Goal: Task Accomplishment & Management: Use online tool/utility

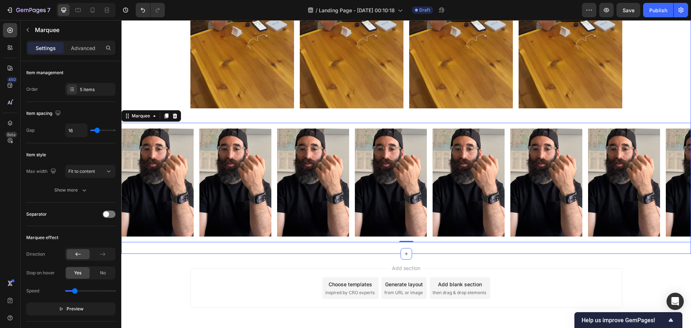
scroll to position [36, 0]
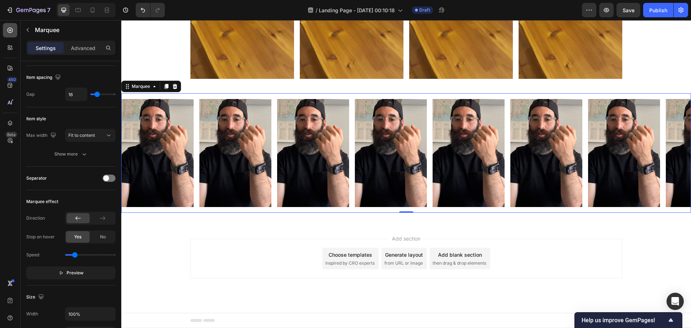
click at [11, 32] on icon at bounding box center [9, 30] width 7 height 7
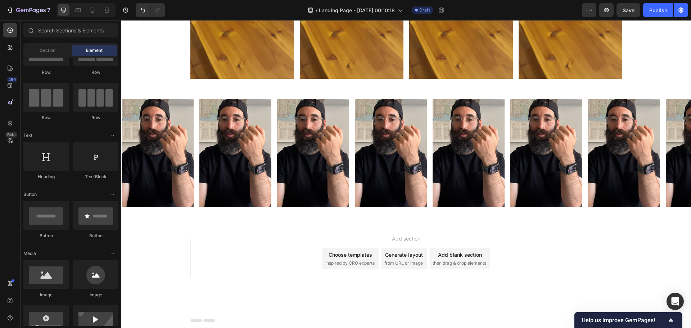
scroll to position [0, 0]
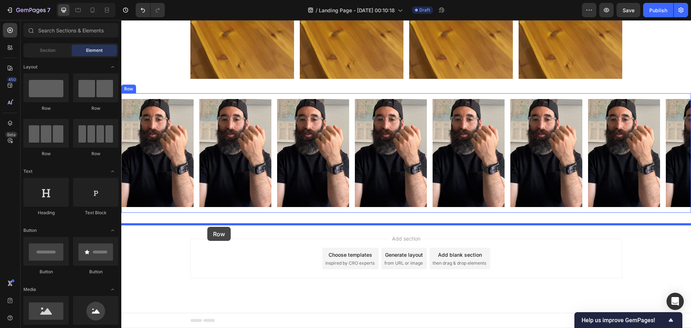
drag, startPoint x: 177, startPoint y: 108, endPoint x: 207, endPoint y: 227, distance: 122.8
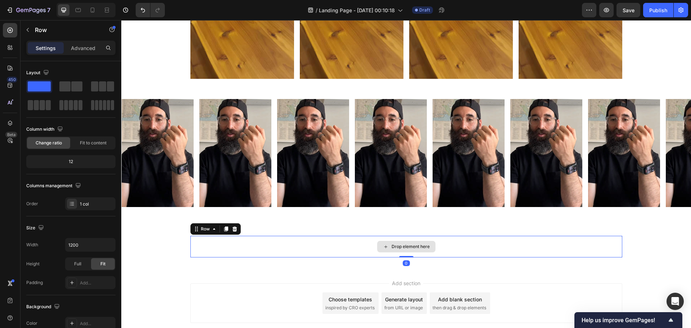
drag, startPoint x: 408, startPoint y: 261, endPoint x: 408, endPoint y: 255, distance: 6.5
click at [408, 255] on div "Drop element here Row 0" at bounding box center [406, 247] width 432 height 22
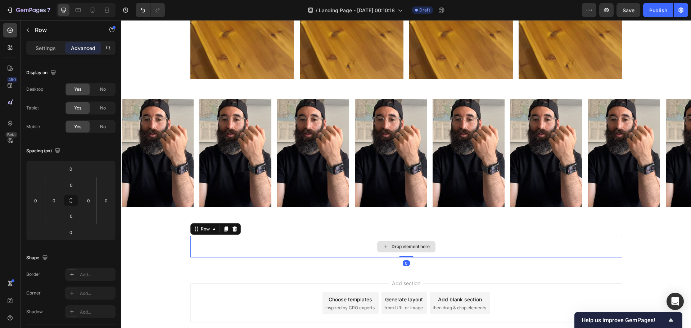
click at [473, 244] on div "Drop element here" at bounding box center [406, 247] width 432 height 22
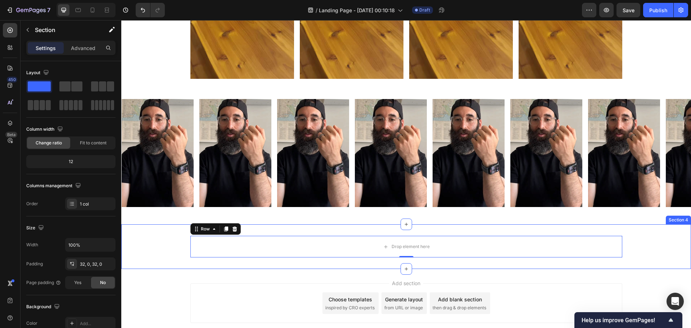
click at [640, 232] on div "Drop element here Row 0 Section 4" at bounding box center [405, 246] width 569 height 45
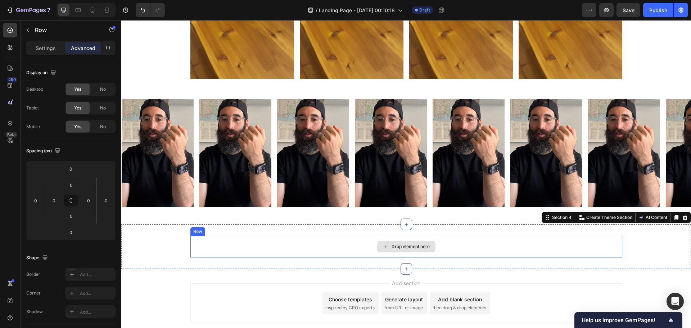
click at [458, 245] on div "Drop element here" at bounding box center [406, 247] width 432 height 22
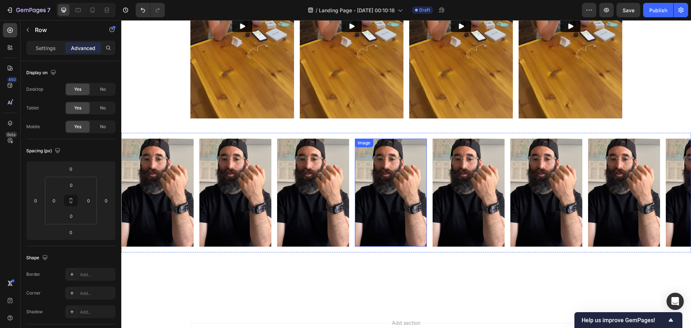
scroll to position [467, 0]
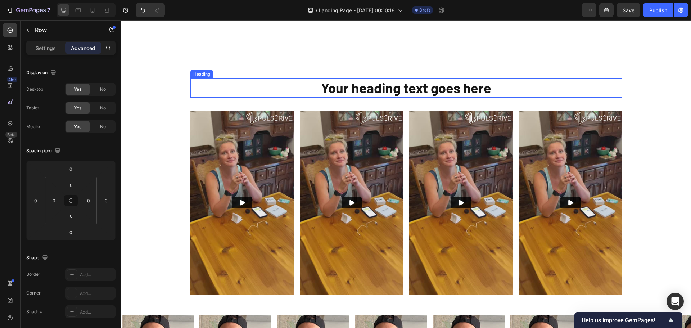
click at [508, 86] on h2 "Your heading text goes here" at bounding box center [406, 87] width 432 height 19
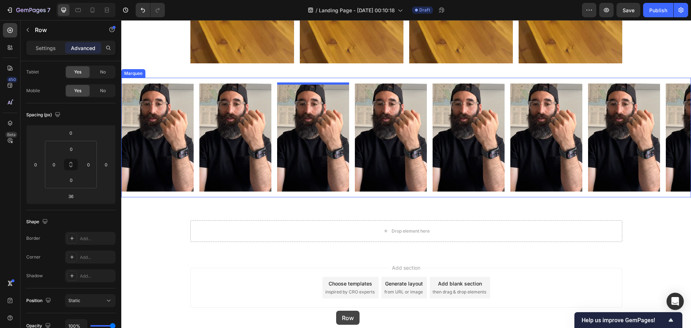
scroll to position [742, 0]
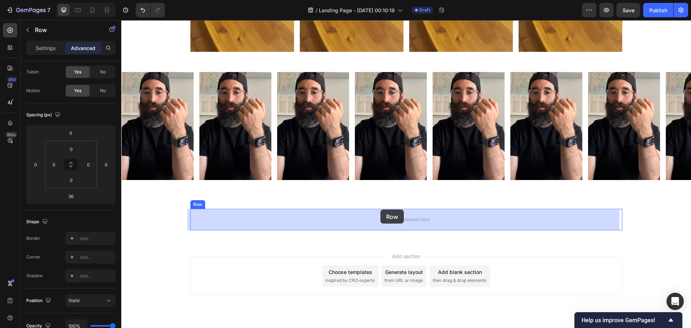
drag, startPoint x: 195, startPoint y: 105, endPoint x: 380, endPoint y: 209, distance: 212.9
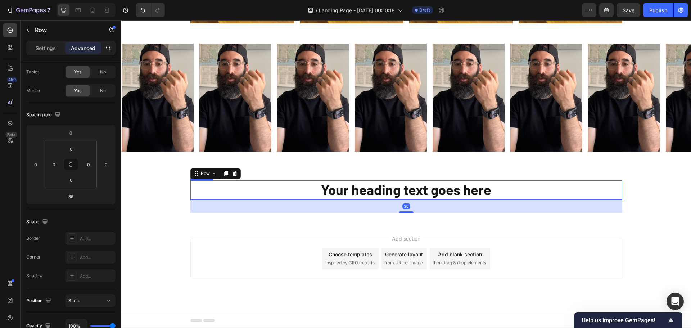
scroll to position [709, 0]
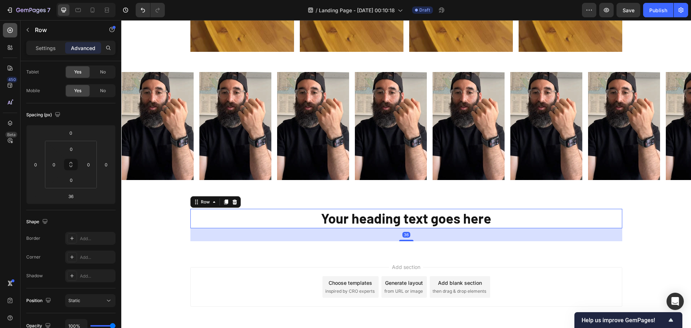
click at [8, 31] on icon at bounding box center [10, 30] width 5 height 5
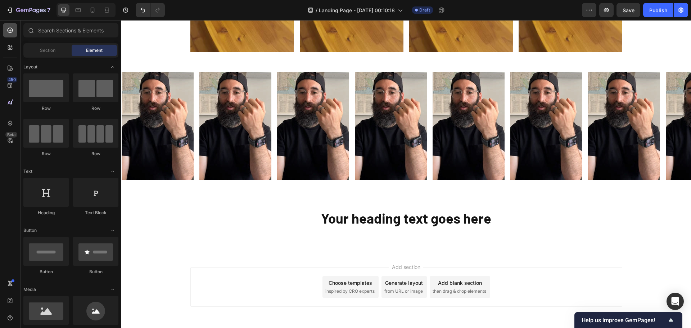
click at [11, 31] on icon at bounding box center [9, 30] width 7 height 7
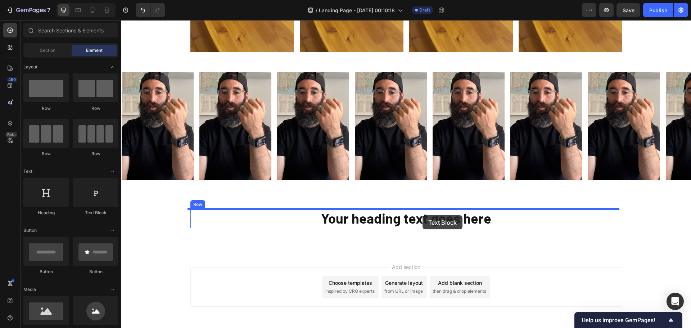
drag, startPoint x: 214, startPoint y: 217, endPoint x: 422, endPoint y: 215, distance: 207.9
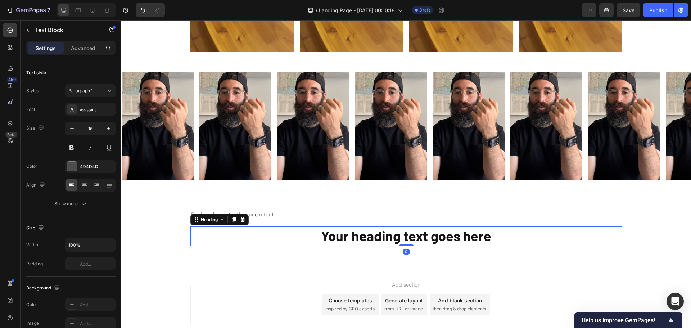
click at [285, 233] on h2 "Your heading text goes here" at bounding box center [406, 235] width 432 height 19
click at [208, 218] on div "Heading" at bounding box center [209, 219] width 20 height 6
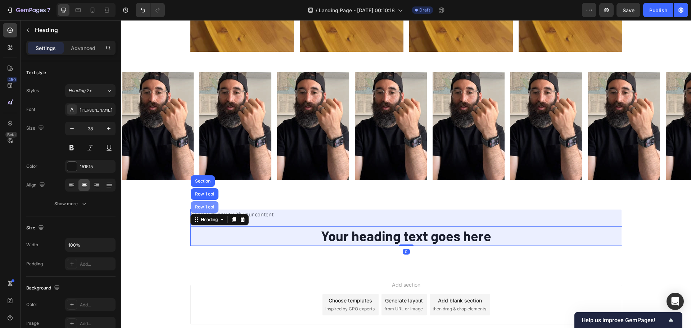
click at [204, 205] on div "Row 1 col" at bounding box center [205, 207] width 22 height 4
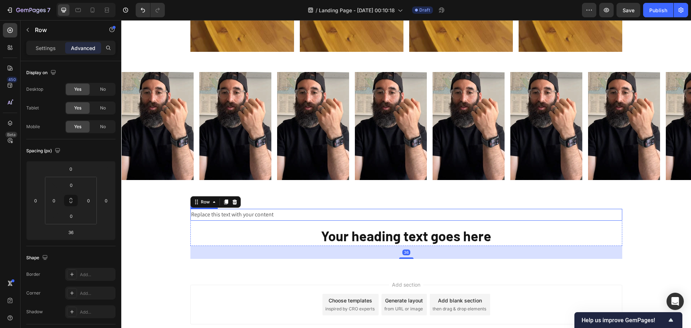
click at [285, 216] on div "Replace this text with your content" at bounding box center [406, 215] width 432 height 12
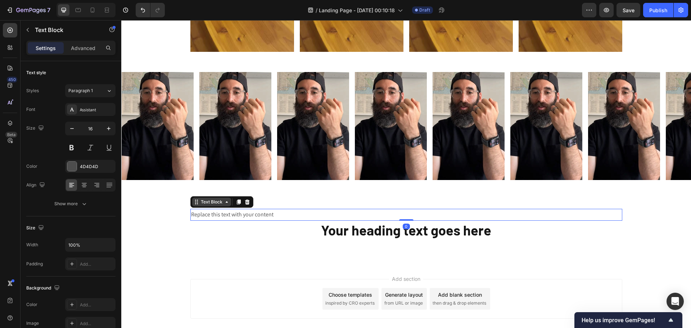
drag, startPoint x: 405, startPoint y: 226, endPoint x: 216, endPoint y: 204, distance: 190.1
click at [408, 219] on div at bounding box center [406, 219] width 14 height 1
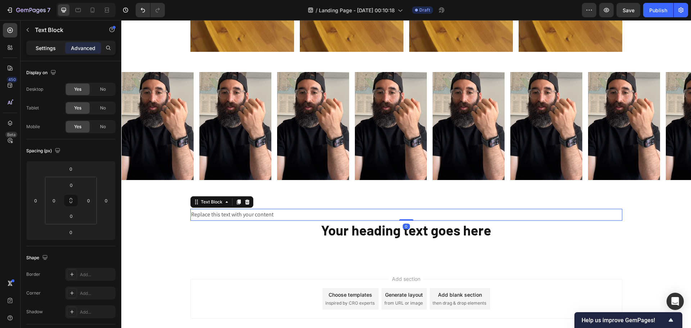
click at [47, 51] on p "Settings" at bounding box center [46, 48] width 20 height 8
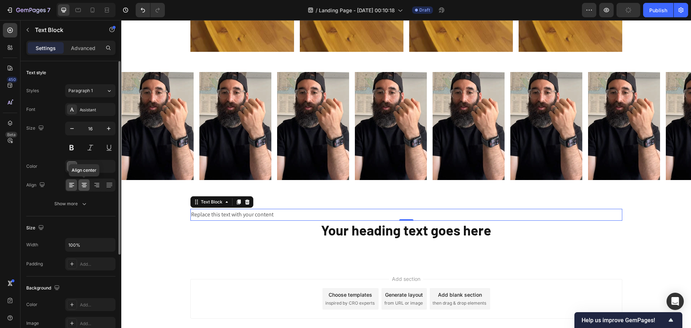
click at [83, 185] on icon at bounding box center [84, 184] width 4 height 1
click at [71, 165] on div at bounding box center [71, 166] width 9 height 9
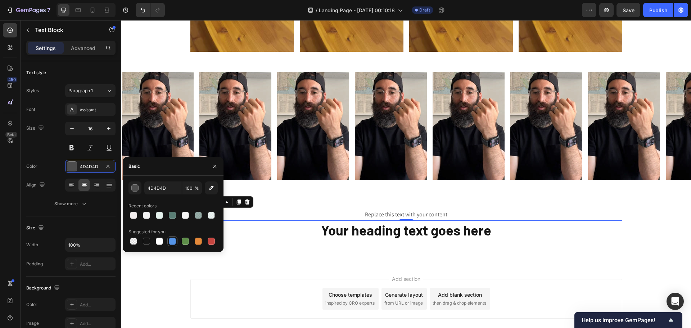
click at [173, 241] on div at bounding box center [172, 240] width 7 height 7
type input "5594E7"
click at [52, 162] on div "Color 5594E7" at bounding box center [70, 166] width 89 height 13
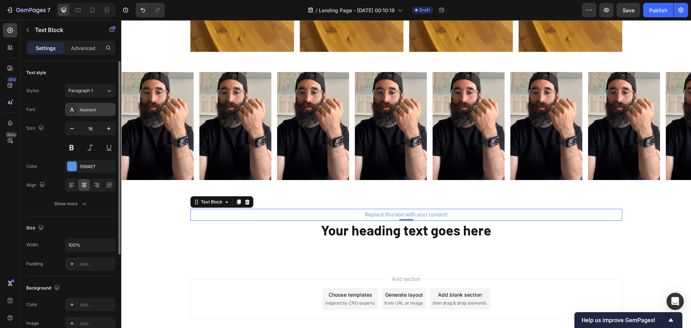
click at [83, 112] on div "Assistant" at bounding box center [97, 109] width 34 height 6
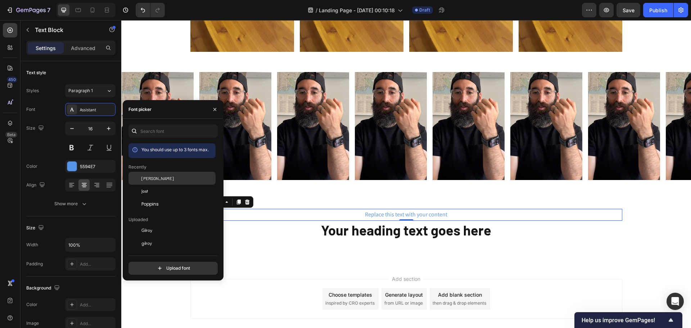
click at [147, 178] on span "[PERSON_NAME]" at bounding box center [157, 178] width 32 height 6
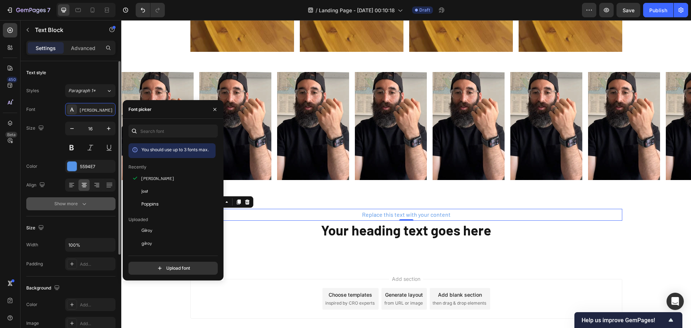
click at [69, 201] on div "Show more" at bounding box center [70, 203] width 33 height 7
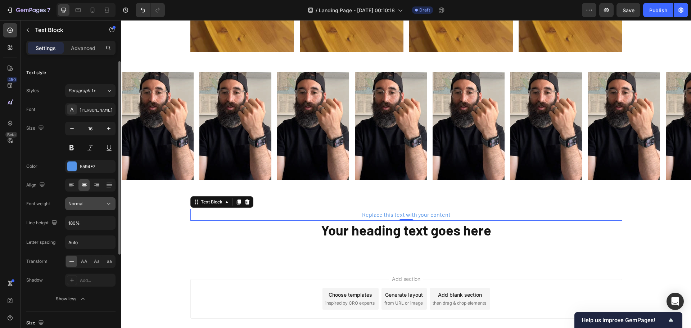
click at [88, 201] on div "Normal" at bounding box center [86, 203] width 37 height 6
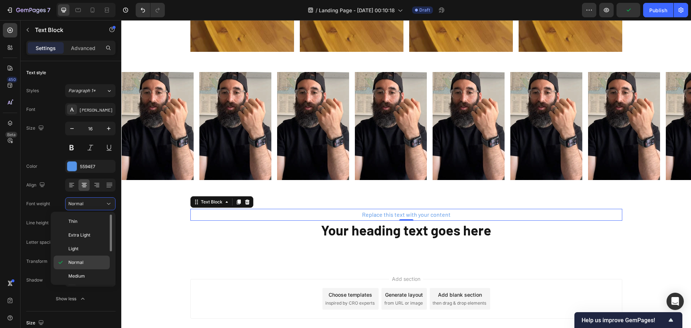
scroll to position [36, 0]
click at [82, 250] on span "Semi Bold" at bounding box center [78, 253] width 21 height 6
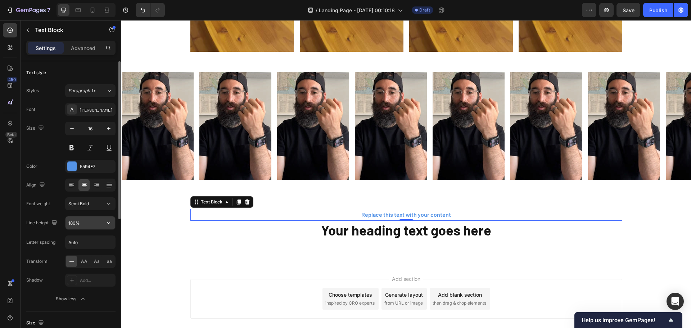
click at [74, 222] on input "180%" at bounding box center [90, 222] width 50 height 13
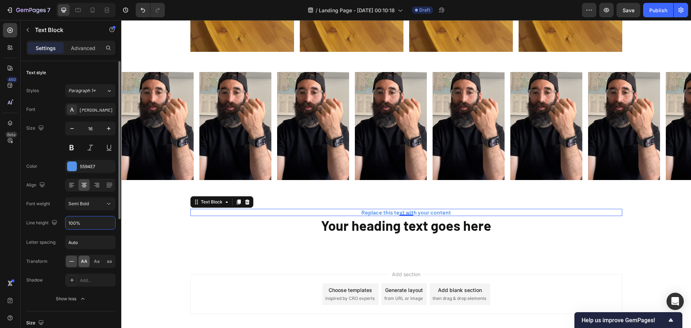
type input "100%"
click at [83, 266] on div "AA" at bounding box center [83, 261] width 11 height 12
click at [434, 214] on div "Replace this text with your content" at bounding box center [406, 212] width 432 height 7
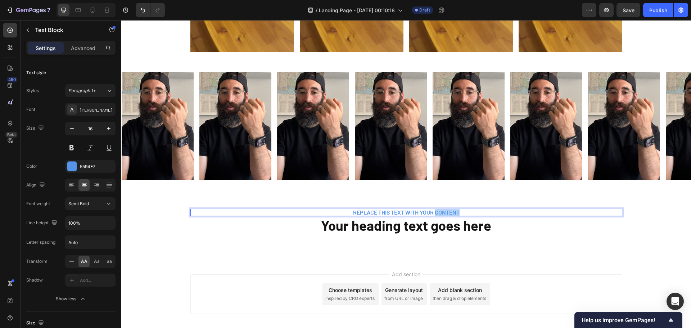
click at [434, 214] on p "Replace this text with your content" at bounding box center [406, 212] width 430 height 6
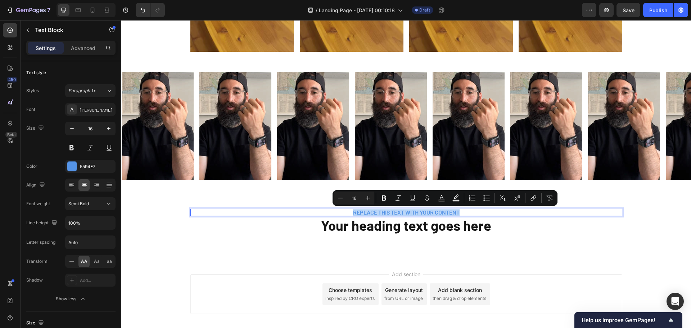
click at [434, 214] on p "Replace this text with your content" at bounding box center [406, 212] width 430 height 6
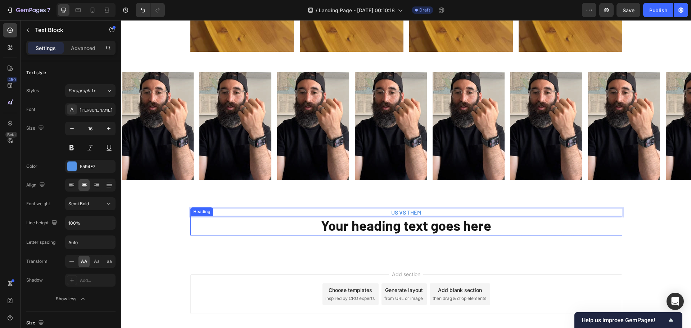
click at [455, 221] on h2 "Your heading text goes here" at bounding box center [406, 225] width 432 height 19
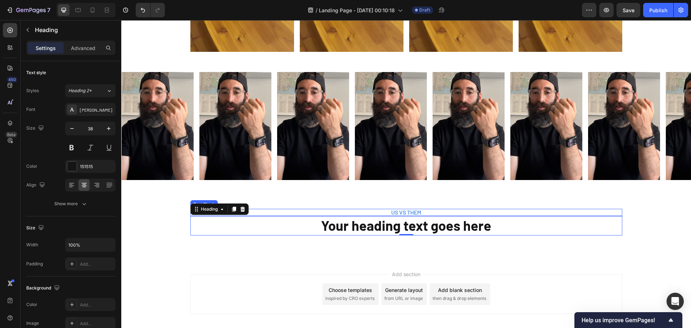
click at [437, 211] on p "Us vs Them" at bounding box center [406, 212] width 430 height 6
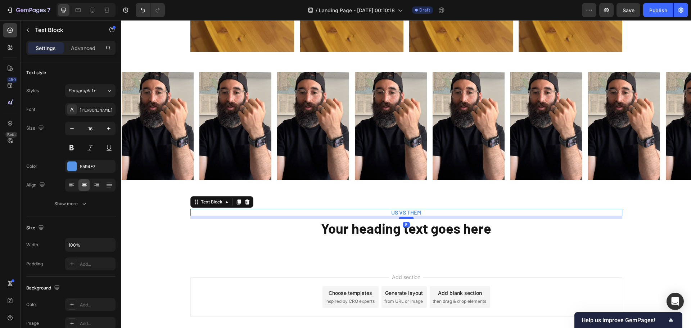
click at [410, 218] on div at bounding box center [406, 218] width 14 height 2
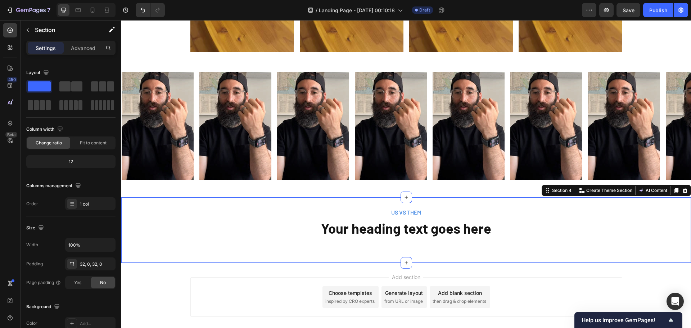
click at [622, 225] on div "Us vs Them Text Block Your heading text goes here Heading [GEOGRAPHIC_DATA]" at bounding box center [405, 230] width 569 height 42
click at [7, 31] on icon at bounding box center [9, 30] width 7 height 7
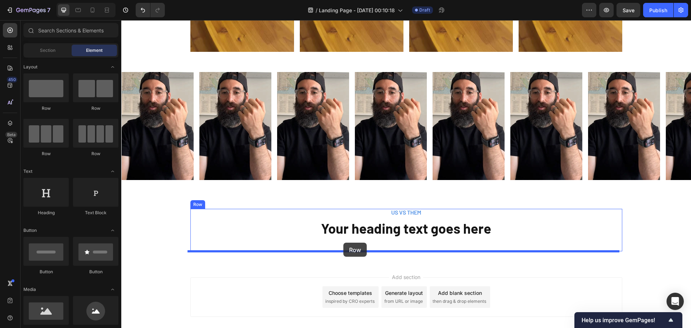
drag, startPoint x: 173, startPoint y: 113, endPoint x: 343, endPoint y: 242, distance: 214.3
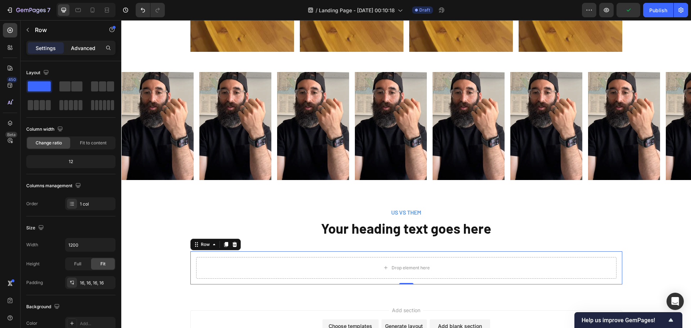
click at [81, 50] on p "Advanced" at bounding box center [83, 48] width 24 height 8
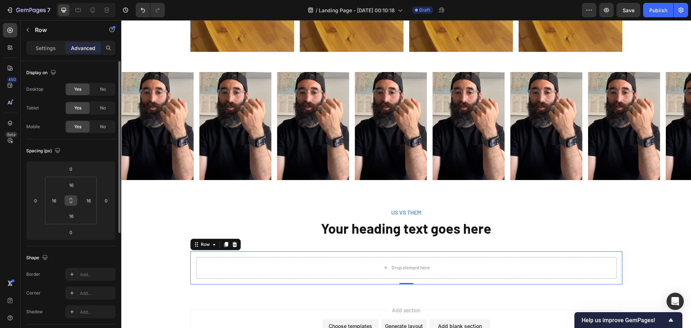
click at [68, 201] on icon at bounding box center [71, 200] width 6 height 6
click at [73, 185] on input "16" at bounding box center [71, 184] width 14 height 11
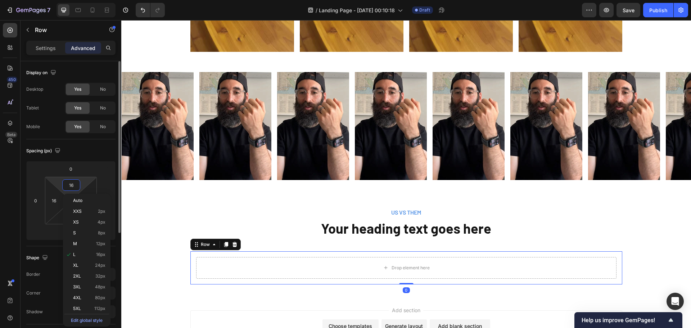
type input "0"
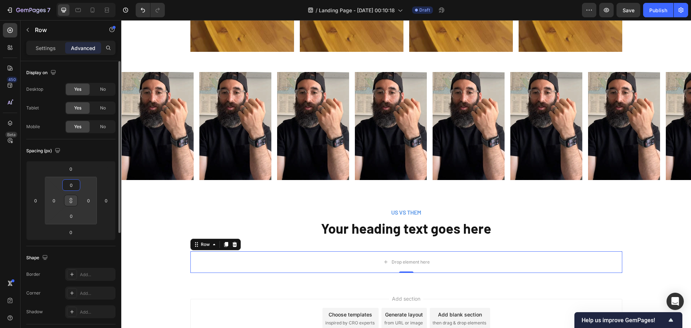
type input "0"
click at [80, 154] on div "Spacing (px)" at bounding box center [70, 151] width 89 height 12
click at [48, 45] on p "Settings" at bounding box center [46, 48] width 20 height 8
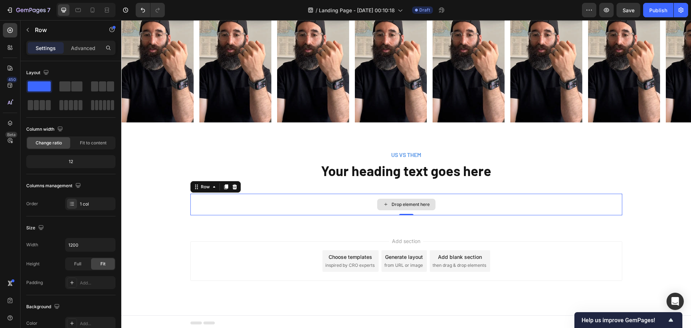
scroll to position [769, 0]
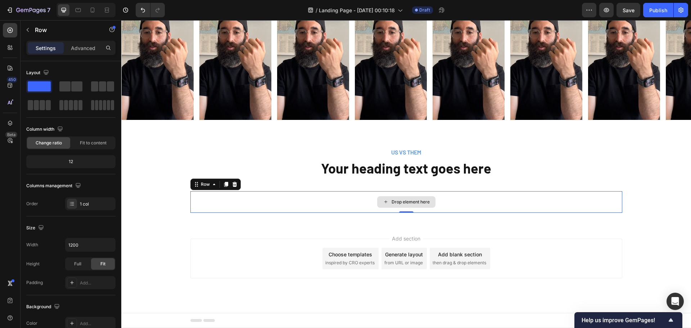
click at [341, 200] on div "Drop element here" at bounding box center [406, 202] width 432 height 22
click at [9, 30] on icon at bounding box center [10, 30] width 3 height 3
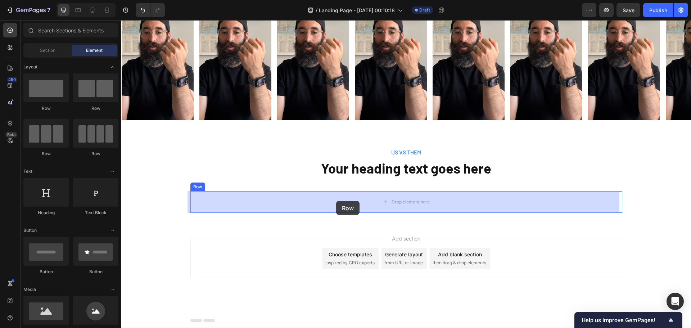
drag, startPoint x: 166, startPoint y: 156, endPoint x: 336, endPoint y: 201, distance: 176.0
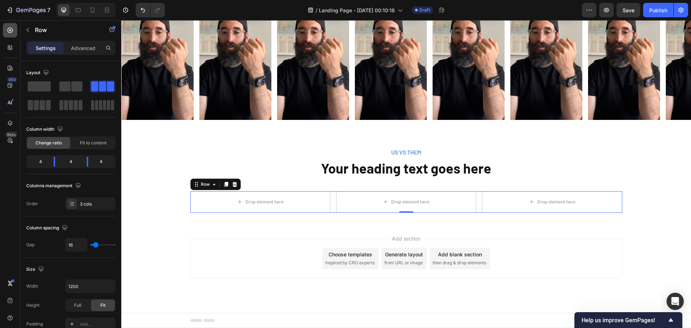
click at [14, 30] on div at bounding box center [10, 30] width 14 height 14
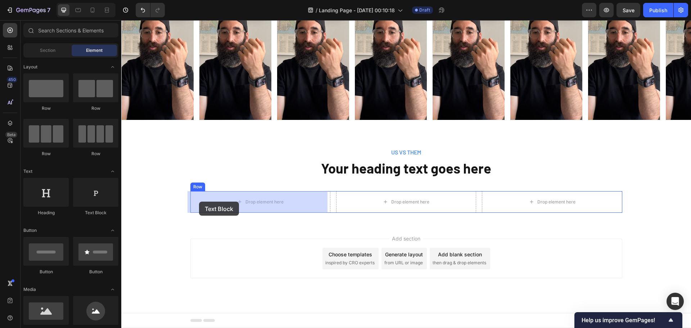
drag, startPoint x: 207, startPoint y: 211, endPoint x: 199, endPoint y: 201, distance: 12.8
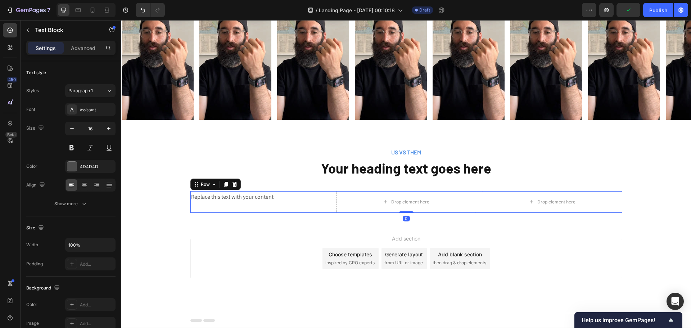
click at [330, 205] on div "Replace this text with your content Text Block Drop element here Drop element h…" at bounding box center [406, 202] width 432 height 22
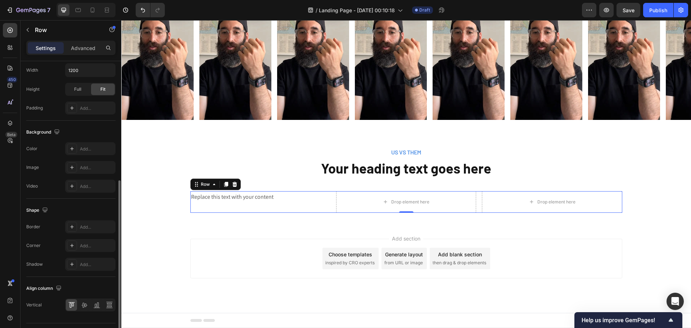
scroll to position [234, 0]
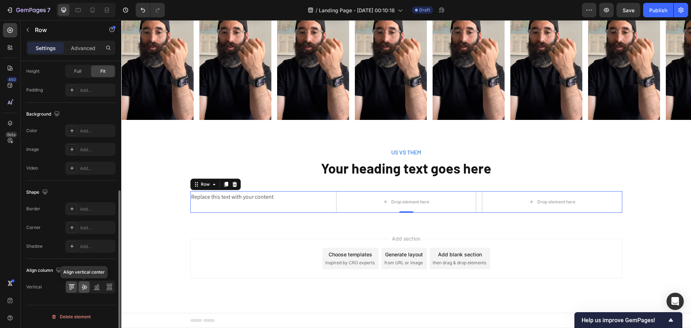
click at [86, 283] on icon at bounding box center [84, 286] width 7 height 7
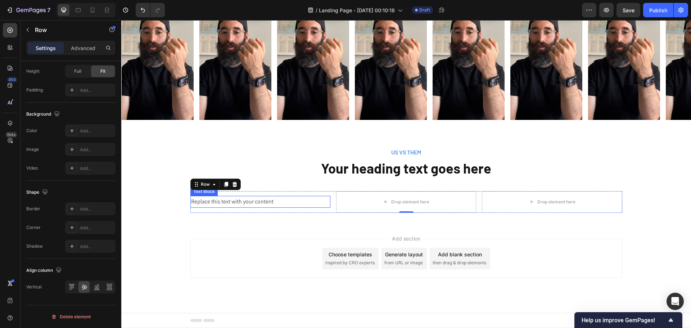
click at [235, 201] on div "Replace this text with your content" at bounding box center [260, 202] width 140 height 12
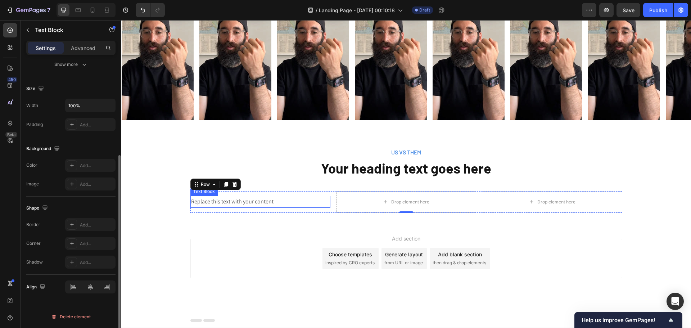
scroll to position [0, 0]
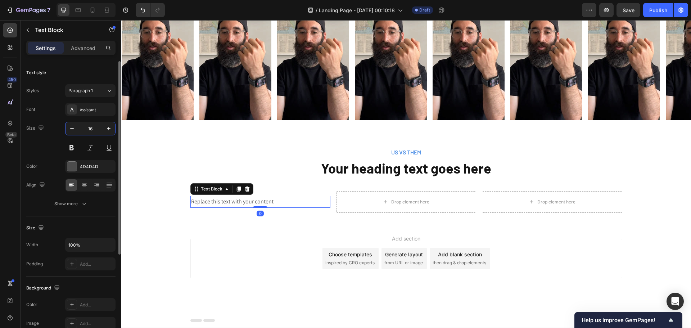
click at [95, 128] on input "16" at bounding box center [90, 128] width 24 height 13
type input "24"
click at [79, 108] on div "Assistant" at bounding box center [90, 109] width 50 height 13
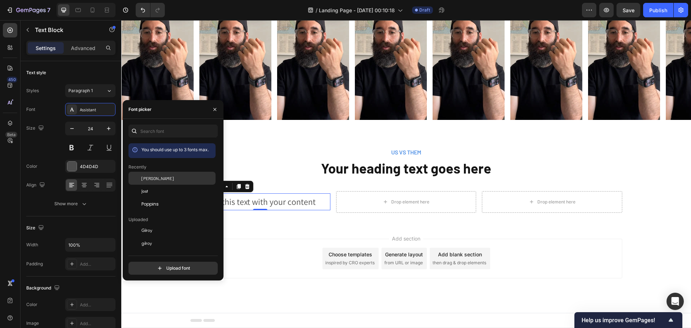
click at [156, 175] on div "[PERSON_NAME]" at bounding box center [177, 178] width 73 height 6
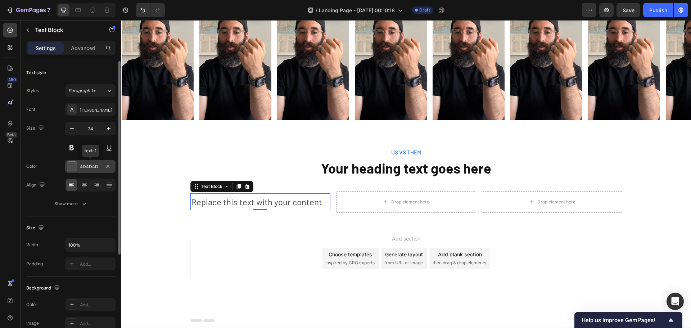
click at [71, 167] on div at bounding box center [71, 166] width 9 height 9
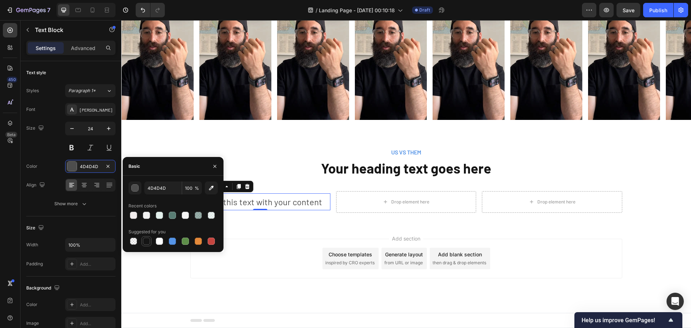
click at [146, 238] on div at bounding box center [146, 240] width 7 height 7
type input "151515"
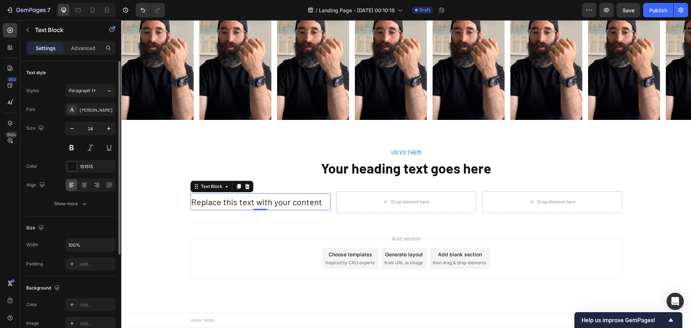
click at [55, 164] on div "Color 151515" at bounding box center [70, 166] width 89 height 13
click at [80, 201] on div "Show more" at bounding box center [70, 203] width 33 height 7
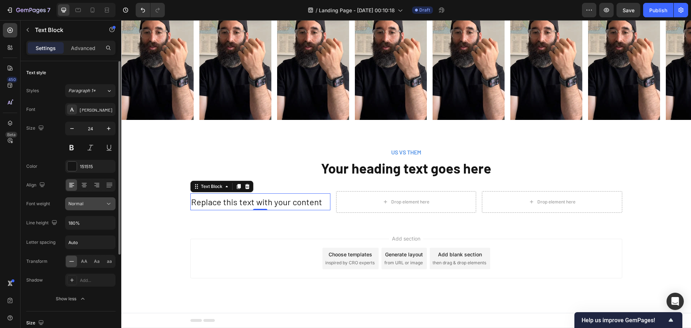
click at [83, 204] on span "Normal" at bounding box center [75, 203] width 15 height 5
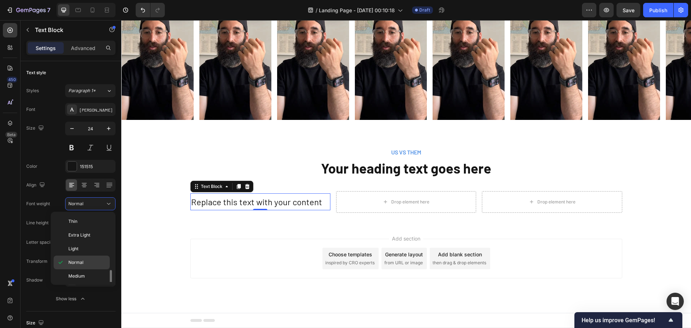
scroll to position [36, 0]
click at [82, 263] on div "Bold" at bounding box center [82, 267] width 56 height 14
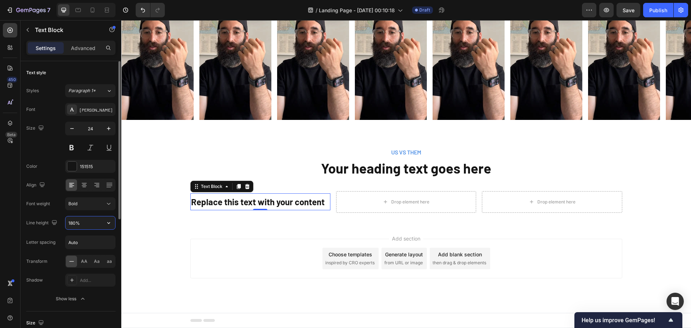
click at [72, 222] on input "180%" at bounding box center [90, 222] width 50 height 13
type input "100%"
click at [236, 200] on div "Replace this text with your content" at bounding box center [260, 202] width 140 height 10
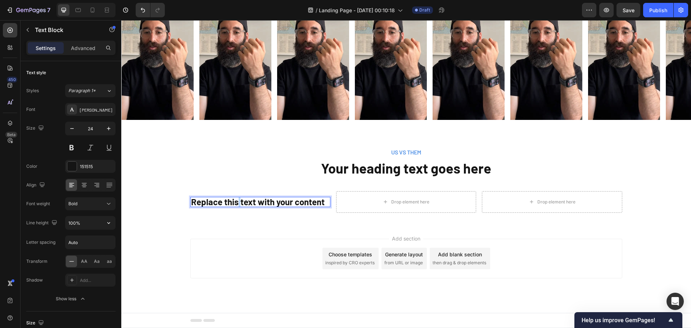
click at [236, 200] on p "Replace this text with your content" at bounding box center [260, 201] width 138 height 9
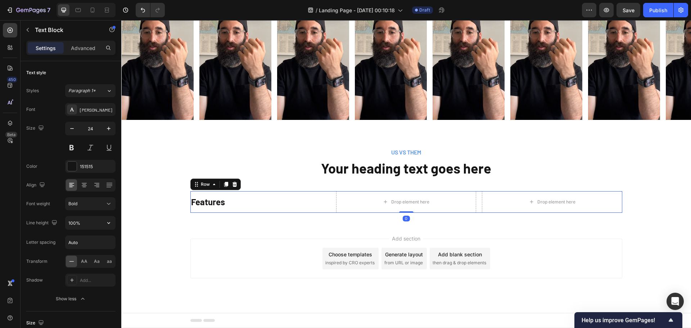
click at [330, 205] on div "Features Text Block Drop element here Drop element here Row 0" at bounding box center [406, 202] width 432 height 22
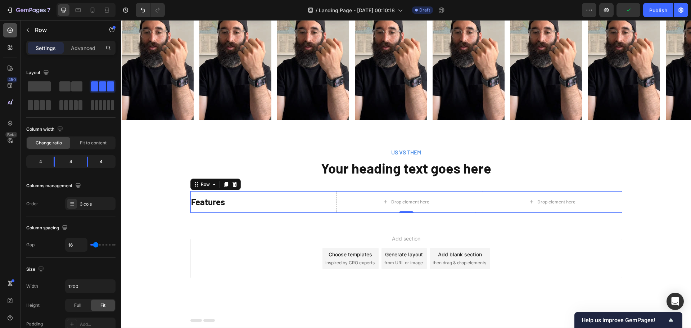
click at [10, 26] on div at bounding box center [10, 30] width 14 height 14
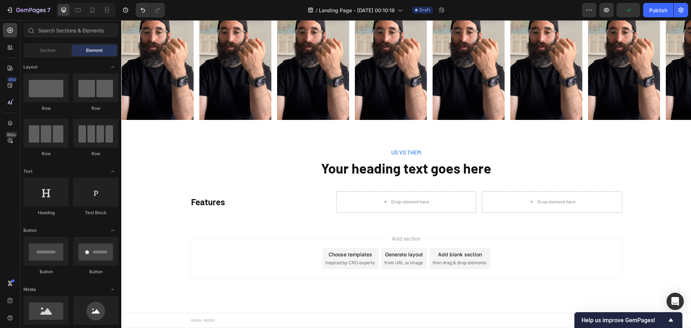
scroll to position [108, 0]
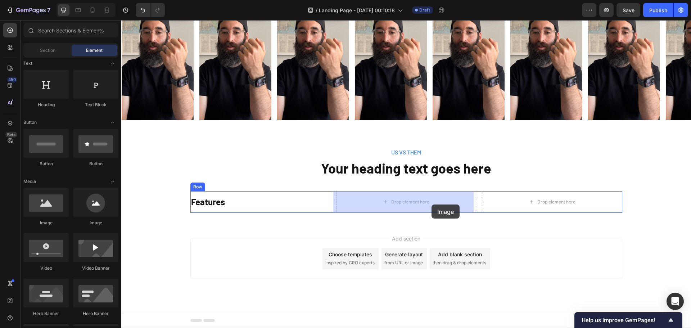
drag, startPoint x: 177, startPoint y: 228, endPoint x: 431, endPoint y: 204, distance: 255.1
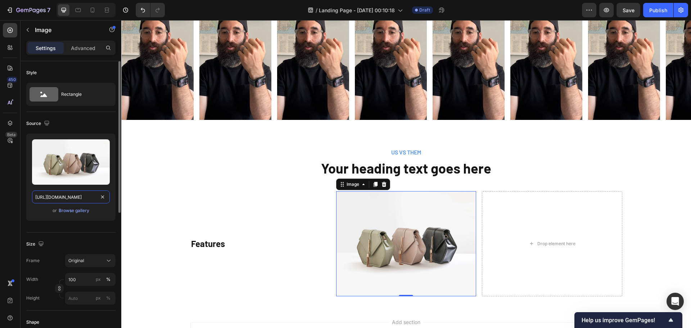
click at [77, 200] on input "[URL][DOMAIN_NAME]" at bounding box center [71, 196] width 78 height 13
paste input "[DOMAIN_NAME][URL][DOMAIN_NAME]"
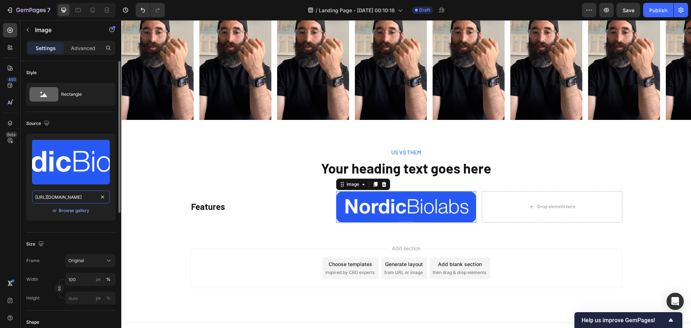
type input "[URL][DOMAIN_NAME]"
click at [36, 214] on div "or Browse gallery" at bounding box center [71, 210] width 78 height 9
click at [98, 279] on div "px" at bounding box center [98, 279] width 5 height 6
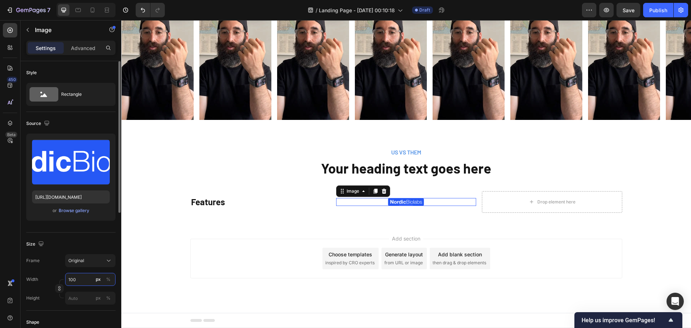
click at [77, 280] on input "100" at bounding box center [90, 279] width 50 height 13
type input "180"
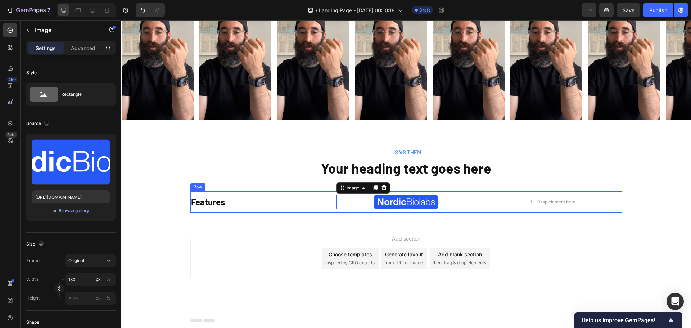
click at [477, 203] on div "Features Text Block Image 0 Drop element here Row" at bounding box center [406, 202] width 432 height 22
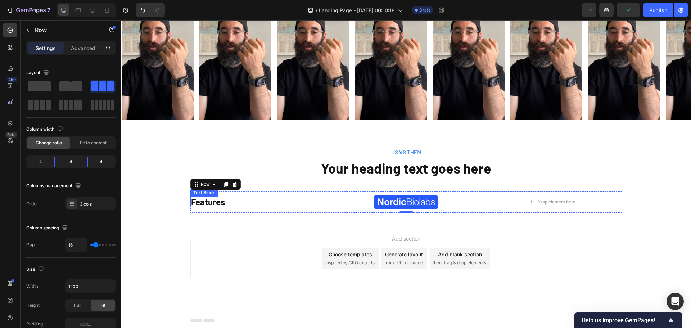
click at [205, 203] on p "Features" at bounding box center [260, 201] width 138 height 9
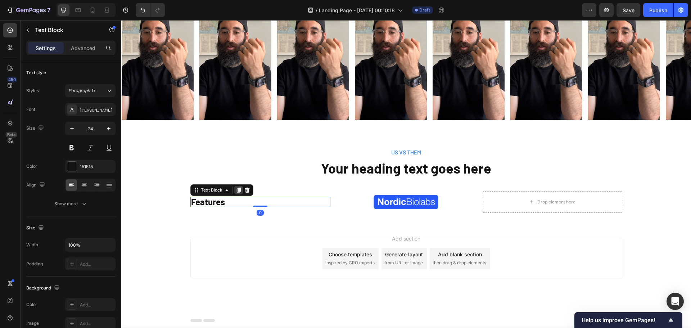
click at [236, 189] on icon at bounding box center [238, 189] width 4 height 5
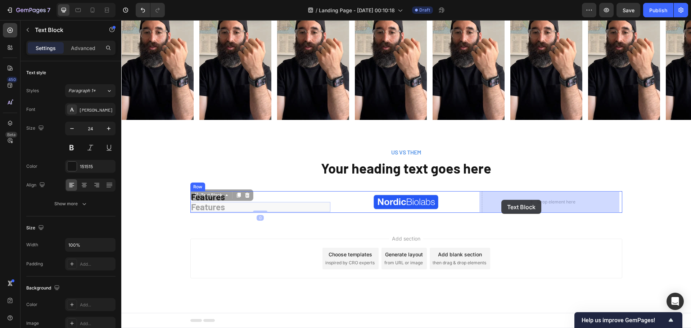
drag, startPoint x: 195, startPoint y: 194, endPoint x: 501, endPoint y: 200, distance: 306.2
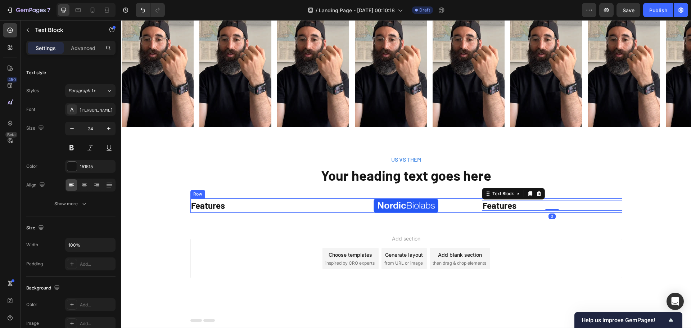
scroll to position [762, 0]
click at [87, 183] on icon at bounding box center [84, 184] width 7 height 7
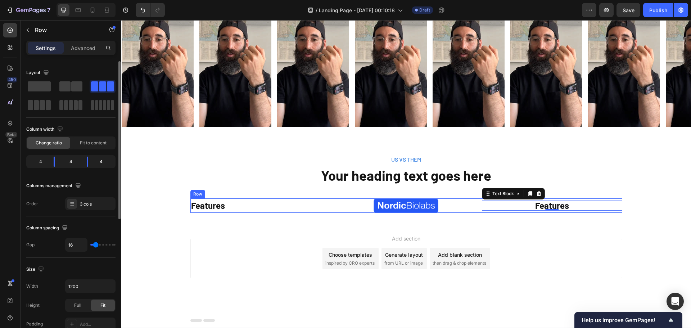
click at [474, 208] on div "Features Text Block Image Features Text Block 0 Row" at bounding box center [406, 205] width 432 height 14
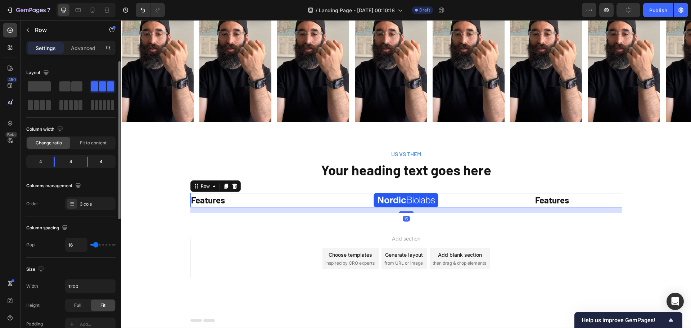
scroll to position [768, 0]
drag, startPoint x: 405, startPoint y: 212, endPoint x: 406, endPoint y: 218, distance: 5.9
click at [406, 207] on div "16" at bounding box center [406, 207] width 432 height 0
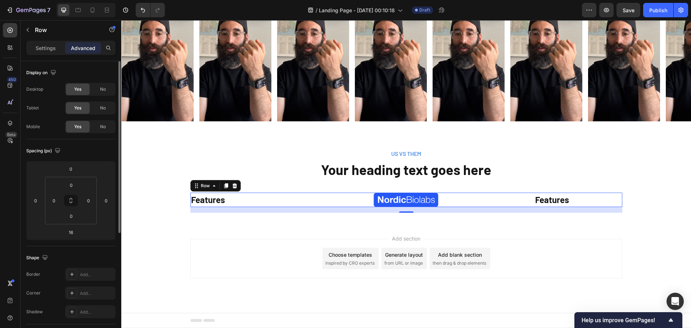
click at [476, 200] on div "Features Text Block Image Features Text Block Row 16" at bounding box center [406, 199] width 432 height 14
click at [94, 9] on icon at bounding box center [92, 9] width 7 height 7
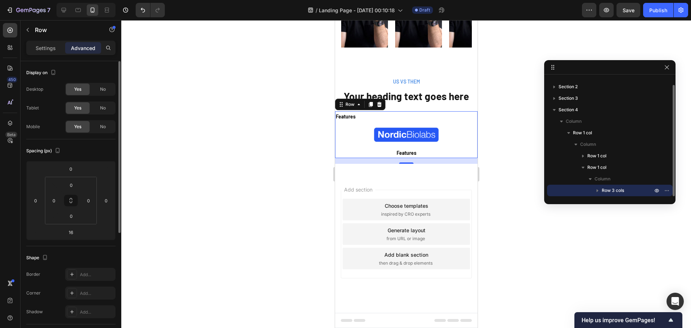
scroll to position [767, 0]
click at [37, 49] on p "Settings" at bounding box center [46, 48] width 20 height 8
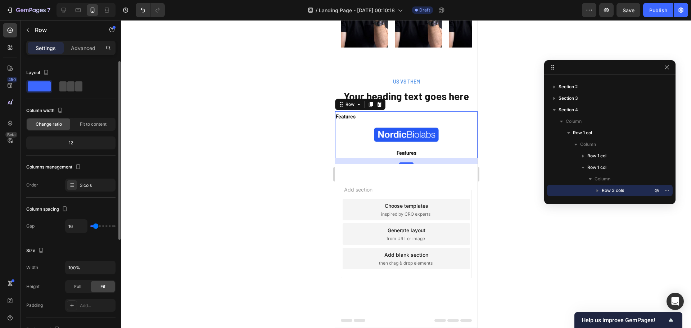
click at [69, 89] on span at bounding box center [70, 86] width 7 height 10
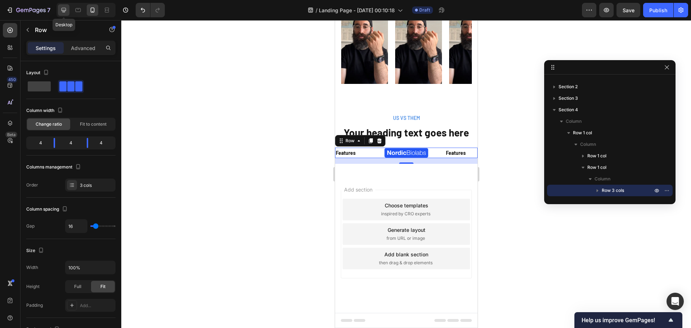
click at [66, 10] on icon at bounding box center [63, 9] width 7 height 7
type input "1200"
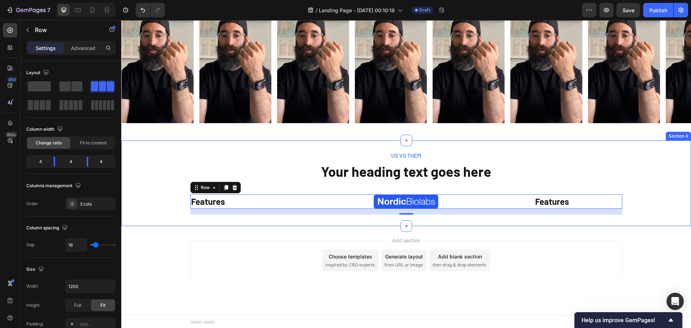
scroll to position [768, 0]
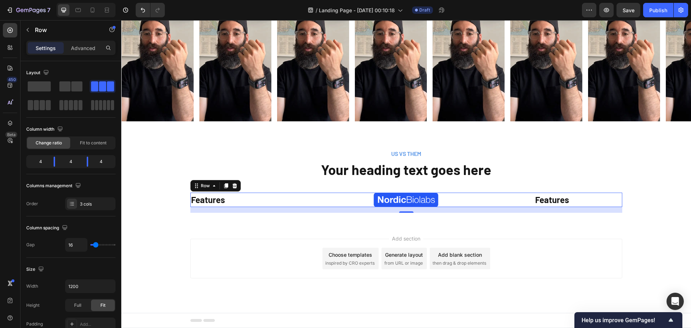
click at [475, 201] on div "Features Text Block Image Features Text Block Row 16" at bounding box center [406, 199] width 432 height 14
click at [65, 86] on span at bounding box center [64, 86] width 11 height 10
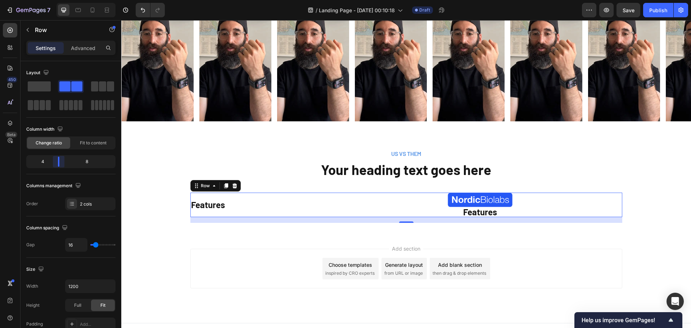
drag, startPoint x: 71, startPoint y: 162, endPoint x: 57, endPoint y: 164, distance: 13.5
click at [57, 0] on body "7 Version history / Landing Page - [DATE] 00:10:18 Draft Preview Save Publish 4…" at bounding box center [345, 0] width 691 height 0
click at [9, 29] on icon at bounding box center [9, 30] width 7 height 7
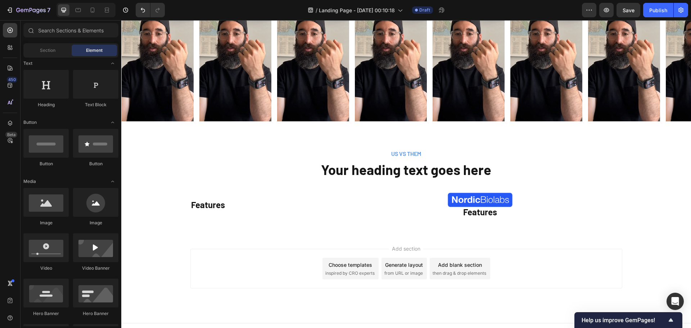
scroll to position [0, 0]
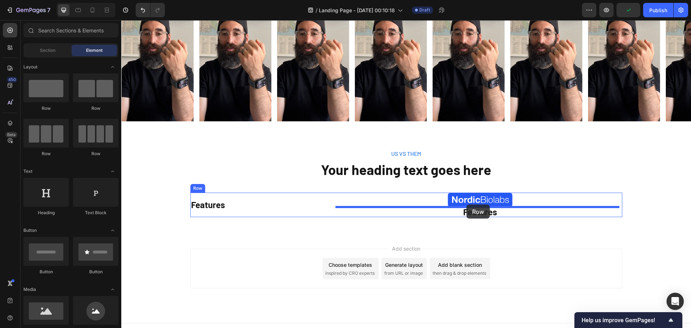
drag, startPoint x: 227, startPoint y: 120, endPoint x: 466, endPoint y: 204, distance: 253.2
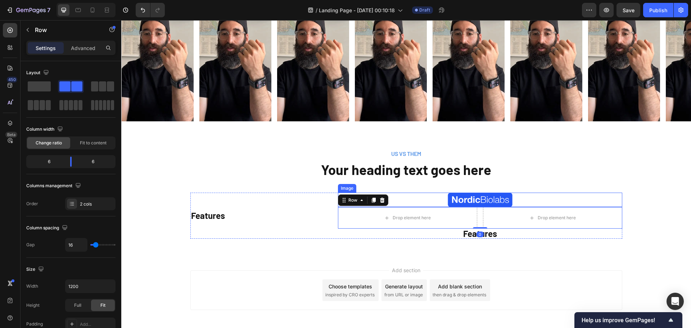
click at [523, 199] on div at bounding box center [480, 199] width 284 height 14
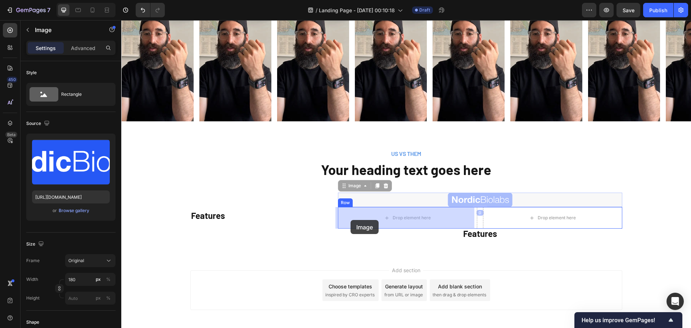
drag, startPoint x: 341, startPoint y: 187, endPoint x: 350, endPoint y: 219, distance: 34.1
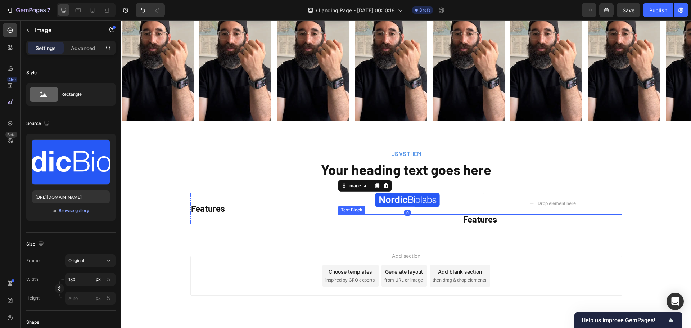
click at [429, 223] on p "Features" at bounding box center [479, 219] width 282 height 9
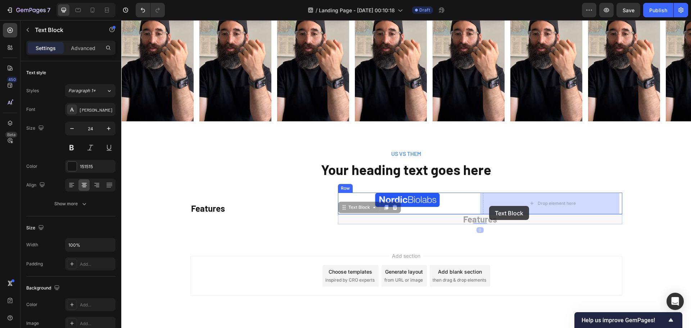
drag, startPoint x: 341, startPoint y: 208, endPoint x: 489, endPoint y: 206, distance: 147.5
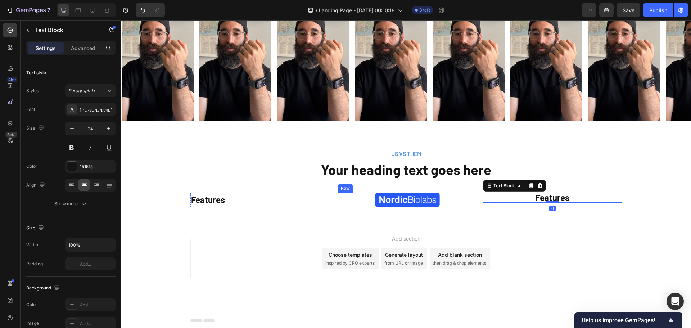
click at [475, 201] on div "Image Features Text Block 0 Row" at bounding box center [480, 199] width 284 height 14
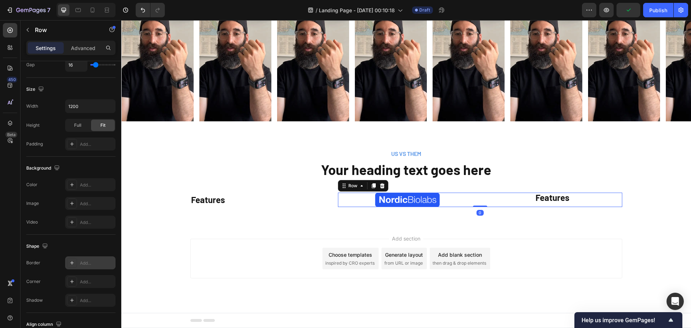
scroll to position [216, 0]
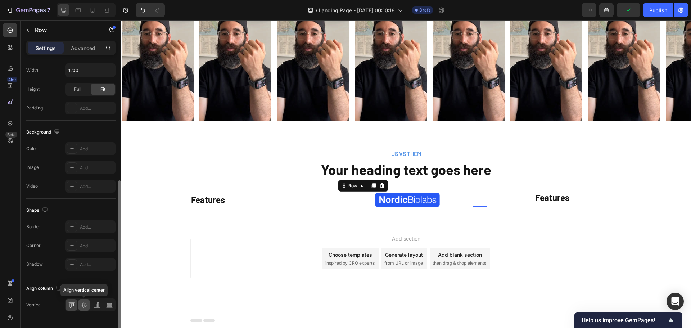
click at [82, 302] on icon at bounding box center [84, 304] width 7 height 7
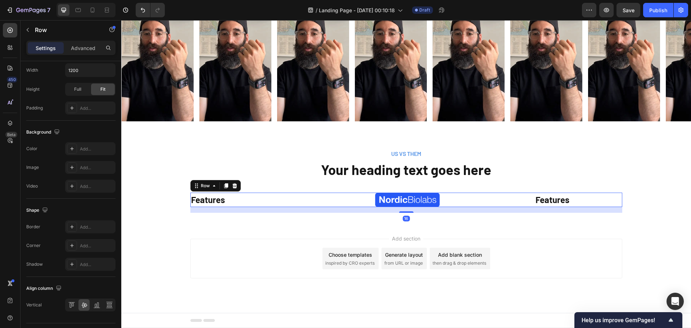
click at [330, 200] on div "Features Text Block Image Features Text Block Row Row 16" at bounding box center [406, 199] width 432 height 14
click at [90, 10] on icon at bounding box center [92, 9] width 7 height 7
type input "100%"
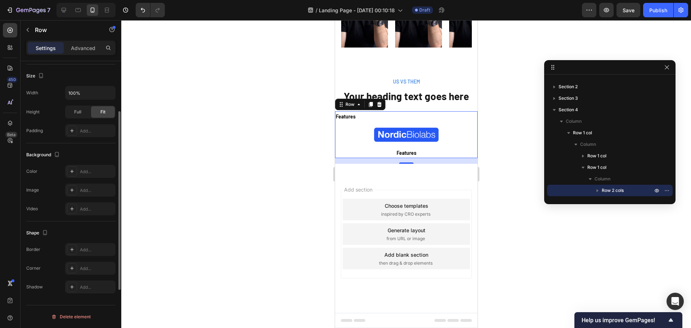
scroll to position [31, 0]
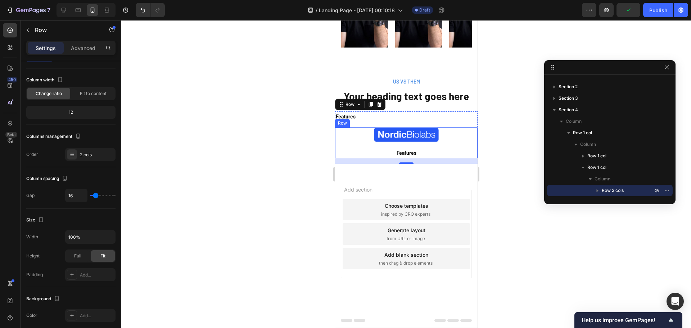
click at [356, 144] on div "Image Features Text Block Row" at bounding box center [406, 142] width 142 height 31
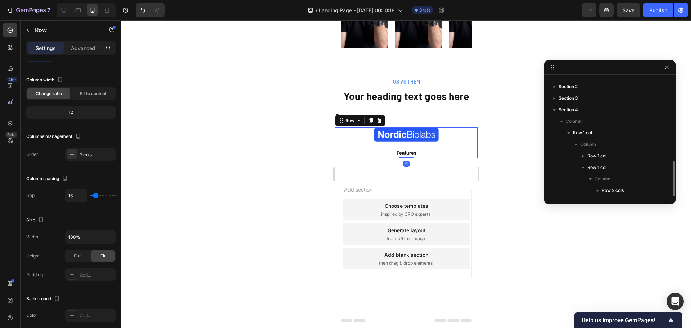
scroll to position [54, 0]
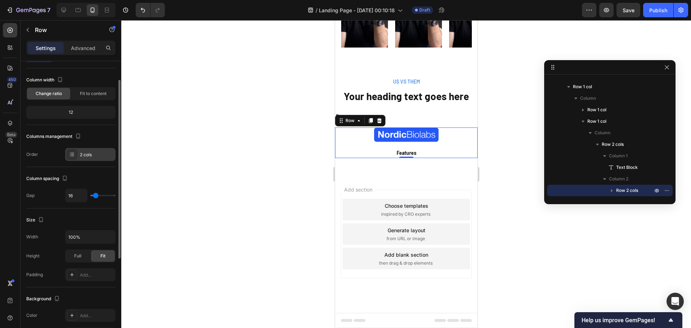
click at [78, 154] on div "2 cols" at bounding box center [90, 154] width 50 height 13
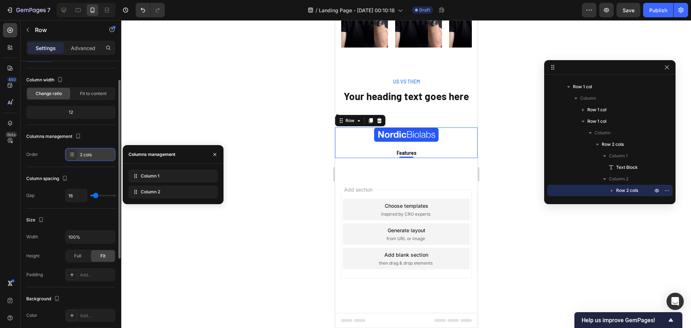
click at [78, 154] on div "2 cols" at bounding box center [90, 154] width 50 height 13
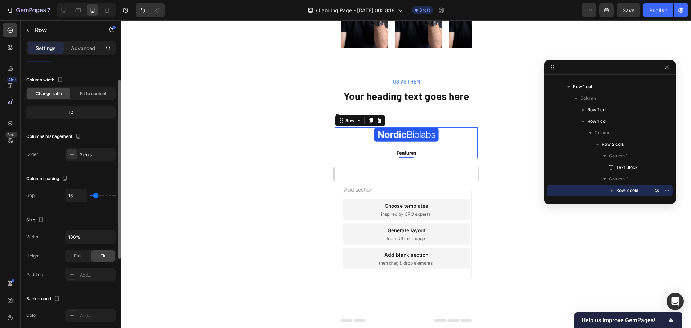
scroll to position [0, 0]
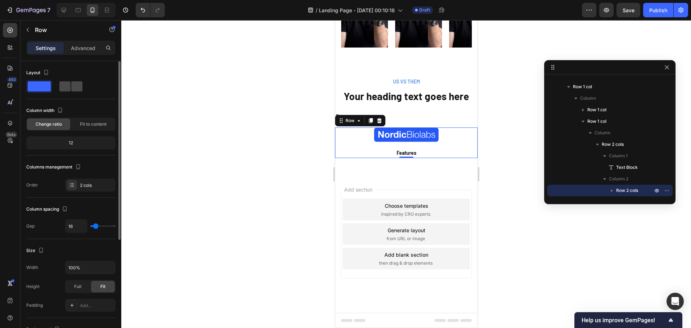
click at [74, 86] on span at bounding box center [76, 86] width 11 height 10
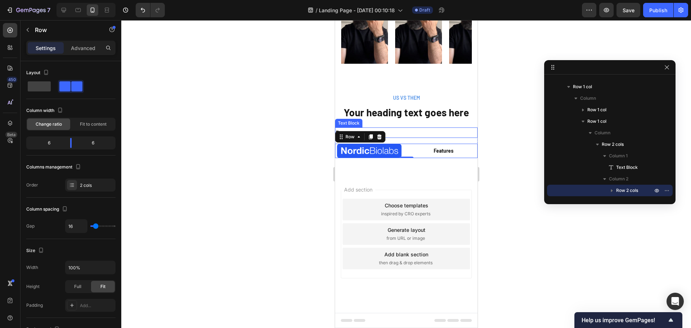
click at [402, 132] on p "Features" at bounding box center [405, 132] width 141 height 9
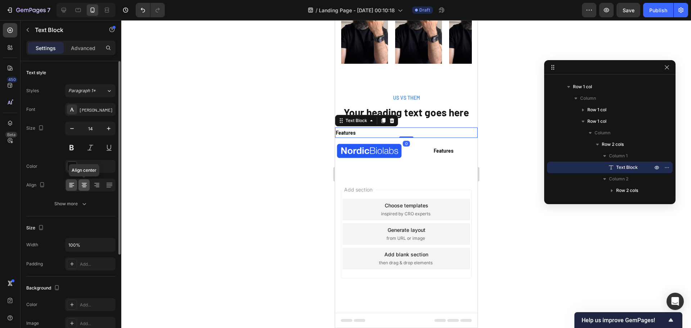
click at [83, 185] on icon at bounding box center [84, 184] width 7 height 7
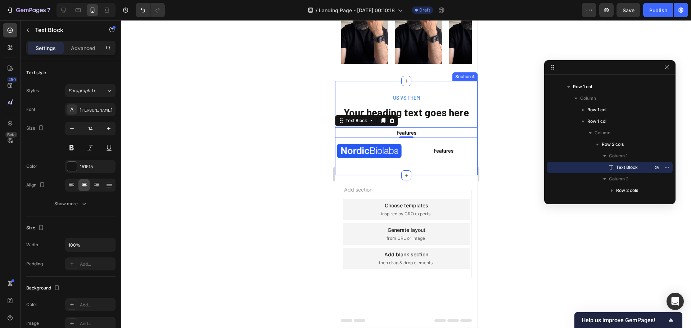
click at [418, 85] on div "Us vs Them Text Block Your heading text goes here Heading Row Features Text Blo…" at bounding box center [406, 128] width 142 height 94
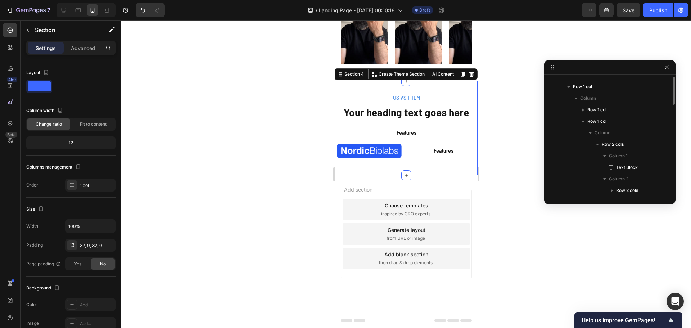
scroll to position [0, 0]
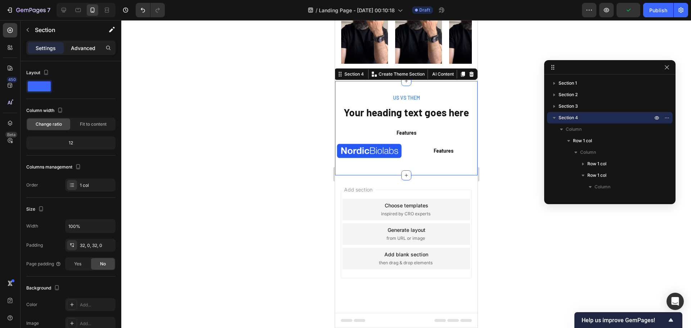
click at [73, 48] on p "Advanced" at bounding box center [83, 48] width 24 height 8
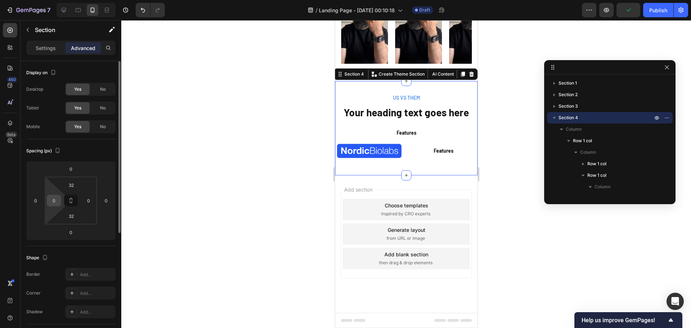
click at [53, 203] on input "0" at bounding box center [54, 200] width 11 height 11
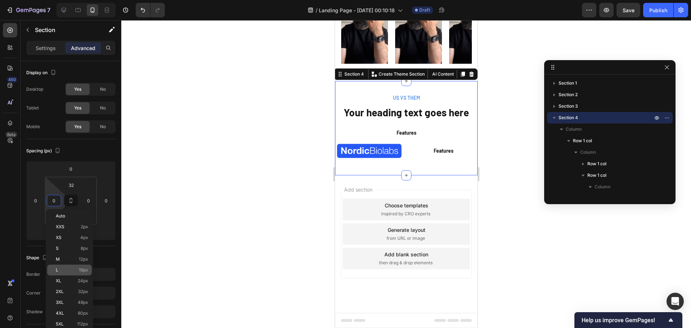
click at [62, 267] on p "L 16px" at bounding box center [72, 269] width 32 height 5
type input "16"
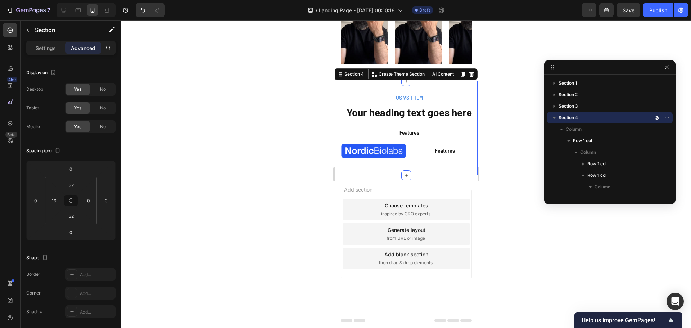
scroll to position [750, 0]
click at [91, 199] on input "0" at bounding box center [88, 200] width 11 height 11
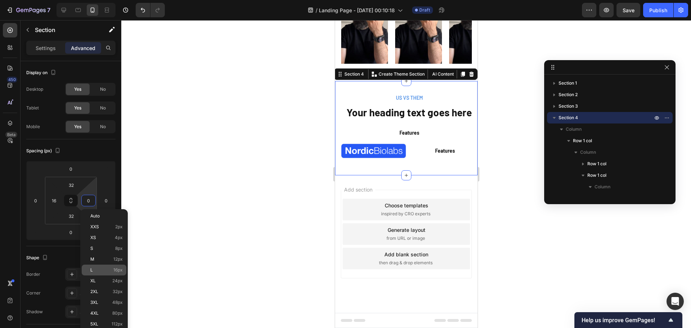
click at [100, 268] on p "L 16px" at bounding box center [106, 269] width 32 height 5
type input "16"
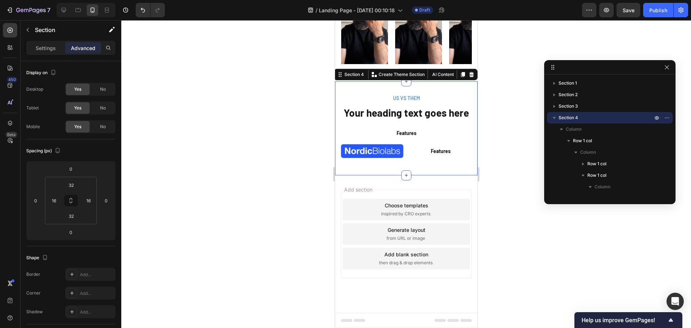
scroll to position [762, 0]
click at [404, 133] on p "Features" at bounding box center [405, 132] width 129 height 9
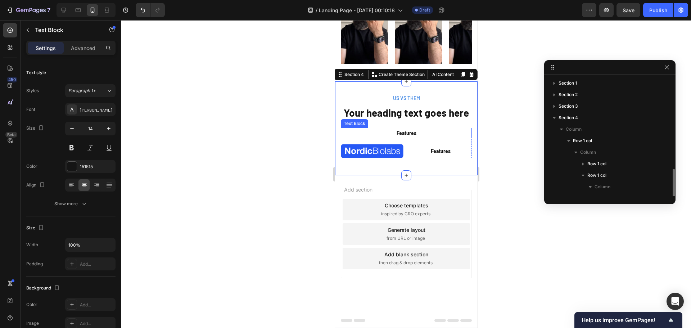
scroll to position [54, 0]
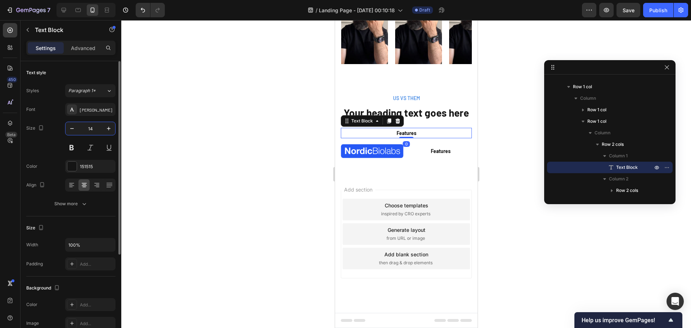
click at [89, 132] on input "14" at bounding box center [90, 128] width 24 height 13
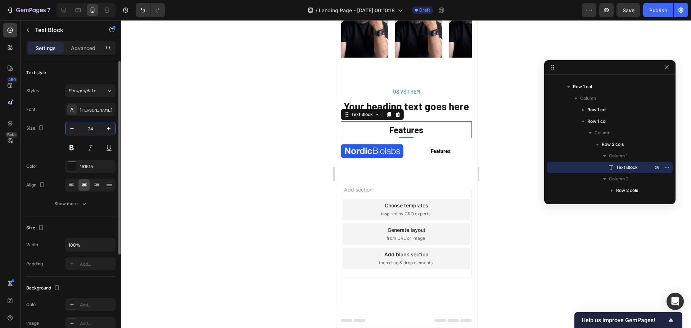
scroll to position [767, 0]
type input "24"
click at [77, 200] on div "Show more" at bounding box center [70, 203] width 33 height 7
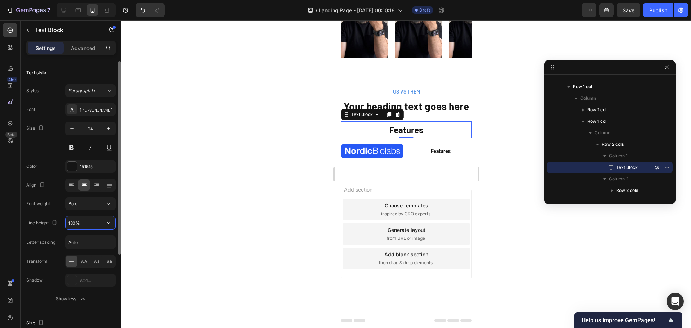
click at [72, 223] on input "180%" at bounding box center [90, 222] width 50 height 13
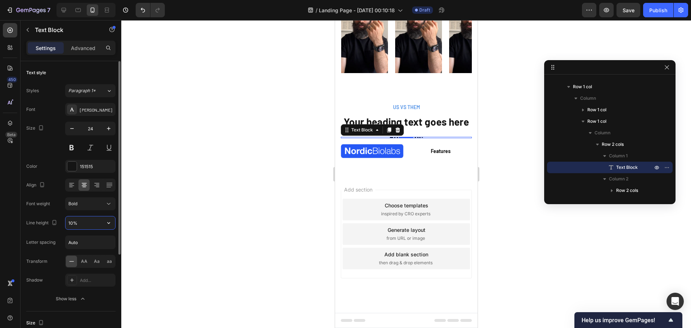
type input "100%"
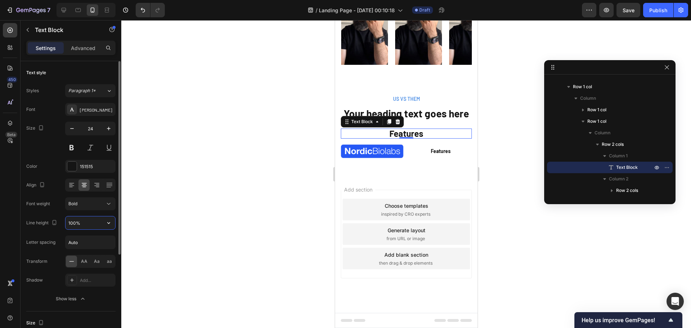
scroll to position [761, 0]
click at [435, 152] on p "Features" at bounding box center [439, 150] width 61 height 9
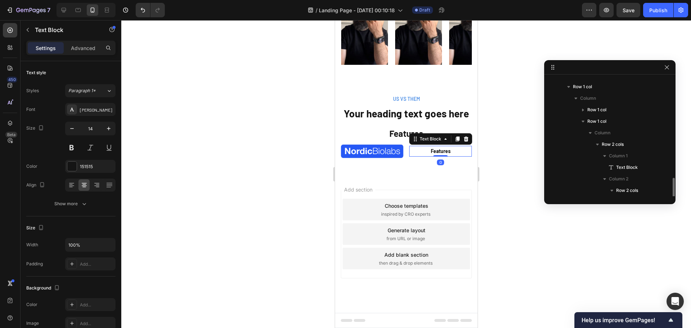
scroll to position [100, 0]
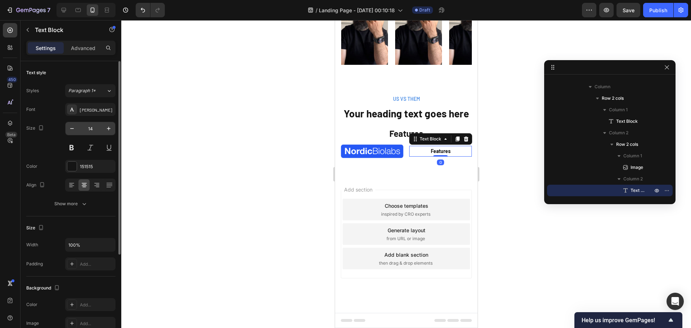
click at [88, 131] on input "14" at bounding box center [90, 128] width 24 height 13
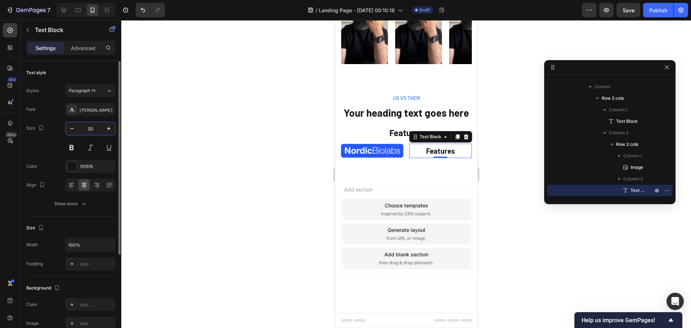
scroll to position [762, 0]
type input "20"
click at [74, 203] on div "Show more" at bounding box center [70, 203] width 33 height 7
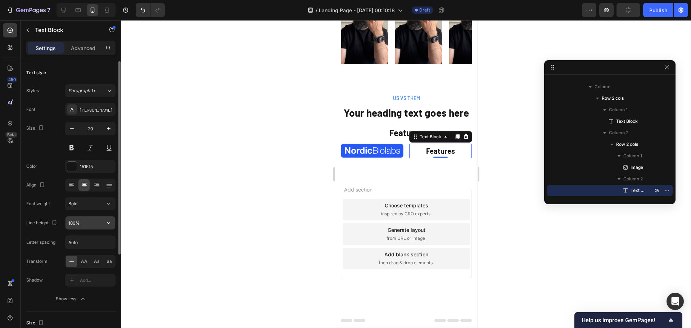
click at [73, 223] on input "180%" at bounding box center [90, 222] width 50 height 13
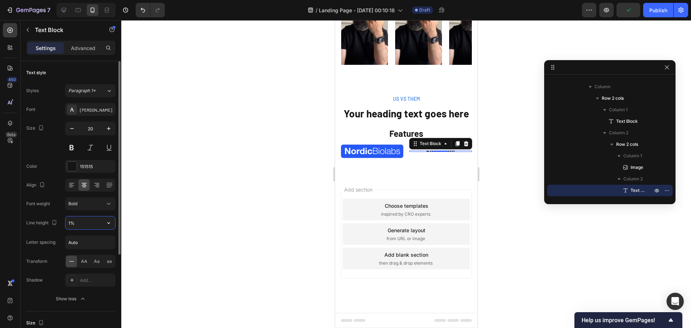
scroll to position [761, 0]
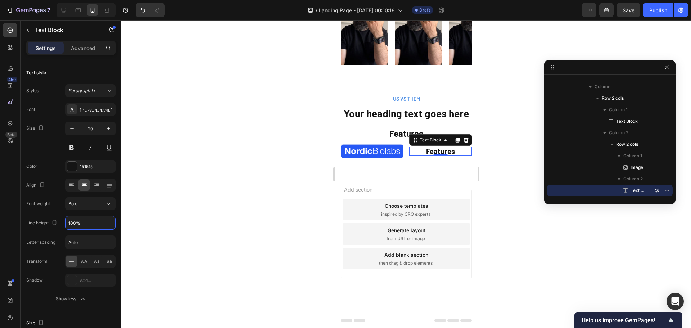
type input "100%"
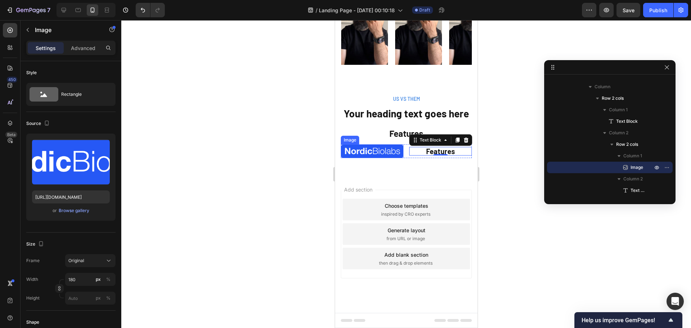
click at [364, 153] on img at bounding box center [371, 151] width 63 height 14
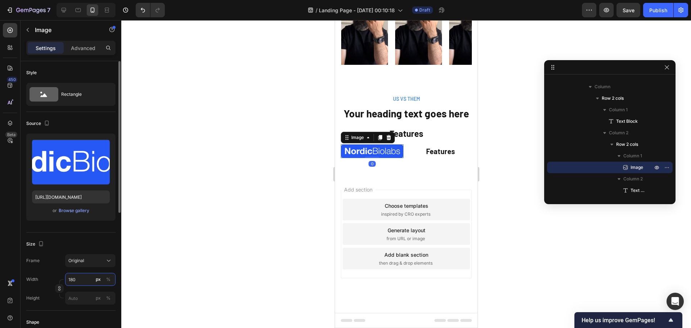
click at [73, 279] on input "180" at bounding box center [90, 279] width 50 height 13
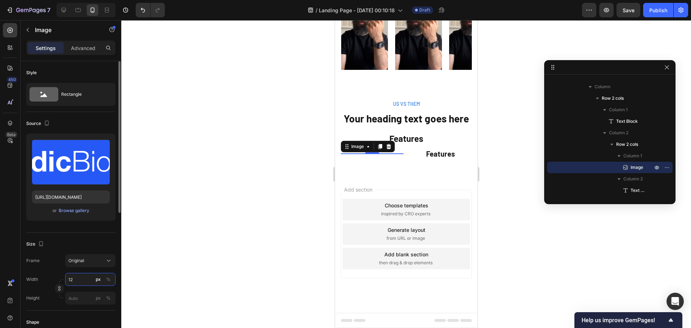
type input "120"
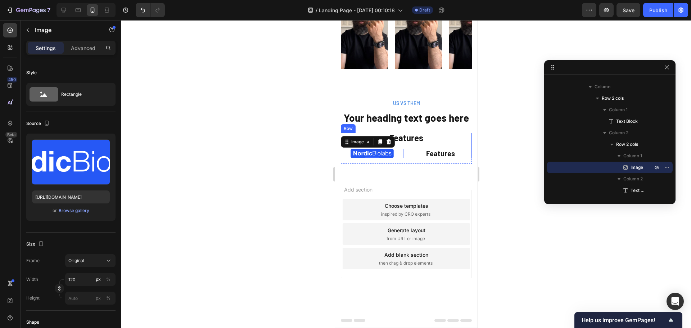
click at [404, 145] on div "Features Text Block Image 0 Features Text Block Row Row" at bounding box center [405, 146] width 131 height 26
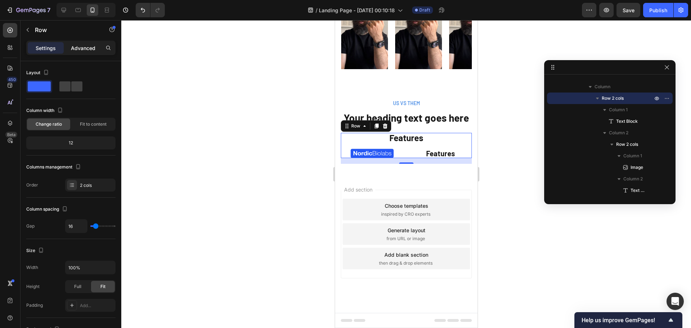
click at [79, 50] on p "Advanced" at bounding box center [83, 48] width 24 height 8
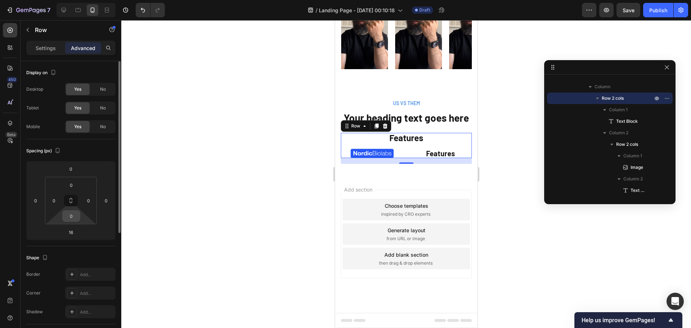
click at [70, 216] on input "0" at bounding box center [71, 215] width 14 height 11
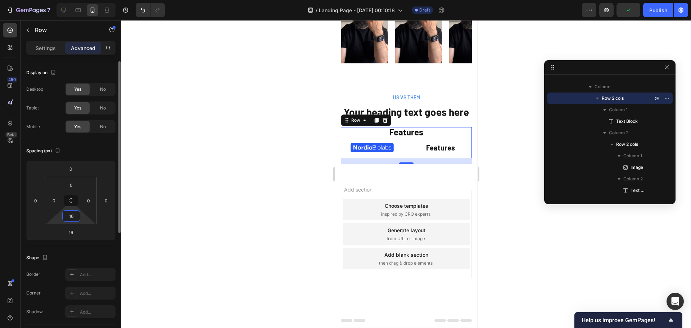
type input "16"
click at [86, 244] on div "Spacing (px) 0 0 16 0 0 0 16 0" at bounding box center [70, 192] width 89 height 107
click at [41, 48] on p "Settings" at bounding box center [46, 48] width 20 height 8
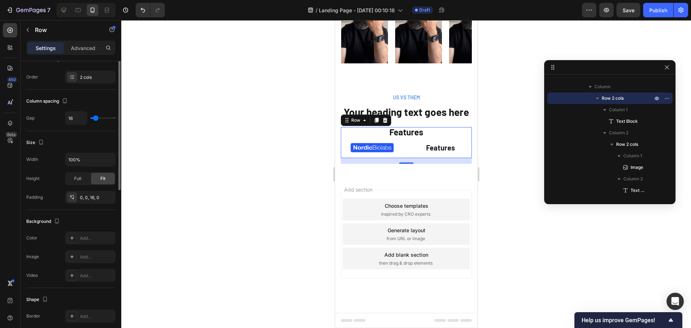
scroll to position [174, 0]
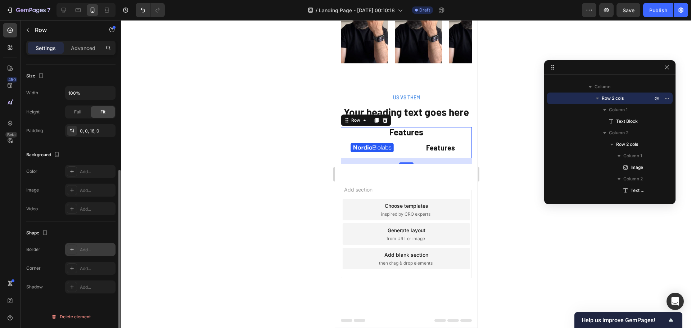
click at [72, 250] on icon at bounding box center [72, 249] width 6 height 6
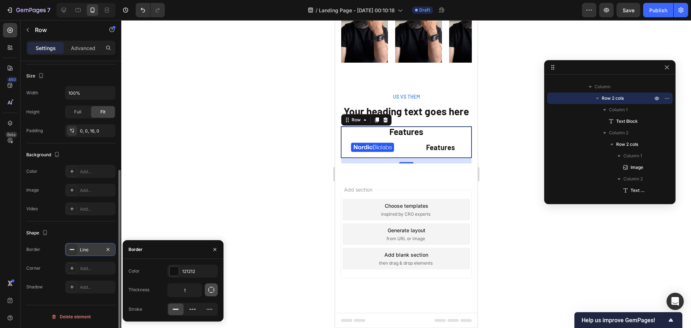
click at [212, 288] on icon "button" at bounding box center [211, 289] width 7 height 7
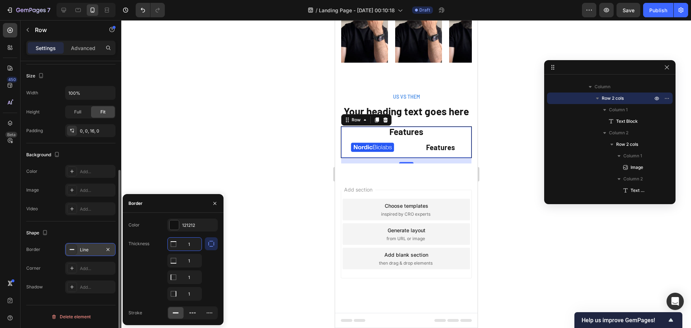
click at [189, 242] on input "1" at bounding box center [185, 243] width 34 height 13
type input "0"
click at [191, 274] on input "1" at bounding box center [185, 277] width 34 height 13
type input "0"
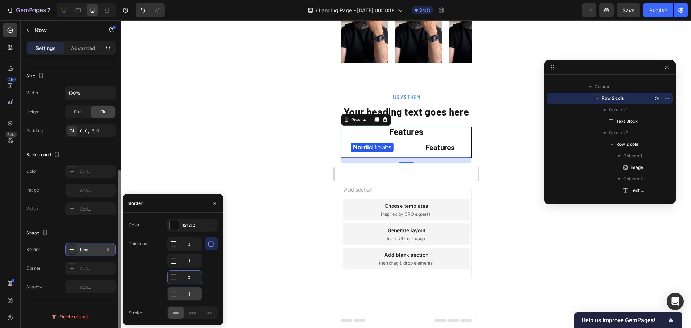
click at [190, 293] on input "1" at bounding box center [185, 293] width 34 height 13
type input "0"
click at [174, 225] on div at bounding box center [173, 224] width 9 height 9
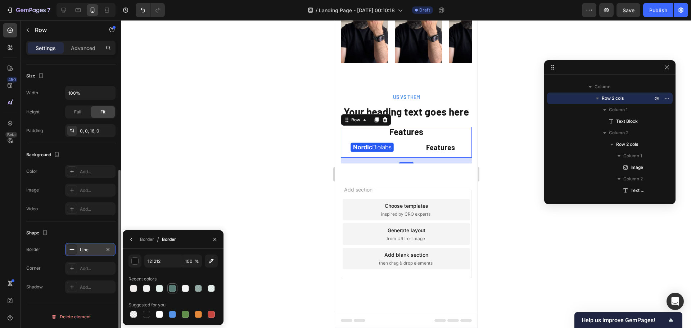
click at [172, 288] on div at bounding box center [172, 288] width 7 height 7
type input "597D74"
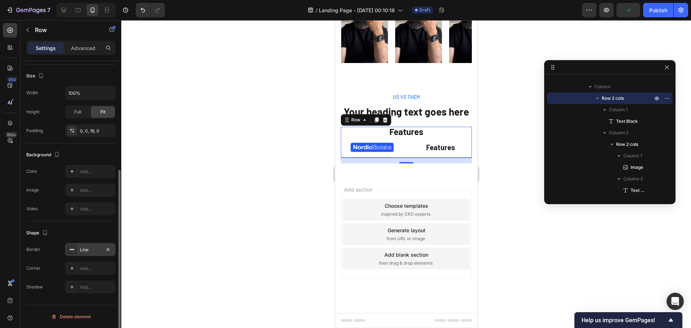
click at [49, 209] on div "Video Add..." at bounding box center [70, 208] width 89 height 13
click at [396, 173] on div "Us vs Them Text Block Your heading text goes here Heading Row Features Text Blo…" at bounding box center [406, 127] width 142 height 95
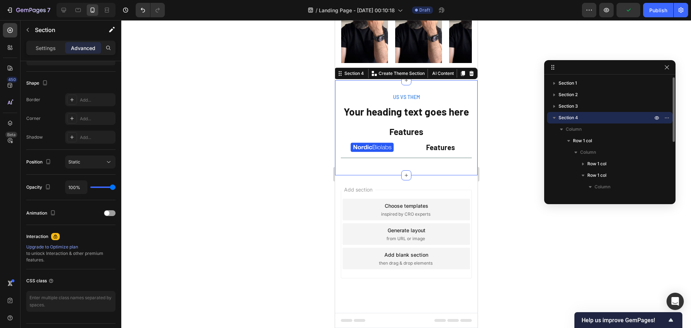
scroll to position [0, 0]
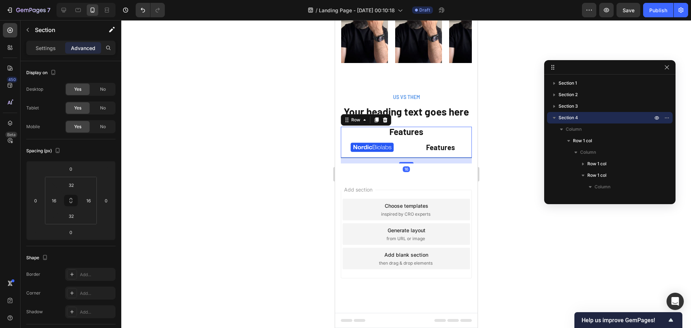
click at [406, 153] on div "Features Text Block Image Features Text Block Row Row 16" at bounding box center [405, 143] width 131 height 32
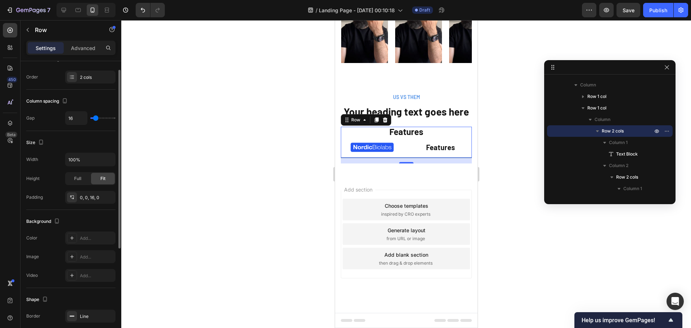
scroll to position [144, 0]
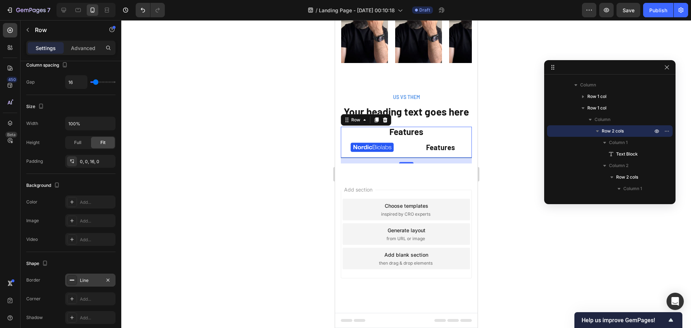
click at [81, 277] on div "Line" at bounding box center [90, 280] width 21 height 6
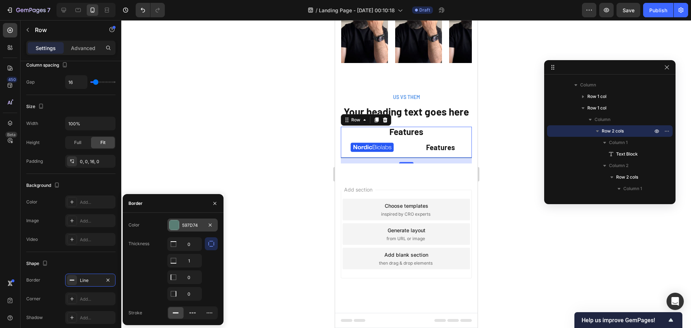
click at [173, 222] on div at bounding box center [173, 224] width 9 height 9
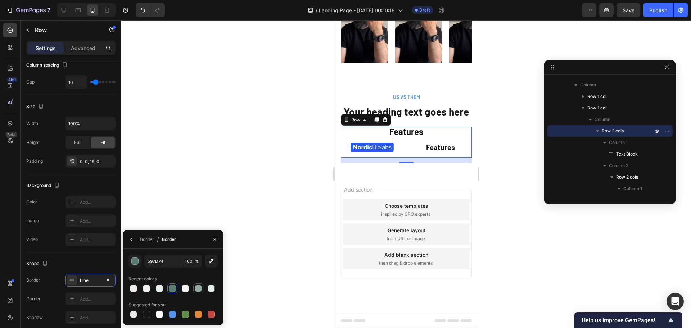
click at [197, 288] on div at bounding box center [198, 288] width 7 height 7
type input "60"
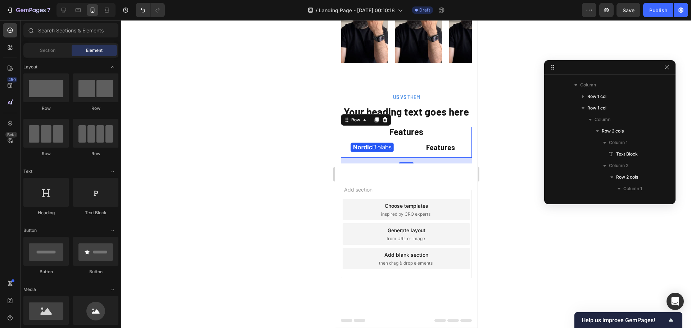
click at [418, 178] on div "Add section Choose templates inspired by CRO experts Generate layout from URL o…" at bounding box center [406, 243] width 142 height 137
click at [456, 138] on div "Features Text Block Image Features Text Block Row Row" at bounding box center [405, 143] width 131 height 32
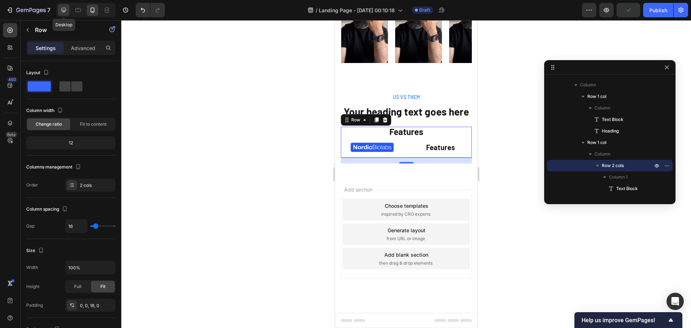
click at [60, 9] on icon at bounding box center [63, 9] width 7 height 7
type input "1200"
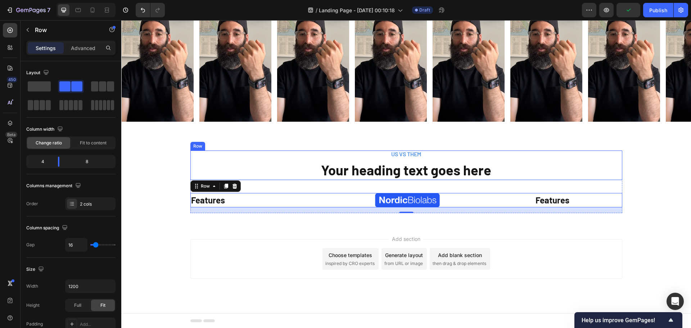
scroll to position [768, 0]
click at [224, 186] on icon at bounding box center [226, 185] width 4 height 5
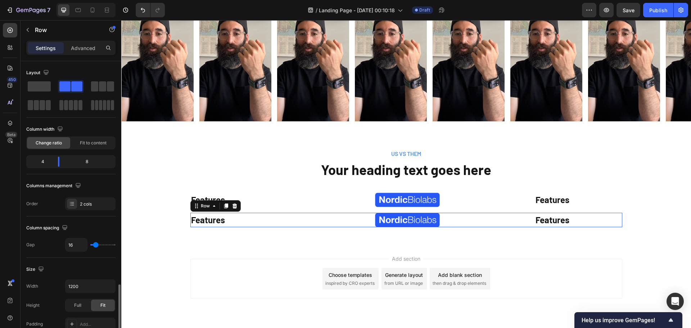
scroll to position [144, 0]
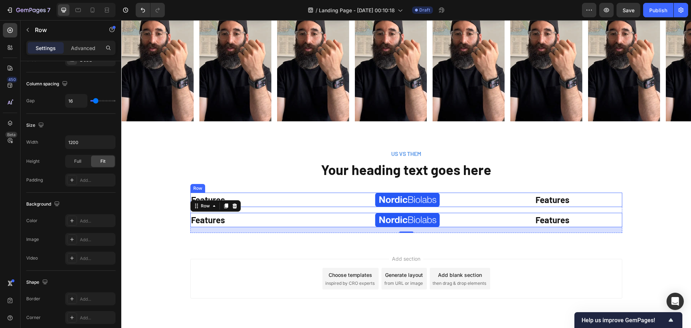
click at [331, 199] on div "Features Text Block Image Features Text Block Row Row" at bounding box center [406, 199] width 432 height 14
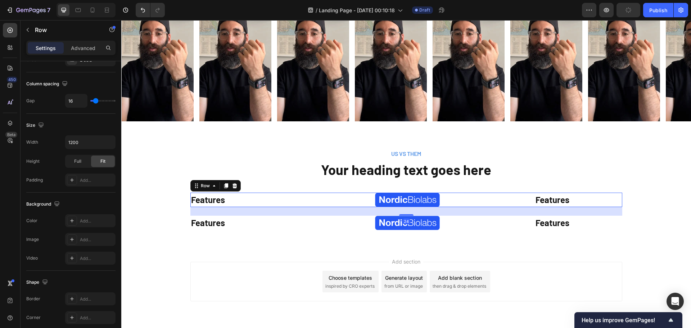
click at [410, 207] on div "24" at bounding box center [406, 207] width 432 height 0
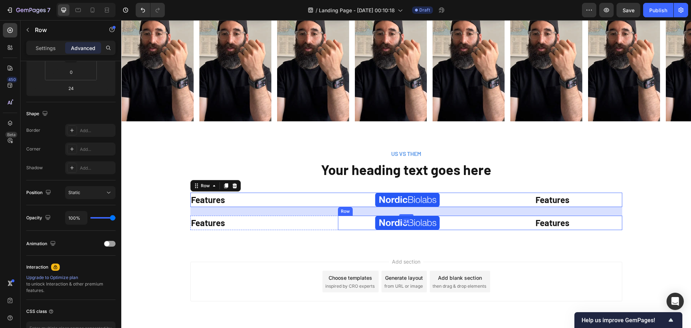
click at [477, 222] on div "Image Features Text Block Row" at bounding box center [480, 222] width 284 height 14
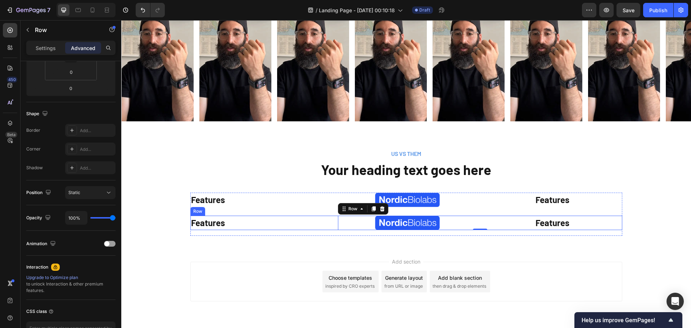
click at [332, 224] on div "Features Text Block Image Features Text Block Row 0 Row" at bounding box center [406, 222] width 432 height 14
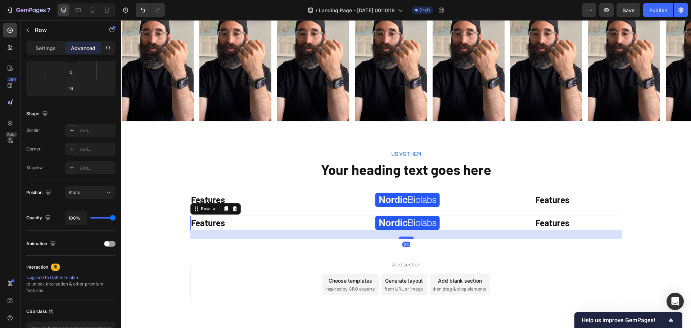
click at [406, 238] on div at bounding box center [406, 237] width 14 height 2
type input "24"
click at [426, 223] on img at bounding box center [407, 222] width 65 height 14
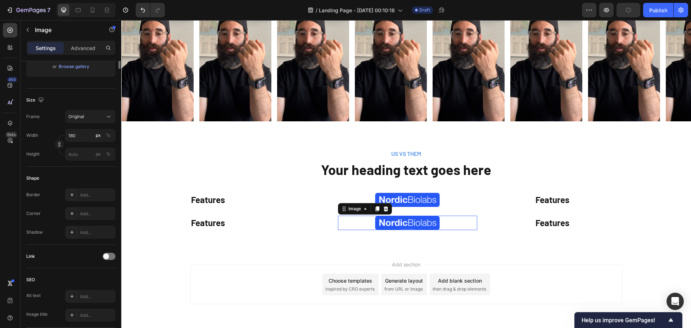
scroll to position [0, 0]
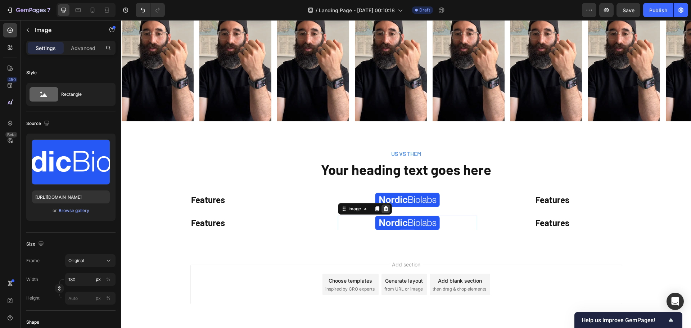
click at [384, 208] on icon at bounding box center [385, 208] width 5 height 5
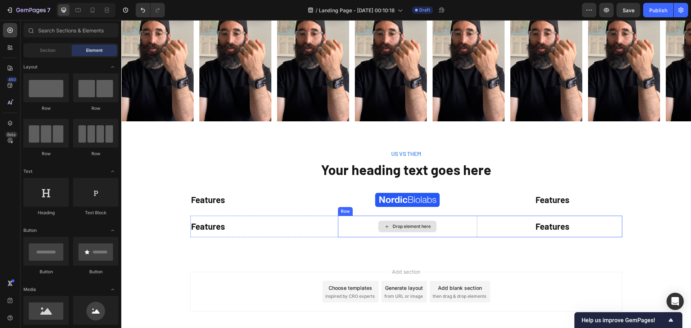
click at [453, 224] on div "Drop element here" at bounding box center [407, 226] width 139 height 22
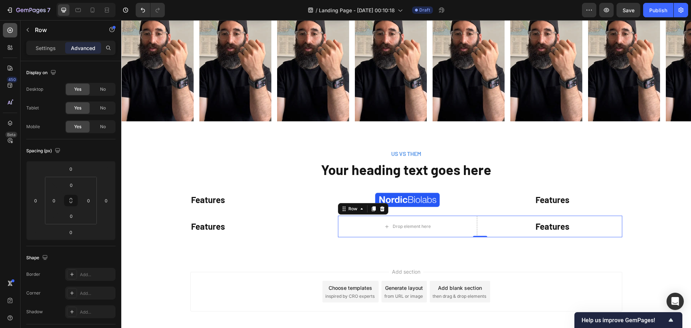
click at [9, 31] on icon at bounding box center [9, 30] width 7 height 7
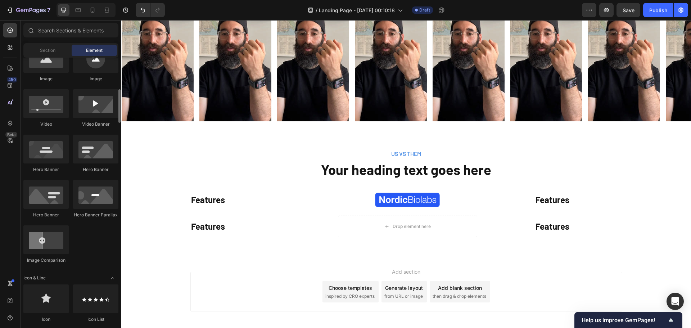
scroll to position [396, 0]
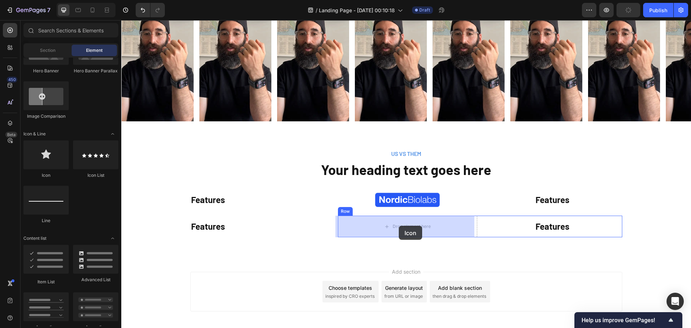
drag, startPoint x: 164, startPoint y: 176, endPoint x: 399, endPoint y: 226, distance: 240.9
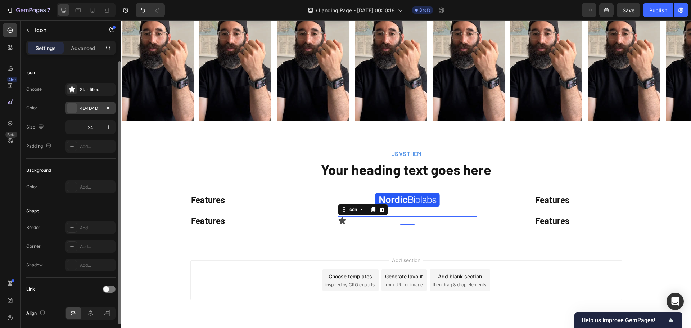
click at [72, 106] on div at bounding box center [71, 107] width 9 height 9
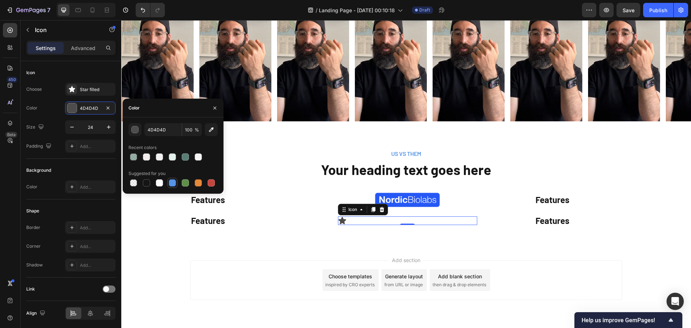
click at [171, 183] on div at bounding box center [172, 182] width 7 height 7
type input "5594E7"
click at [79, 89] on div "Star filled" at bounding box center [90, 89] width 50 height 13
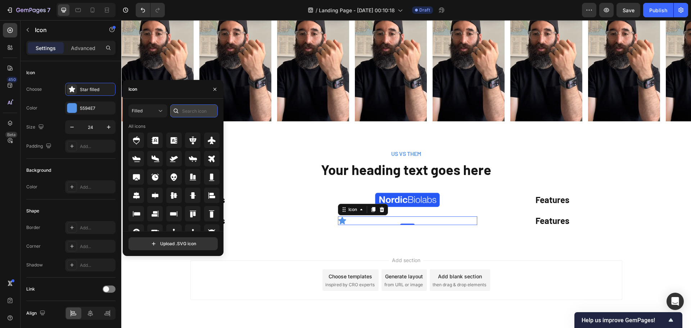
click at [194, 112] on input "text" at bounding box center [193, 110] width 47 height 13
type input "check"
click at [210, 144] on icon at bounding box center [211, 140] width 7 height 7
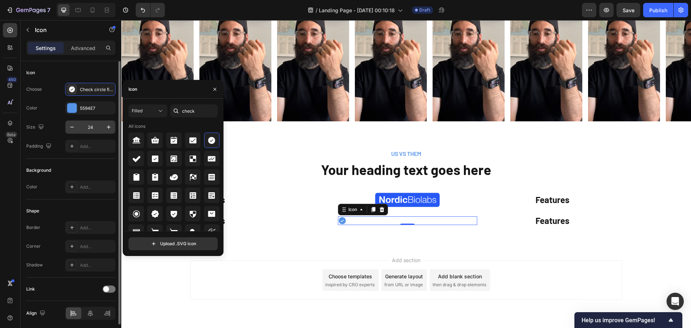
click at [90, 126] on input "24" at bounding box center [90, 127] width 24 height 13
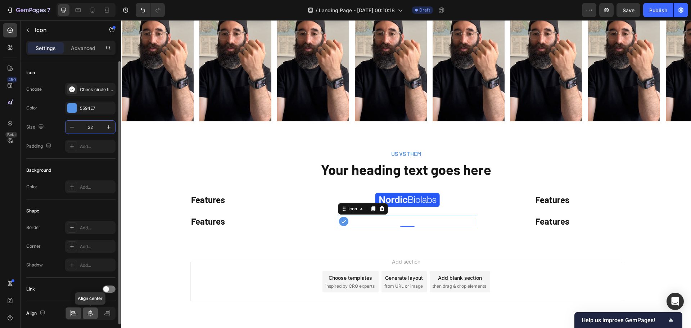
click at [92, 313] on icon at bounding box center [90, 313] width 5 height 6
click at [89, 125] on input "32" at bounding box center [90, 127] width 24 height 13
type input "28"
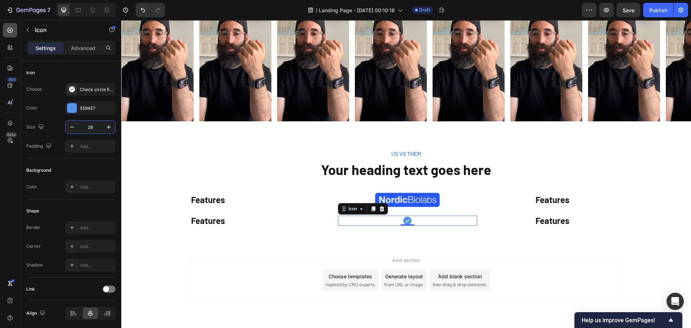
click at [10, 28] on icon at bounding box center [9, 30] width 7 height 7
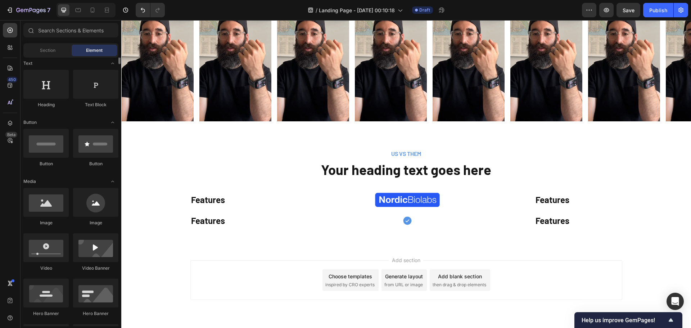
scroll to position [0, 0]
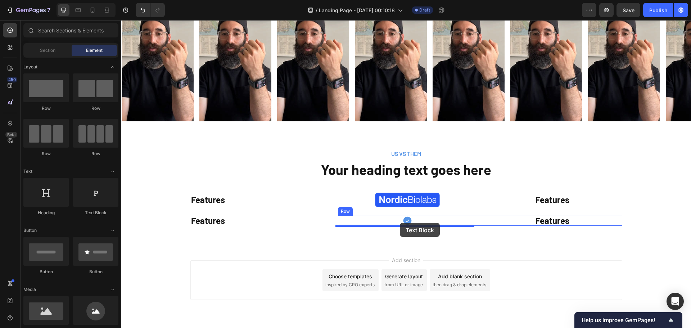
drag, startPoint x: 214, startPoint y: 212, endPoint x: 400, endPoint y: 223, distance: 186.3
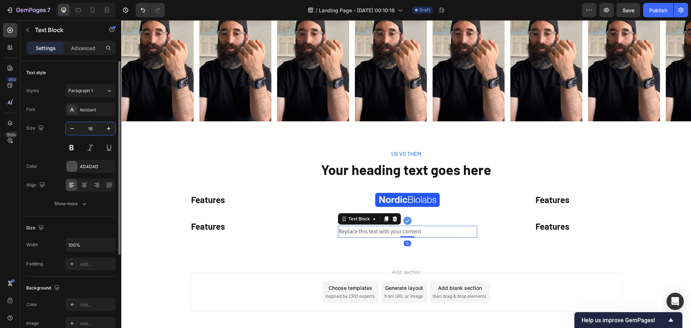
click at [91, 130] on input "16" at bounding box center [90, 128] width 24 height 13
type input "18"
click at [86, 109] on div "Assistant" at bounding box center [97, 109] width 34 height 6
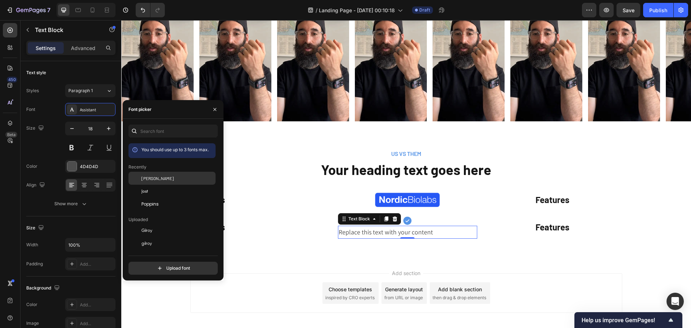
click at [149, 179] on span "[PERSON_NAME]" at bounding box center [157, 178] width 32 height 6
click at [82, 187] on icon at bounding box center [84, 184] width 7 height 7
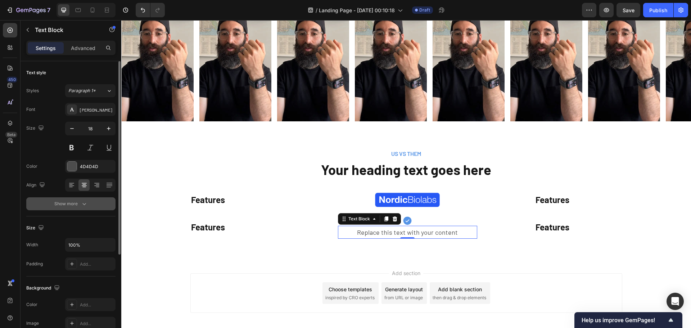
click at [75, 205] on div "Show more" at bounding box center [70, 203] width 33 height 7
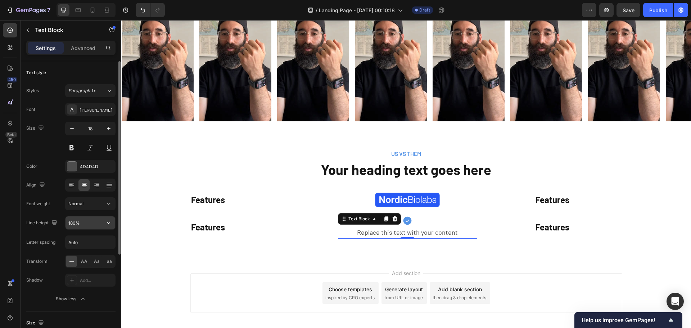
click at [75, 223] on input "180%" at bounding box center [90, 222] width 50 height 13
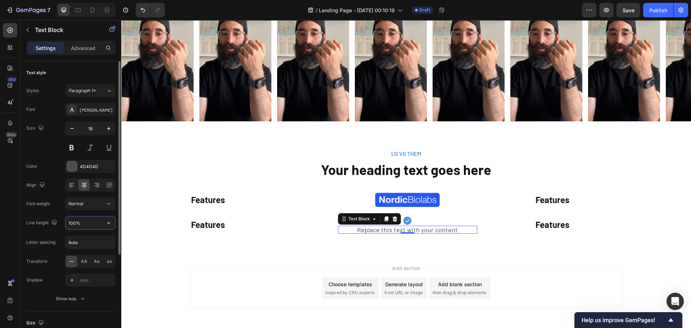
click at [75, 223] on input "100%" at bounding box center [90, 222] width 50 height 13
click at [73, 222] on input "100%" at bounding box center [90, 222] width 50 height 13
type input "120%"
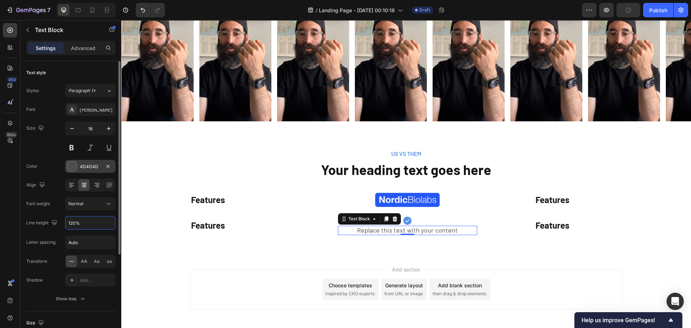
click at [69, 163] on div at bounding box center [71, 166] width 9 height 9
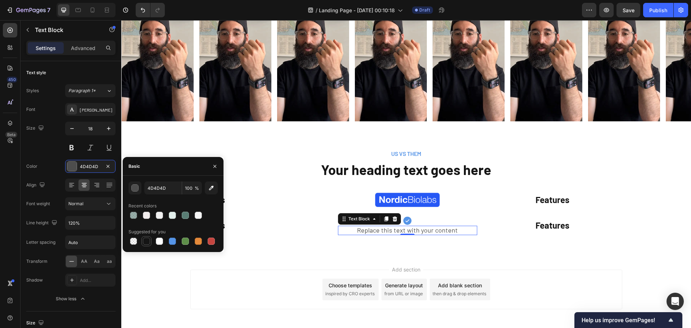
click at [144, 241] on div at bounding box center [146, 240] width 7 height 7
type input "151515"
click at [83, 204] on div "Normal" at bounding box center [86, 203] width 37 height 6
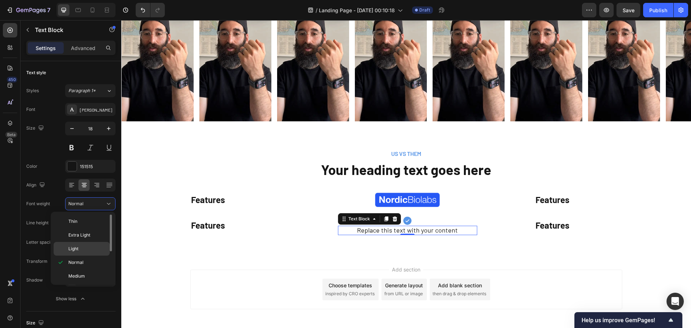
scroll to position [36, 0]
click at [85, 251] on span "Semi Bold" at bounding box center [78, 253] width 21 height 6
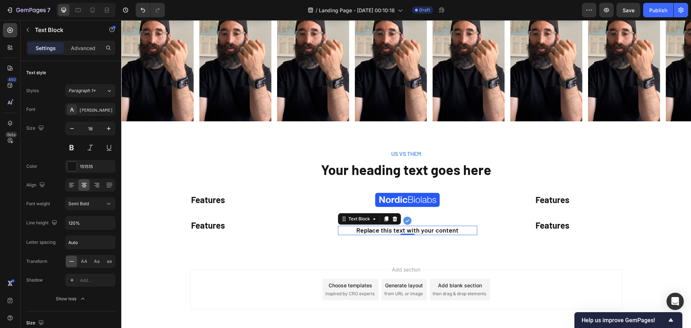
click at [385, 229] on div "Replace this text with your content" at bounding box center [407, 230] width 139 height 9
click at [385, 229] on p "Replace this text with your content" at bounding box center [407, 230] width 138 height 8
click at [412, 219] on div "Icon" at bounding box center [407, 220] width 139 height 10
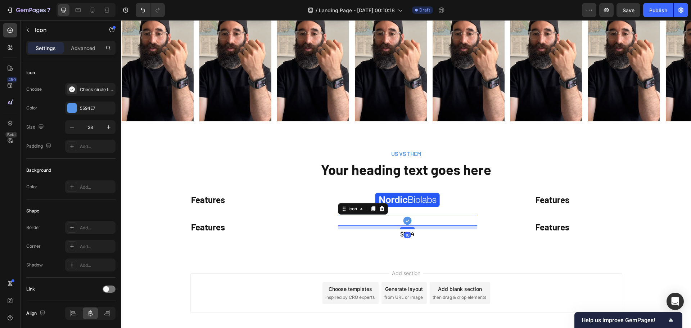
click at [410, 228] on div at bounding box center [407, 228] width 14 height 2
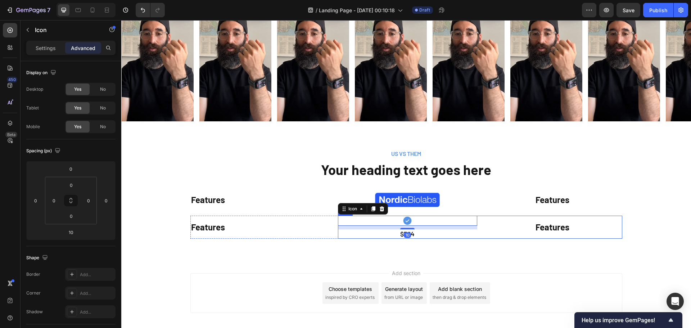
click at [490, 233] on div "Features Text Block" at bounding box center [552, 226] width 139 height 23
click at [416, 220] on div "Icon" at bounding box center [407, 220] width 139 height 10
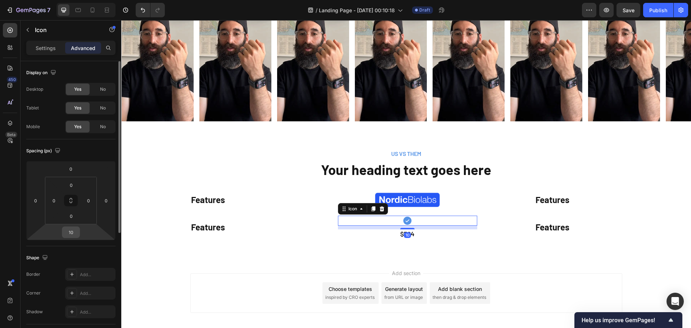
click at [66, 235] on input "10" at bounding box center [71, 232] width 14 height 11
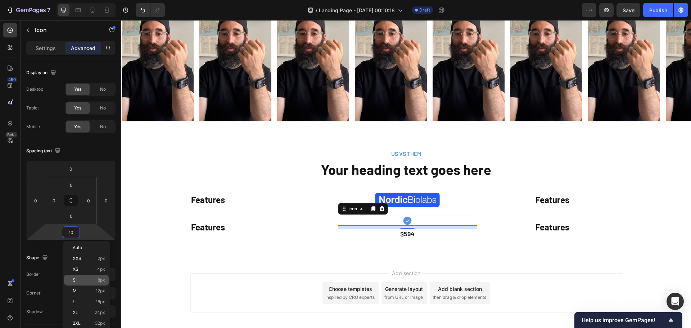
click at [79, 281] on p "S 8px" at bounding box center [89, 279] width 32 height 5
type input "8"
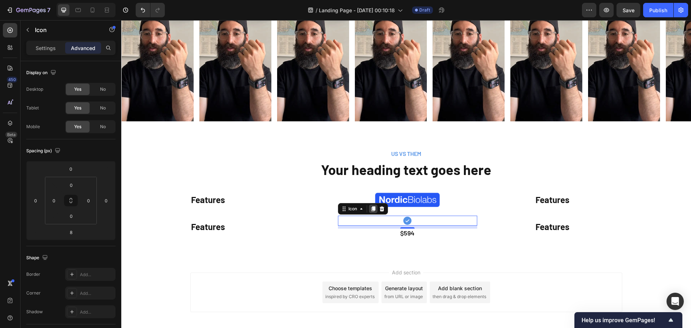
click at [370, 211] on icon at bounding box center [373, 209] width 6 height 6
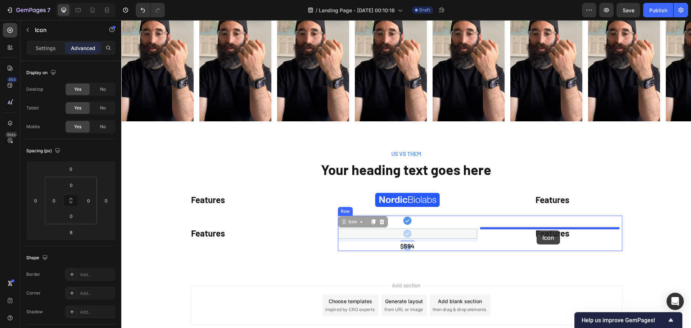
drag, startPoint x: 342, startPoint y: 223, endPoint x: 536, endPoint y: 230, distance: 194.0
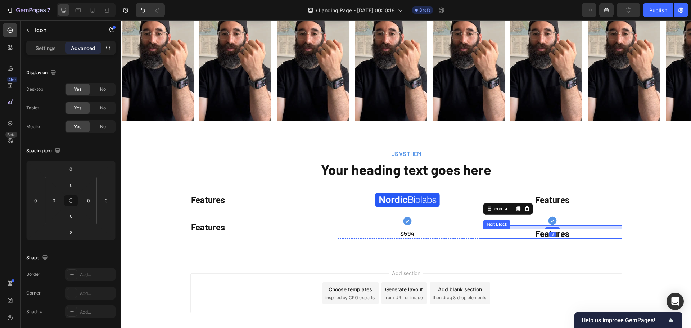
click at [560, 234] on p "Features" at bounding box center [552, 233] width 138 height 9
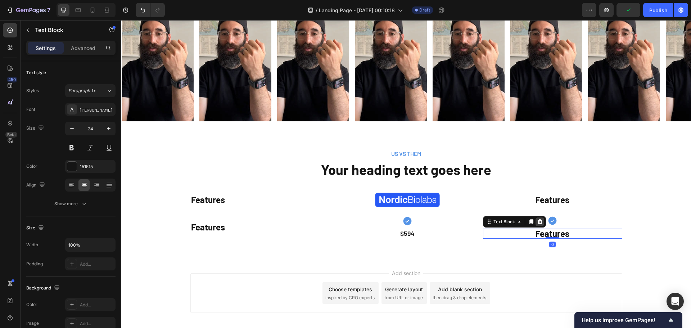
click at [538, 221] on icon at bounding box center [539, 221] width 5 height 5
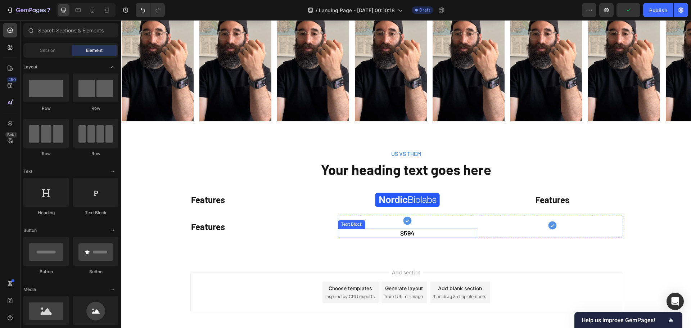
click at [411, 234] on p "$594" at bounding box center [407, 233] width 138 height 8
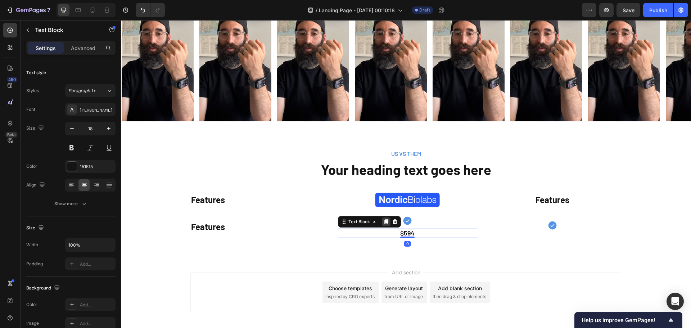
click at [382, 219] on div at bounding box center [386, 221] width 9 height 9
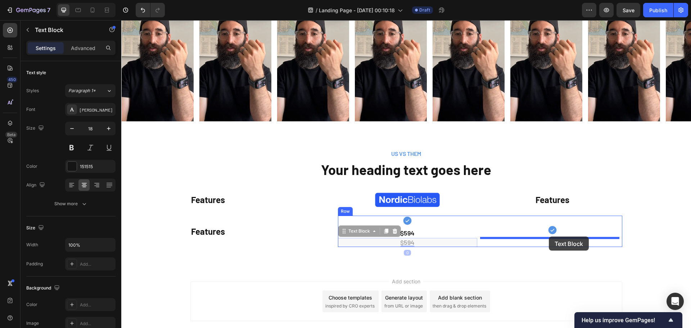
drag, startPoint x: 341, startPoint y: 232, endPoint x: 549, endPoint y: 236, distance: 207.6
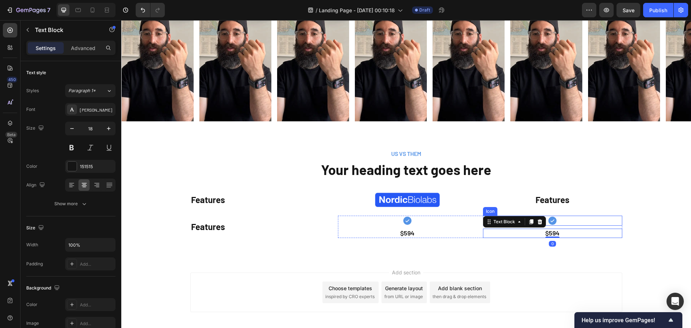
click at [550, 220] on icon at bounding box center [552, 221] width 8 height 8
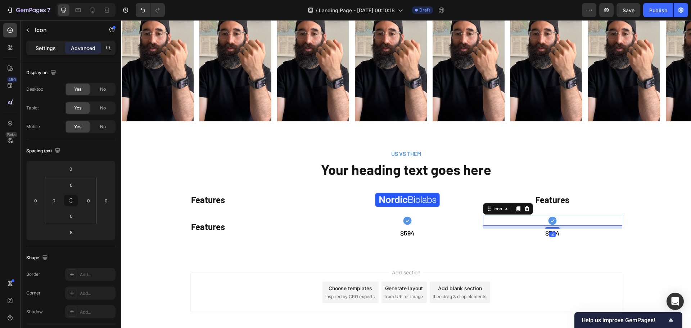
click at [44, 46] on p "Settings" at bounding box center [46, 48] width 20 height 8
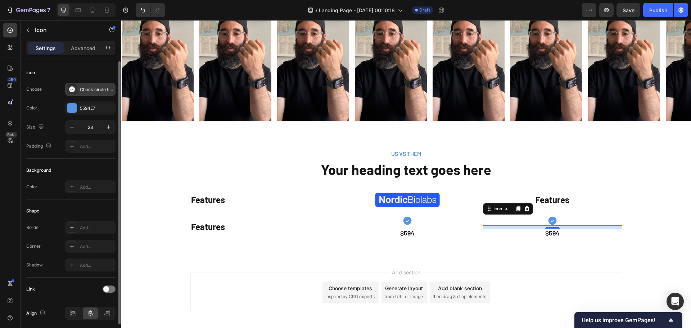
click at [84, 87] on div "Check circle filled" at bounding box center [97, 89] width 34 height 6
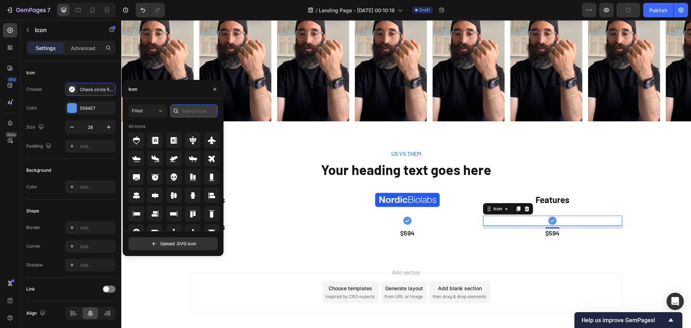
click at [198, 111] on input "text" at bounding box center [193, 110] width 47 height 13
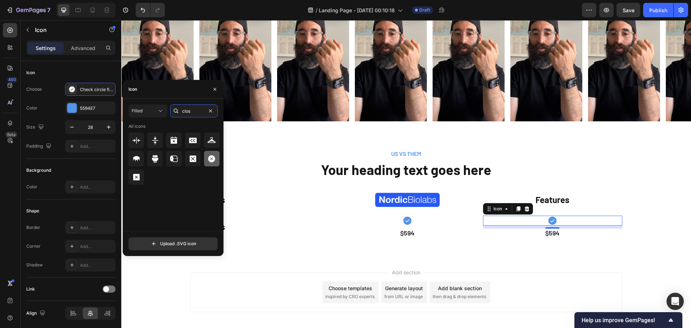
type input "clos"
click at [212, 156] on icon at bounding box center [211, 158] width 7 height 7
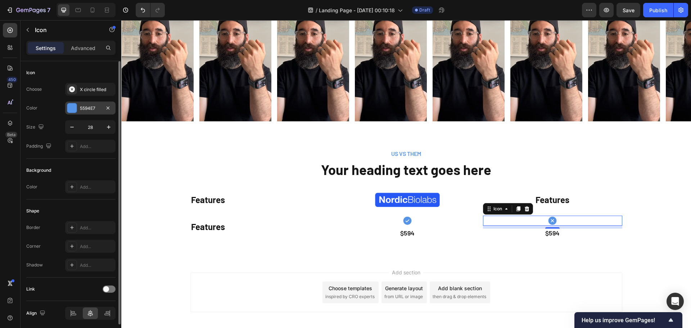
click at [69, 106] on div at bounding box center [71, 107] width 9 height 9
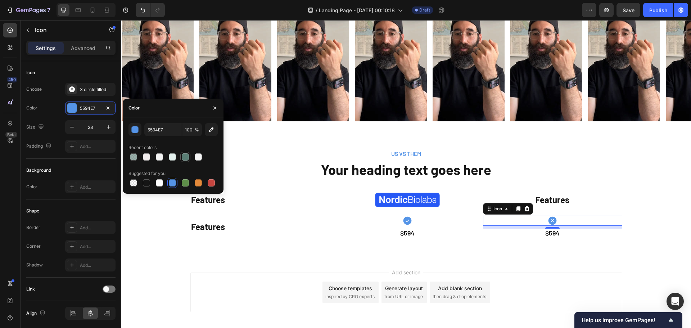
click at [185, 156] on div at bounding box center [185, 156] width 7 height 7
type input "597D74"
click at [48, 122] on div "Size 28" at bounding box center [70, 127] width 89 height 14
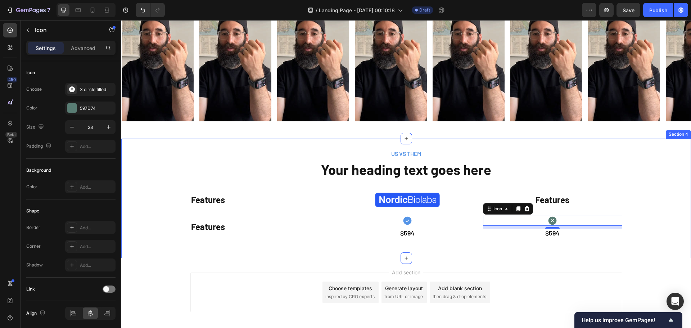
click at [649, 227] on div "Us vs Them Text Block Your heading text goes here Heading Row Features Text Blo…" at bounding box center [405, 198] width 569 height 96
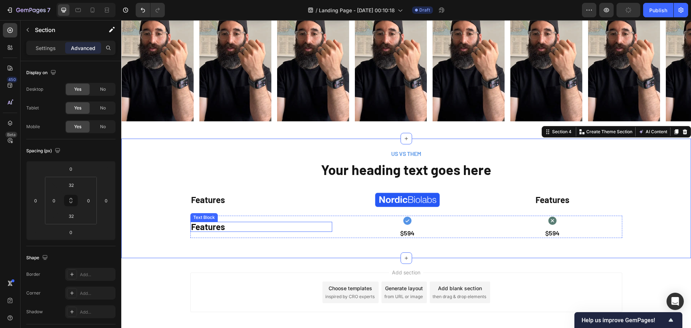
click at [206, 230] on p "Features" at bounding box center [261, 226] width 141 height 9
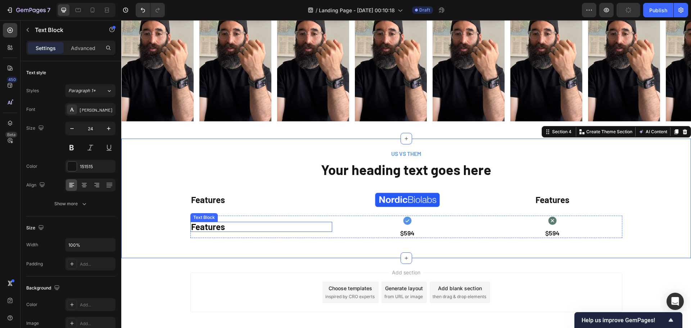
click at [206, 230] on p "Features" at bounding box center [261, 226] width 141 height 9
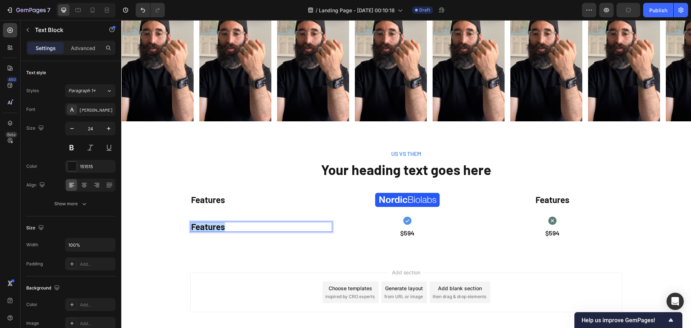
click at [206, 230] on p "Features" at bounding box center [261, 226] width 141 height 9
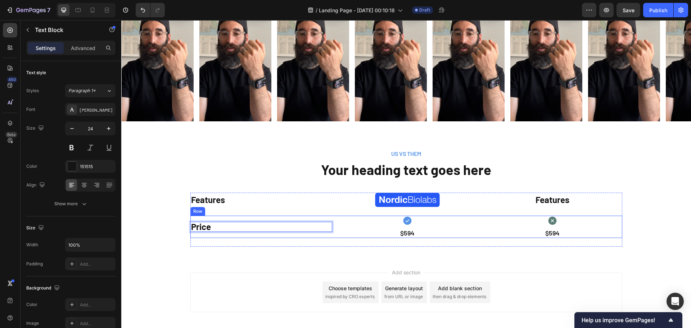
click at [332, 224] on div "Price Text Block 0 Icon $594 Text Block Icon $594 Text Block Row Row" at bounding box center [406, 226] width 432 height 22
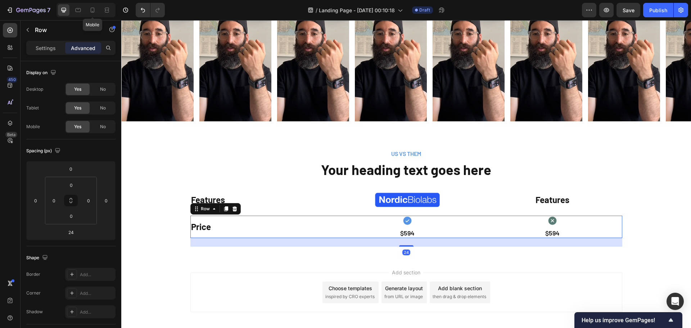
drag, startPoint x: 89, startPoint y: 10, endPoint x: 218, endPoint y: 194, distance: 224.6
click at [89, 11] on icon at bounding box center [92, 9] width 7 height 7
type input "16"
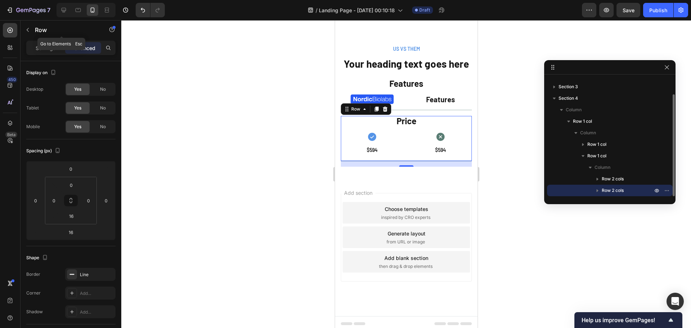
scroll to position [815, 0]
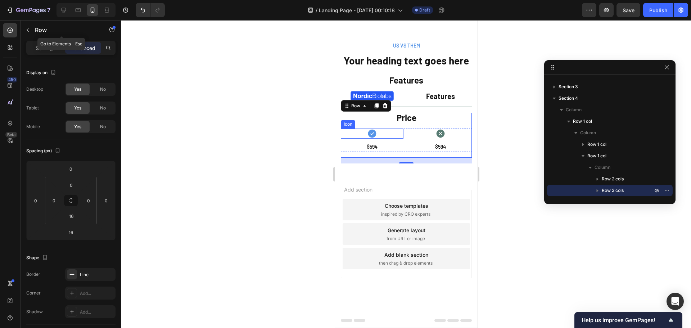
click at [375, 134] on div "Icon" at bounding box center [371, 133] width 63 height 10
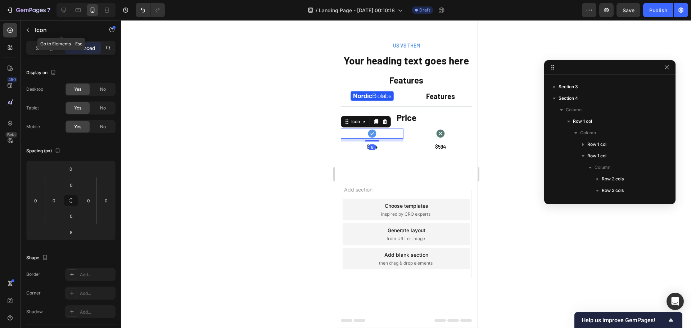
scroll to position [135, 0]
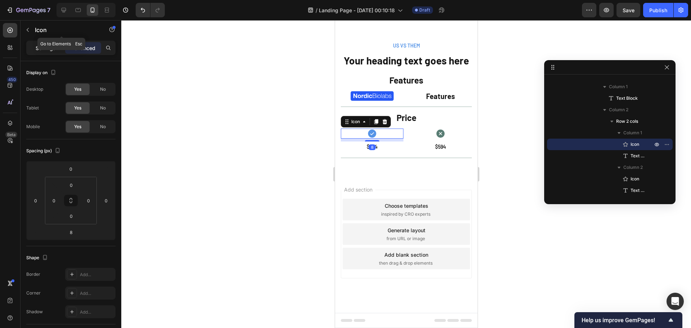
click at [35, 53] on div "Settings" at bounding box center [46, 48] width 36 height 12
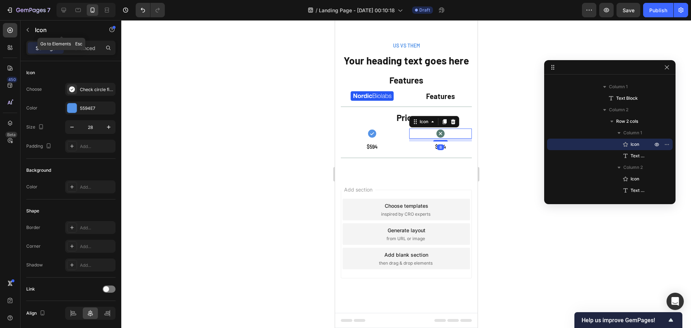
click at [436, 136] on icon at bounding box center [440, 133] width 8 height 8
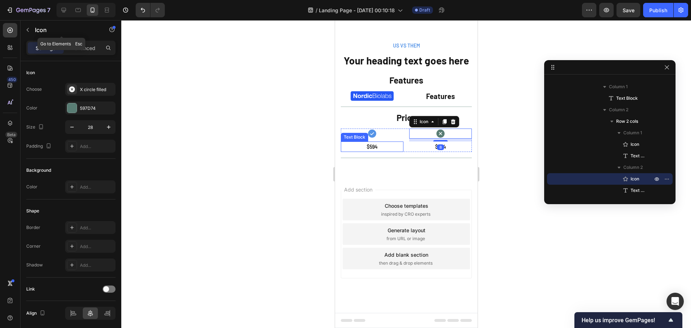
click at [371, 146] on p "$594" at bounding box center [371, 146] width 61 height 9
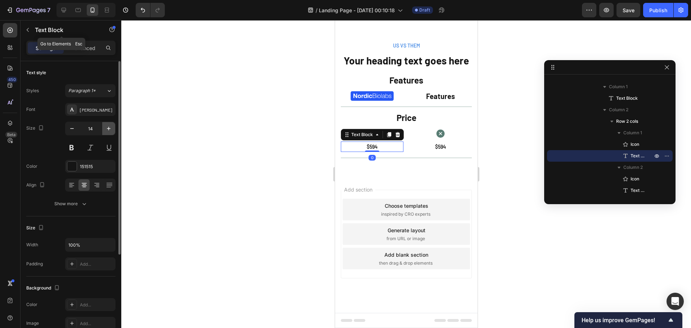
click at [109, 129] on icon "button" at bounding box center [108, 128] width 7 height 7
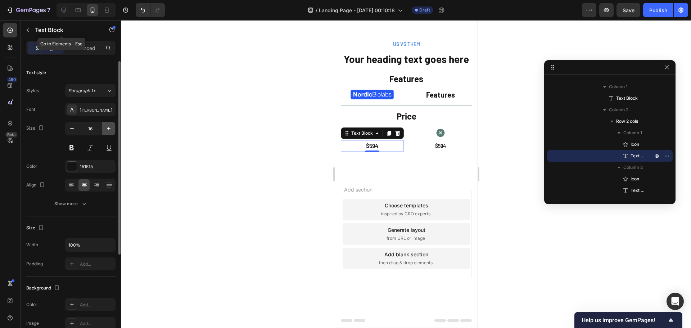
click at [111, 128] on icon "button" at bounding box center [108, 128] width 7 height 7
type input "18"
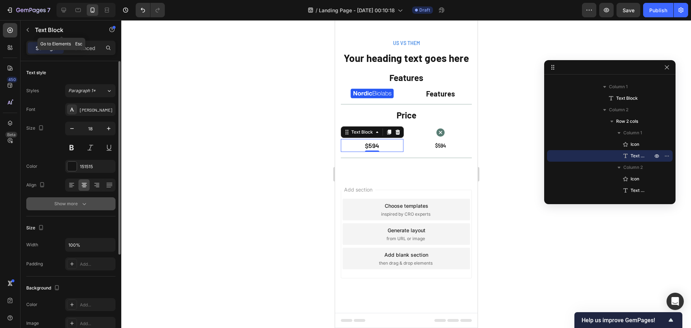
click at [77, 202] on div "Show more" at bounding box center [70, 203] width 33 height 7
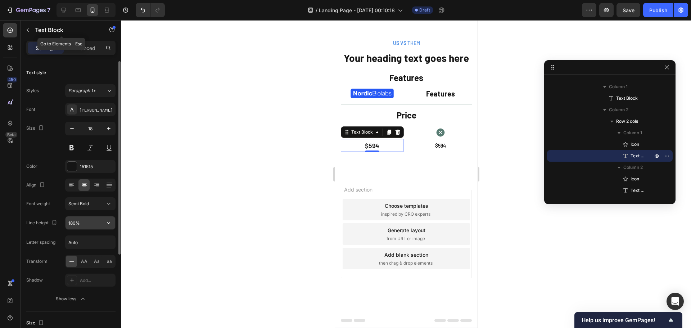
click at [74, 219] on input "180%" at bounding box center [90, 222] width 50 height 13
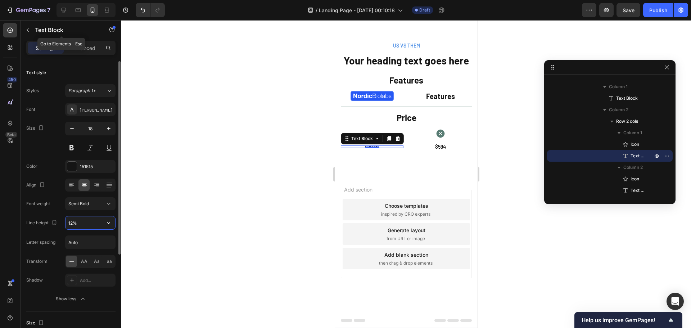
type input "120%"
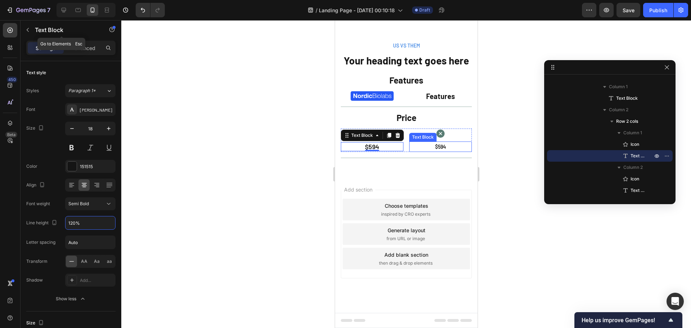
click at [441, 149] on p "$594" at bounding box center [439, 146] width 61 height 9
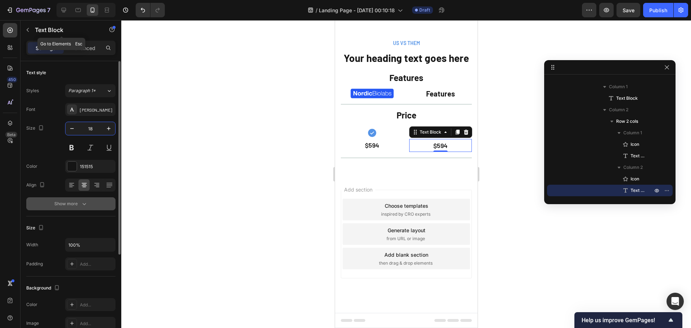
type input "18"
click at [78, 208] on button "Show more" at bounding box center [70, 203] width 89 height 13
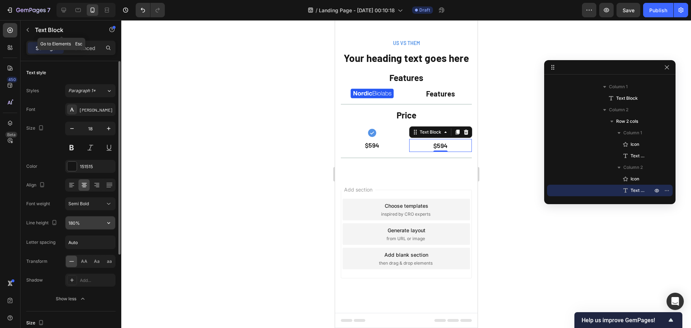
click at [77, 224] on input "180%" at bounding box center [90, 222] width 50 height 13
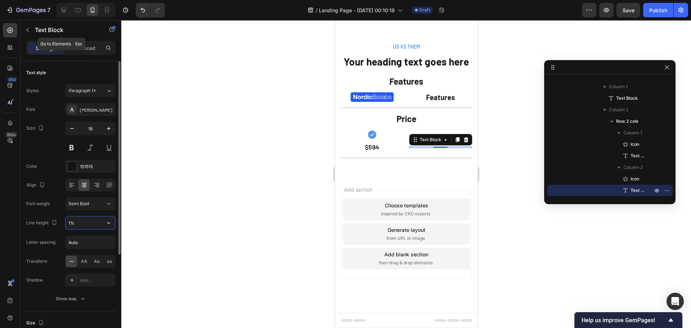
scroll to position [813, 0]
type input "120%"
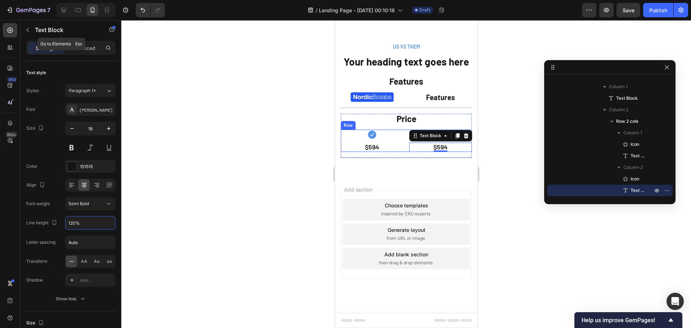
click at [401, 139] on div "Icon $594 Text Block Icon $594 Text Block 0 Row" at bounding box center [405, 140] width 131 height 22
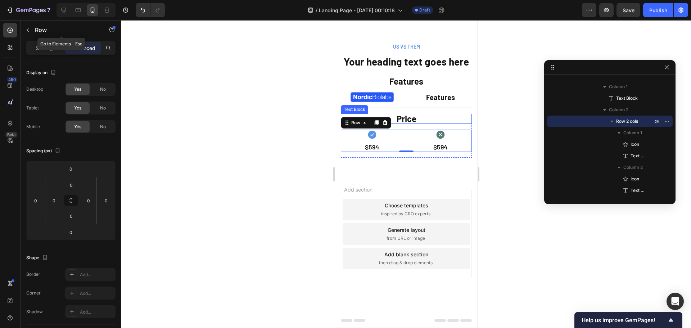
click at [425, 120] on p "Price" at bounding box center [405, 118] width 129 height 9
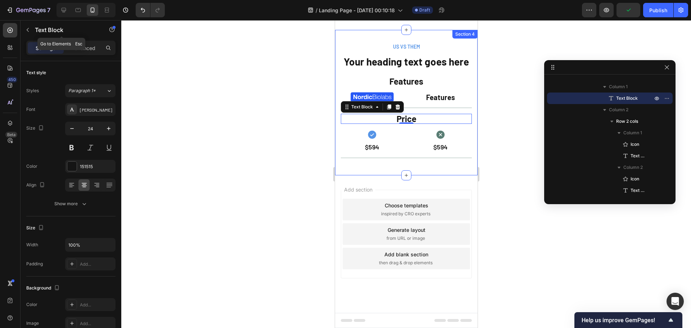
click at [467, 142] on div "Us vs Them Text Block Your heading text goes here Heading Row Features Text Blo…" at bounding box center [406, 102] width 142 height 145
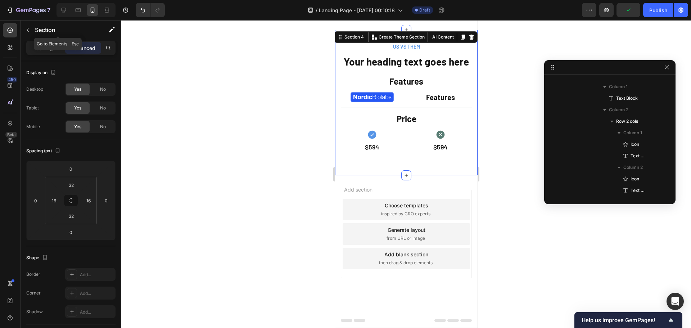
scroll to position [0, 0]
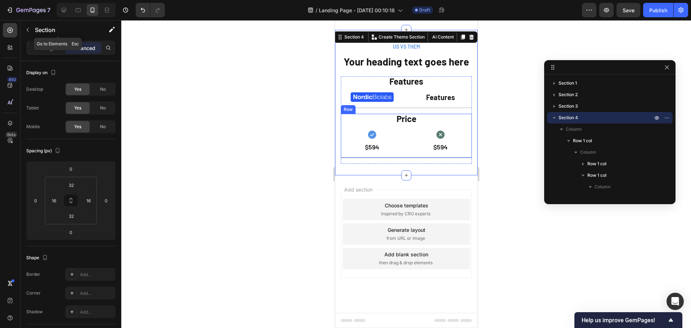
click at [406, 129] on div "Price Text Block Icon $594 Text Block Icon $594 Text Block Row Row" at bounding box center [405, 136] width 131 height 44
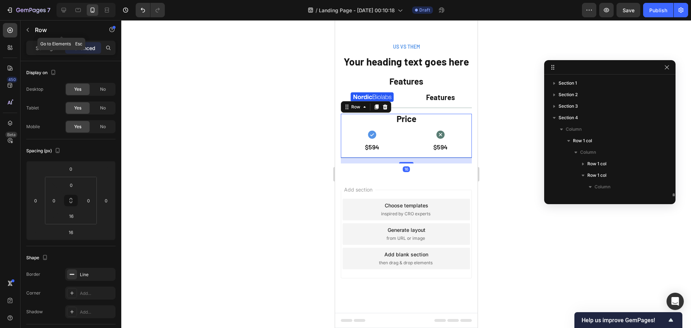
scroll to position [79, 0]
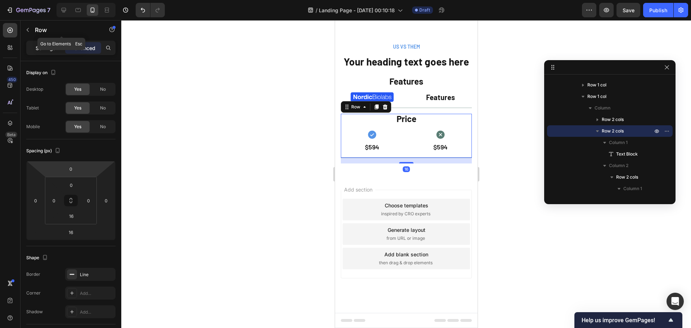
click at [35, 50] on div "Settings" at bounding box center [46, 48] width 36 height 12
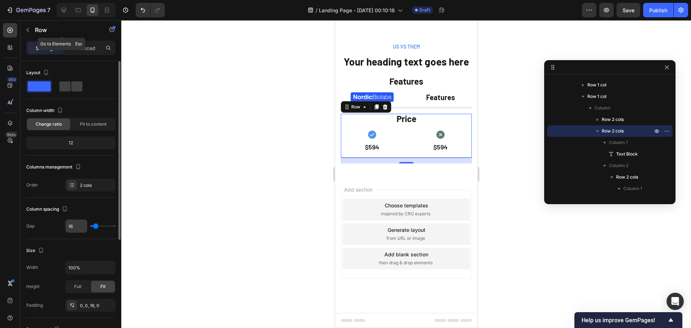
click at [76, 225] on input "16" at bounding box center [76, 225] width 22 height 13
type input "1"
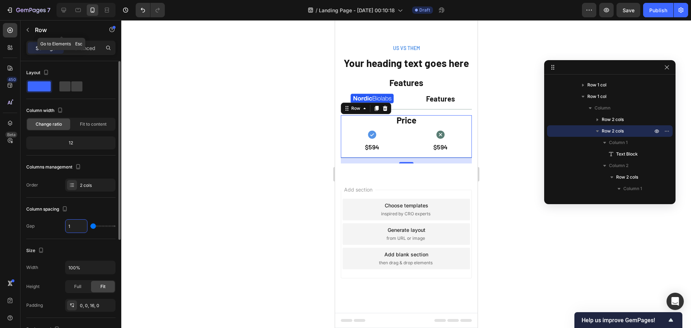
type input "12"
click at [76, 225] on input "12" at bounding box center [76, 225] width 22 height 13
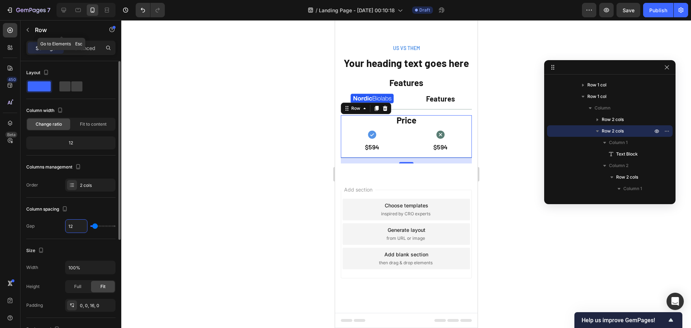
type input "8"
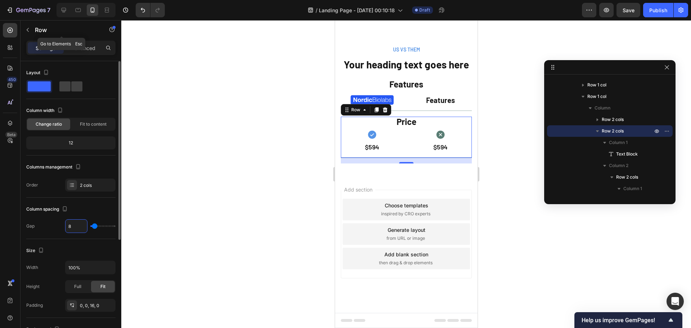
scroll to position [810, 0]
click at [72, 218] on div "Column spacing Gap 8" at bounding box center [70, 217] width 89 height 41
click at [72, 225] on input "8" at bounding box center [76, 225] width 22 height 13
type input "1"
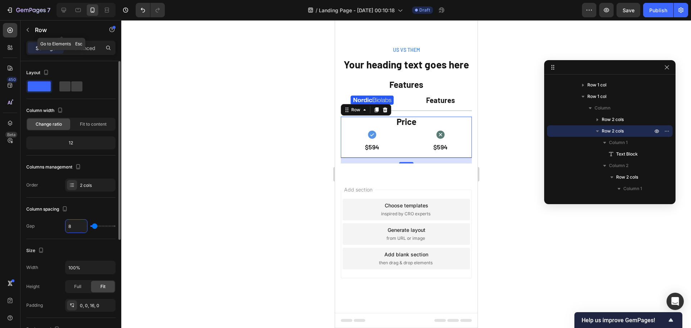
type input "1"
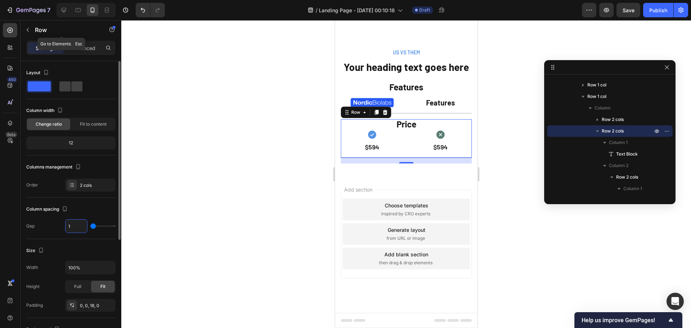
type input "12"
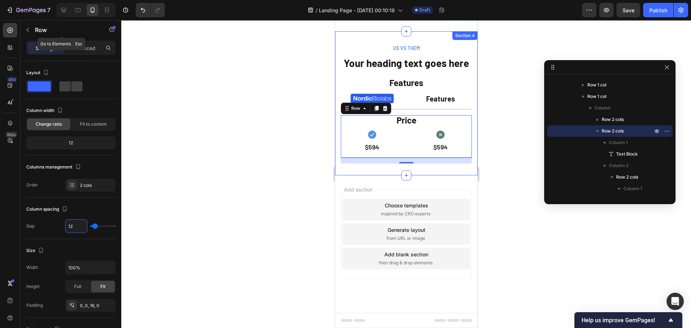
click at [468, 164] on div "Us vs Them Text Block Your heading text goes here Heading Row Features Text Blo…" at bounding box center [406, 103] width 142 height 144
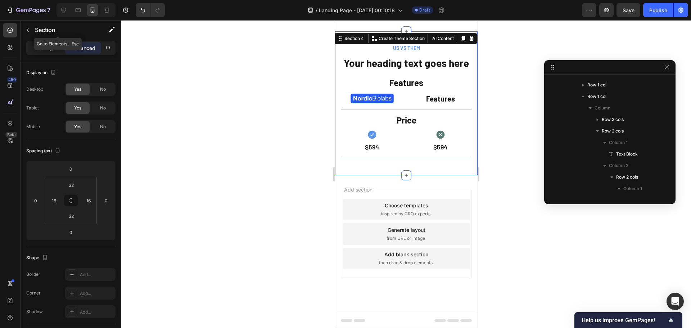
scroll to position [0, 0]
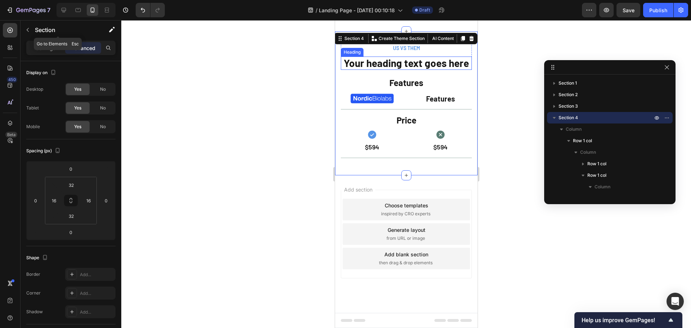
click at [442, 56] on h2 "Your heading text goes here" at bounding box center [405, 63] width 131 height 14
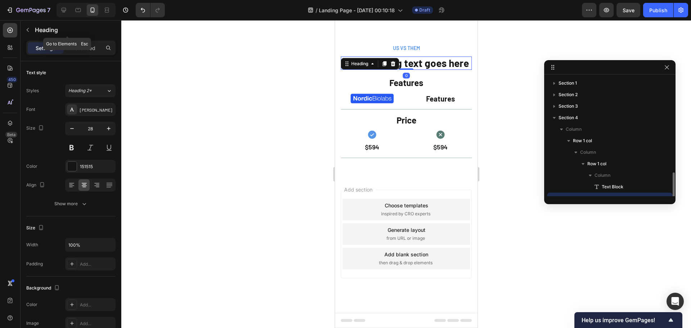
scroll to position [67, 0]
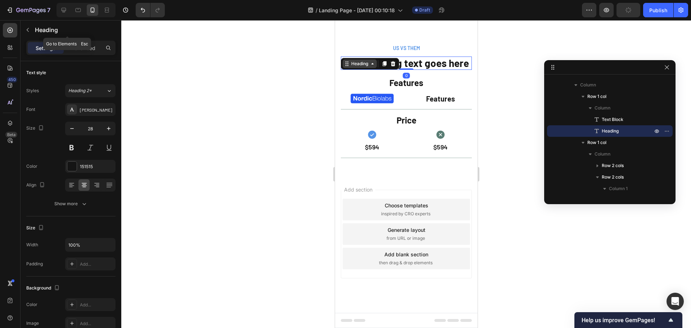
click at [367, 60] on div "Heading" at bounding box center [359, 63] width 20 height 6
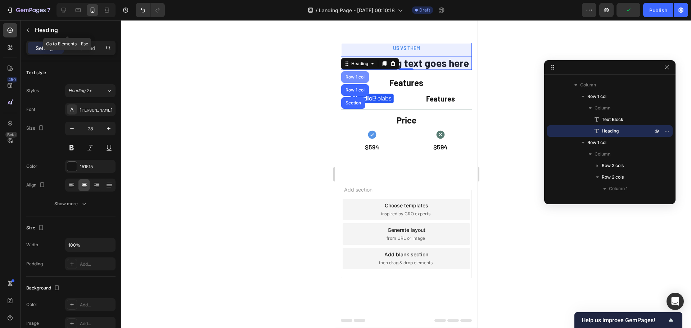
click at [360, 75] on div "Row 1 col" at bounding box center [355, 77] width 22 height 4
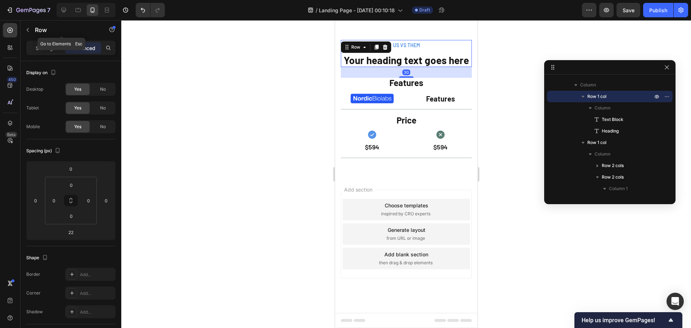
scroll to position [815, 0]
drag, startPoint x: 408, startPoint y: 77, endPoint x: 407, endPoint y: 80, distance: 3.8
click at [407, 80] on div "Us vs Them Text Block Your heading text goes here Heading Row 32 Features Text …" at bounding box center [405, 101] width 131 height 124
type input "32"
click at [440, 90] on div "Features Text Block Image Features Text Block Row Row" at bounding box center [405, 94] width 131 height 32
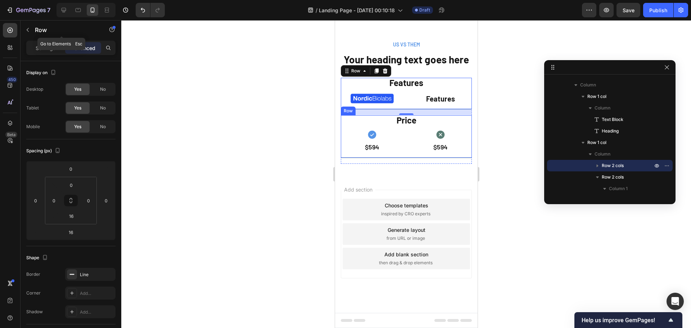
click at [430, 129] on div "Price Text Block Icon $594 Text Block Icon $594 Text Block Row Row" at bounding box center [405, 136] width 131 height 43
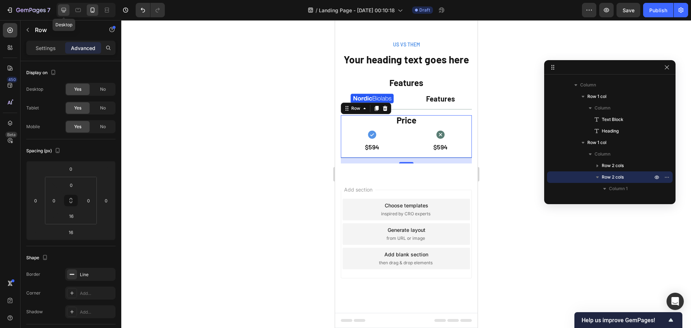
click at [62, 9] on icon at bounding box center [64, 10] width 5 height 5
type input "24"
type input "0"
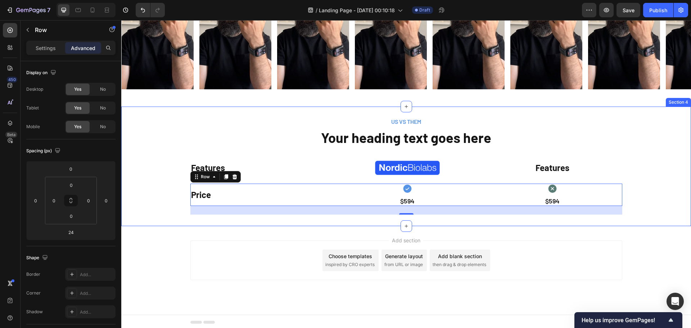
scroll to position [802, 0]
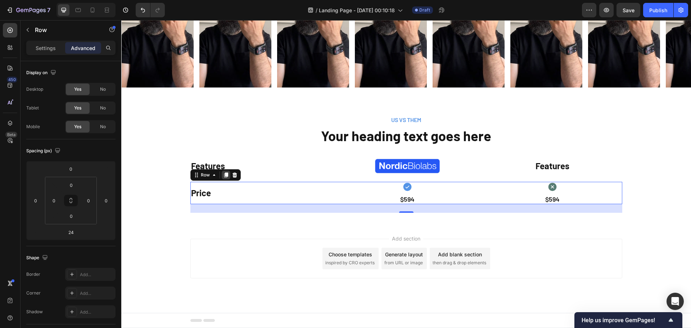
click at [224, 172] on icon at bounding box center [226, 175] width 6 height 6
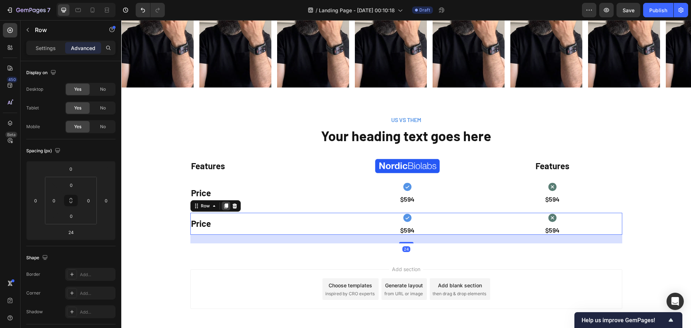
click at [224, 205] on icon at bounding box center [226, 205] width 4 height 5
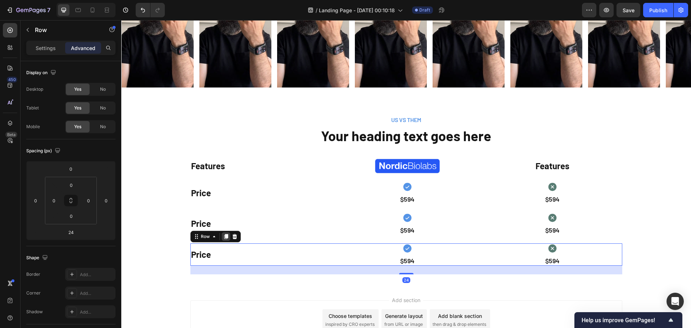
click at [224, 237] on icon at bounding box center [226, 236] width 4 height 5
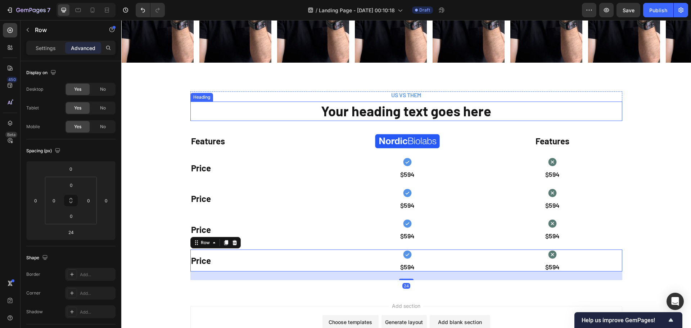
scroll to position [874, 0]
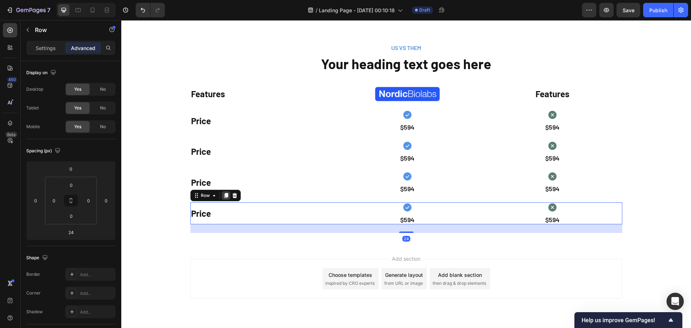
click at [224, 195] on icon at bounding box center [226, 195] width 4 height 5
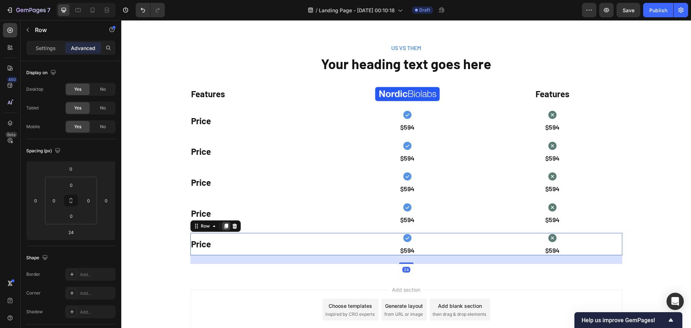
click at [224, 224] on icon at bounding box center [226, 226] width 4 height 5
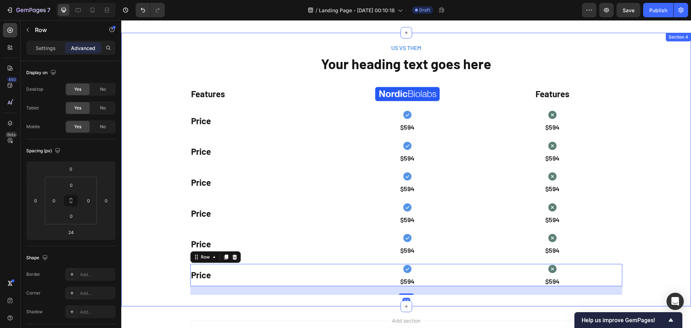
click at [662, 231] on div "Us vs Them Text Block Your heading text goes here Heading Row Features Text Blo…" at bounding box center [405, 169] width 569 height 250
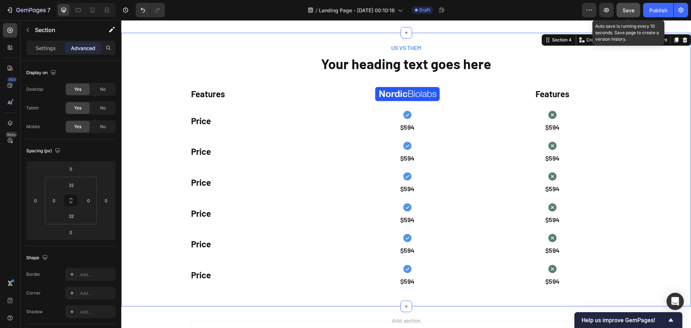
click at [632, 9] on span "Save" at bounding box center [628, 10] width 12 height 6
click at [354, 77] on div "Us vs Them Text Block Your heading text goes here Heading Row Features Text Blo…" at bounding box center [406, 169] width 432 height 250
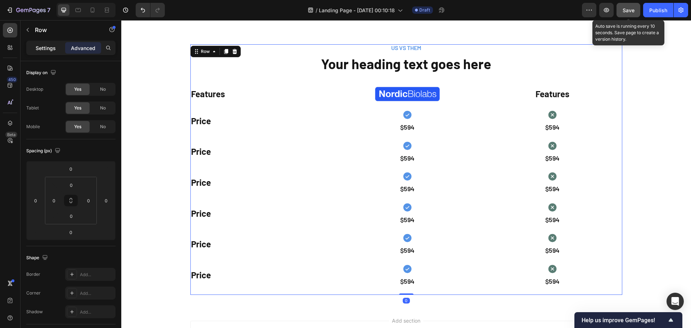
click at [49, 50] on p "Settings" at bounding box center [46, 48] width 20 height 8
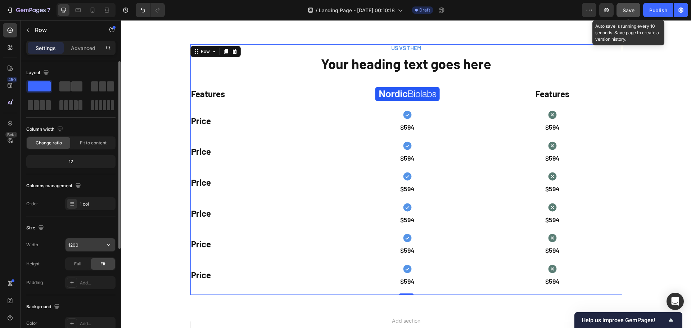
click at [73, 245] on input "1200" at bounding box center [90, 244] width 50 height 13
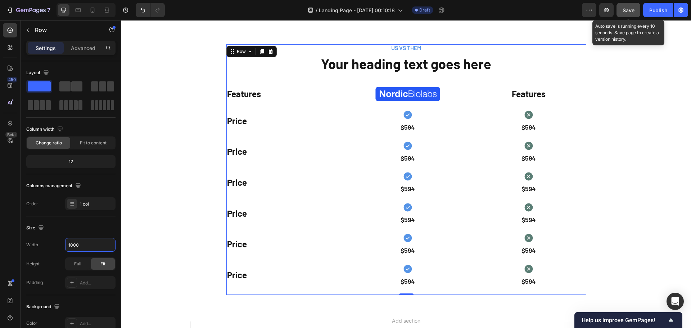
type input "1000"
click at [623, 10] on span "Save" at bounding box center [628, 10] width 12 height 6
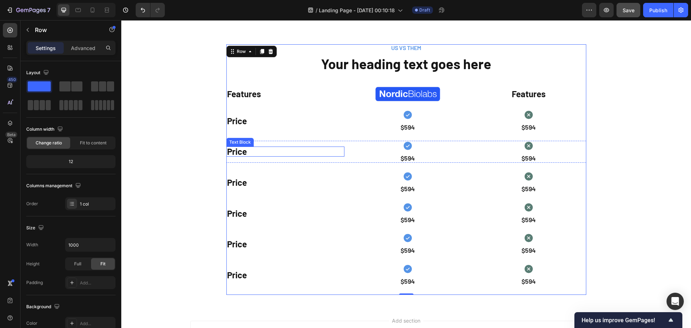
click at [237, 152] on p "Price" at bounding box center [285, 151] width 117 height 9
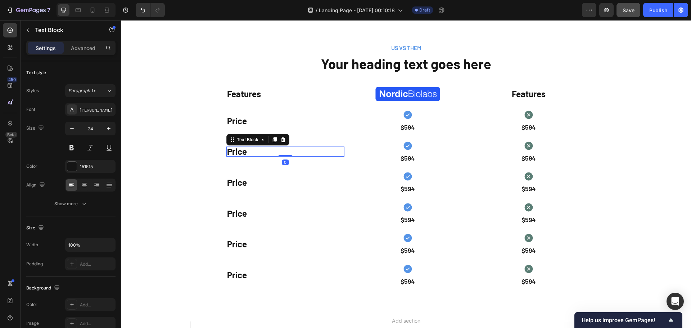
click at [237, 152] on p "Price" at bounding box center [285, 151] width 117 height 9
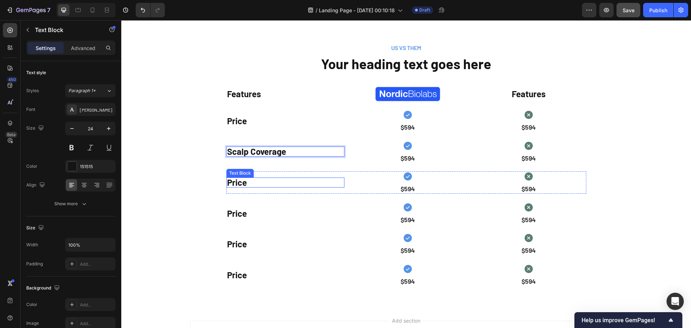
click at [238, 182] on p "Price" at bounding box center [285, 182] width 117 height 9
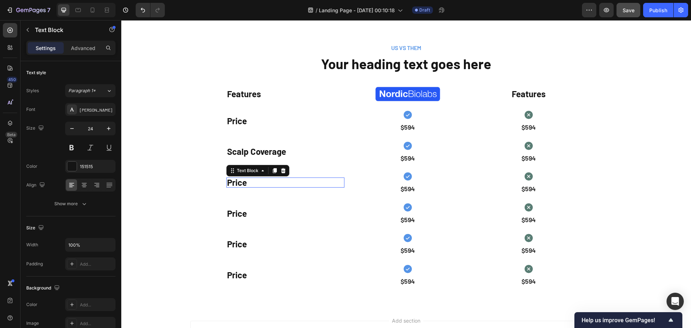
click at [238, 182] on p "Price" at bounding box center [285, 182] width 117 height 9
click at [230, 215] on p "Price" at bounding box center [285, 213] width 117 height 9
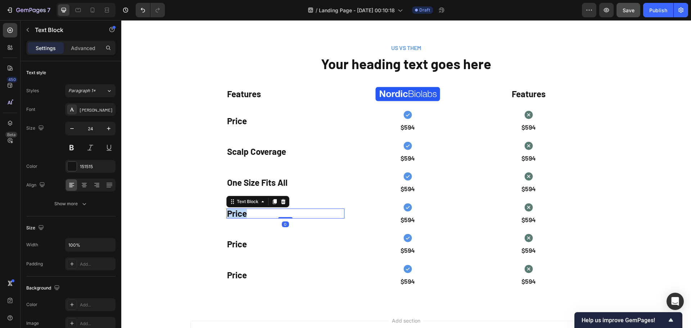
click at [230, 215] on p "Price" at bounding box center [285, 213] width 117 height 9
click at [234, 247] on p "Price" at bounding box center [285, 244] width 117 height 9
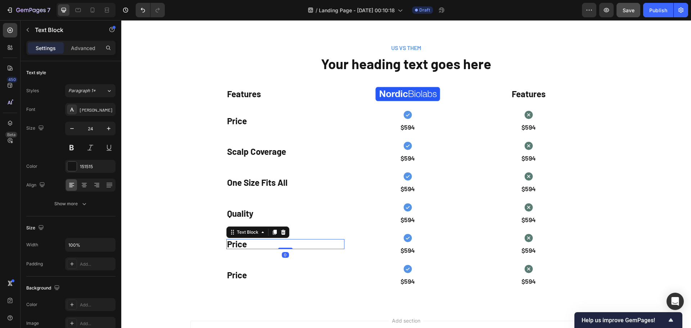
click at [234, 247] on p "Price" at bounding box center [285, 244] width 117 height 9
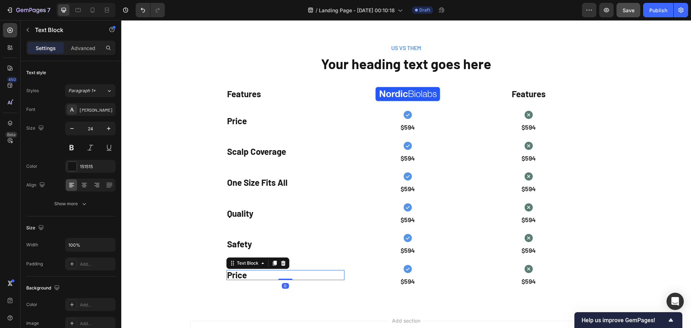
click at [232, 276] on p "Price" at bounding box center [285, 275] width 117 height 9
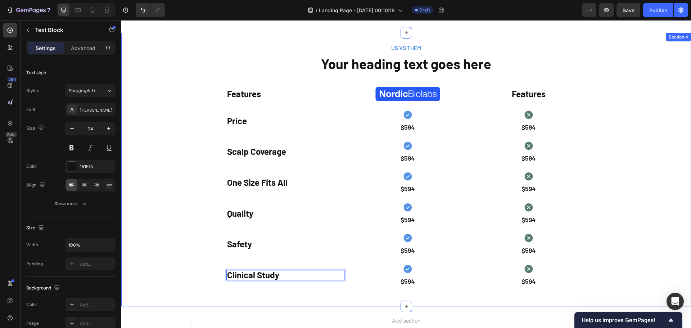
click at [624, 258] on div "Us vs Them Text Block Your heading text goes here Heading Row Features Text Blo…" at bounding box center [405, 169] width 569 height 250
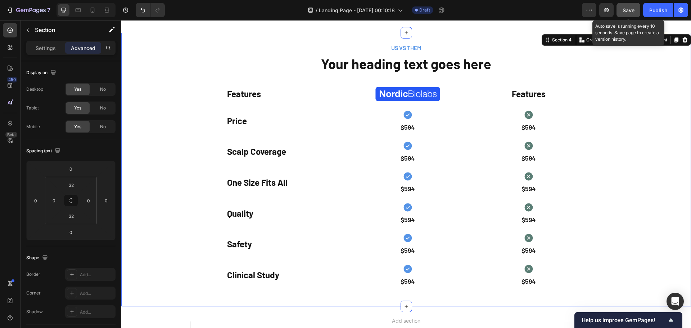
click at [625, 9] on span "Save" at bounding box center [628, 10] width 12 height 6
click at [622, 13] on div "Save" at bounding box center [628, 10] width 12 height 8
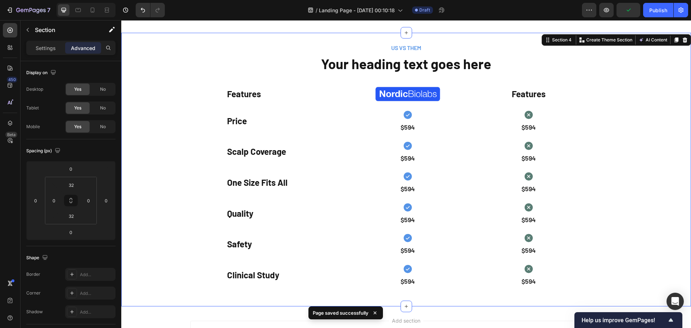
scroll to position [956, 0]
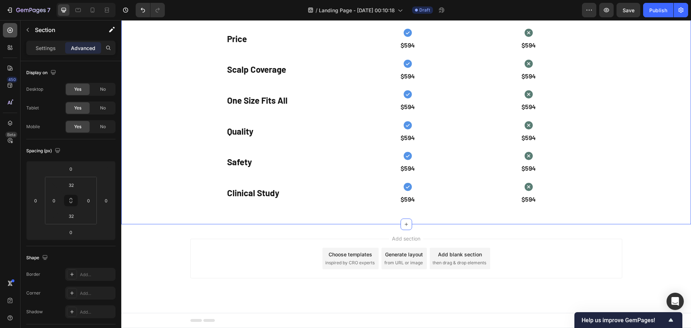
click at [10, 29] on icon at bounding box center [9, 30] width 7 height 7
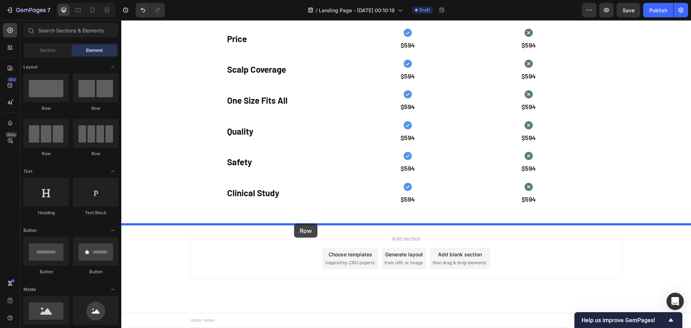
drag, startPoint x: 177, startPoint y: 112, endPoint x: 294, endPoint y: 223, distance: 161.3
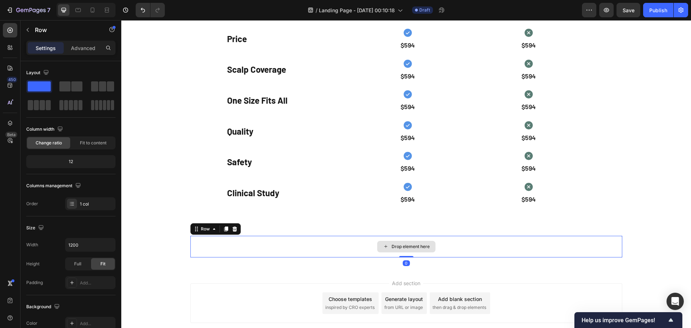
drag, startPoint x: 409, startPoint y: 263, endPoint x: 410, endPoint y: 252, distance: 10.8
click at [410, 252] on div "Drop element here Row 0" at bounding box center [406, 247] width 432 height 22
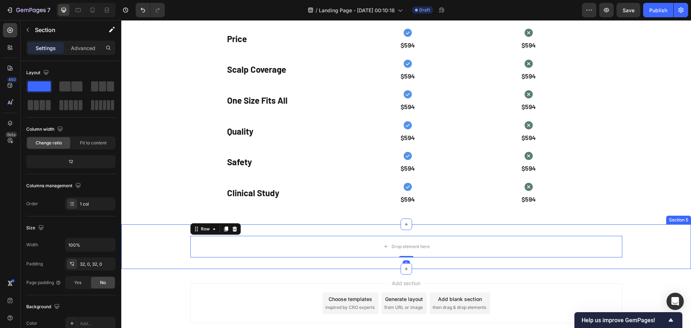
click at [663, 245] on div "Drop element here Row 0" at bounding box center [405, 247] width 569 height 22
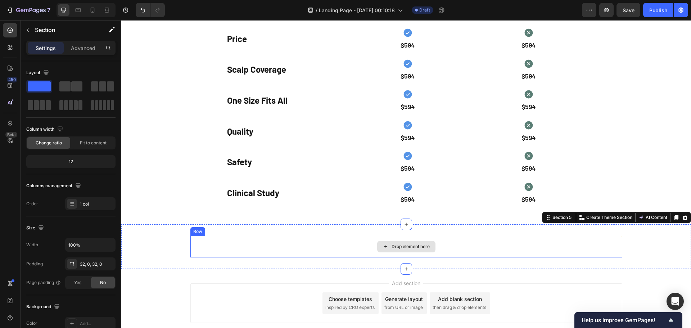
click at [358, 247] on div "Drop element here" at bounding box center [406, 247] width 432 height 22
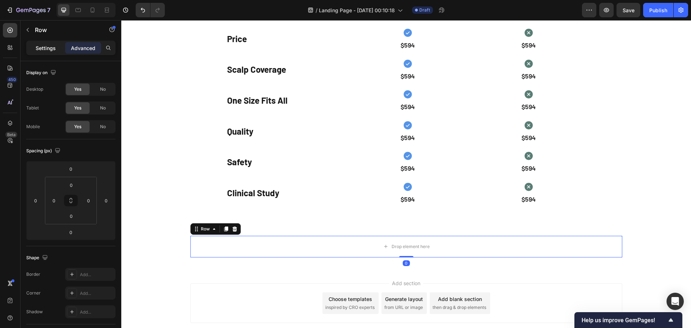
click at [41, 53] on div "Settings" at bounding box center [46, 48] width 36 height 12
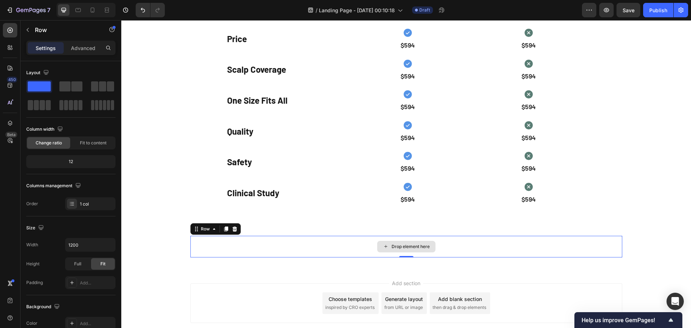
click at [252, 249] on div "Drop element here" at bounding box center [406, 247] width 432 height 22
click at [78, 90] on span at bounding box center [76, 86] width 11 height 10
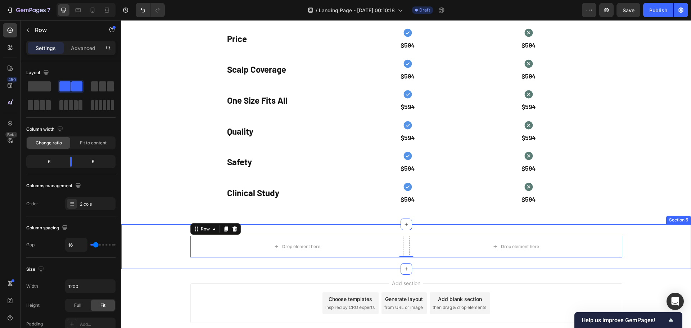
click at [171, 246] on div "Drop element here Drop element here Row 0" at bounding box center [405, 247] width 569 height 22
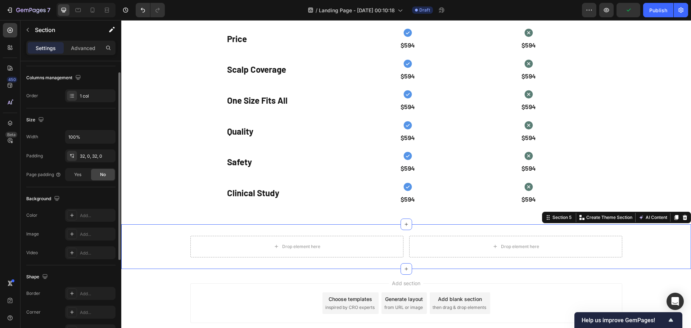
scroll to position [152, 0]
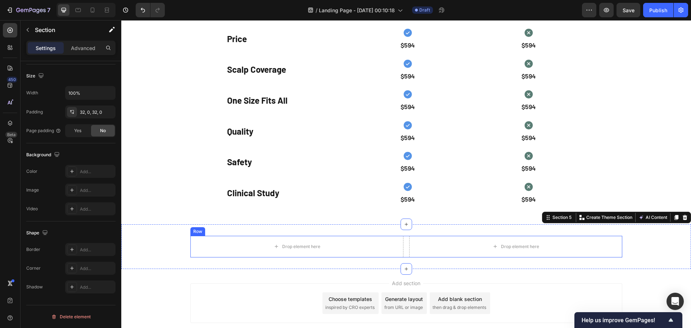
click at [402, 248] on div "Drop element here Drop element here Row" at bounding box center [406, 247] width 432 height 22
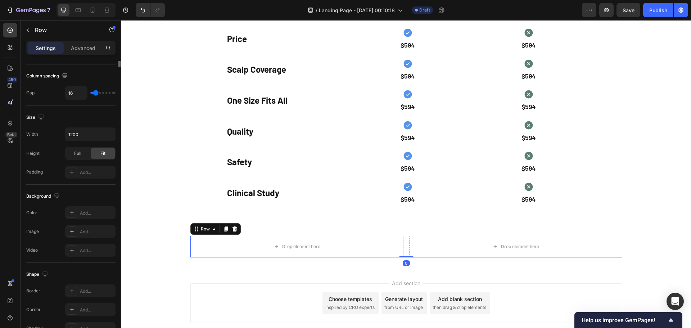
scroll to position [0, 0]
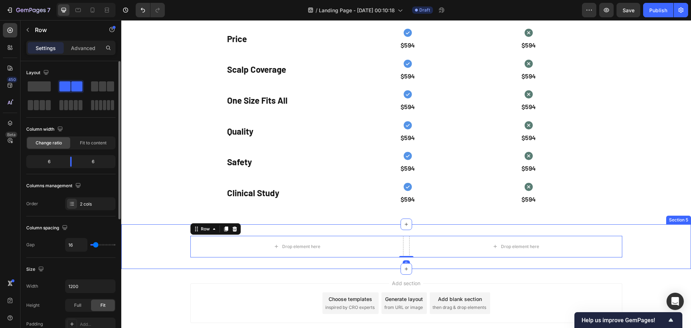
click at [162, 238] on div "Drop element here Drop element here Row 0" at bounding box center [405, 247] width 569 height 22
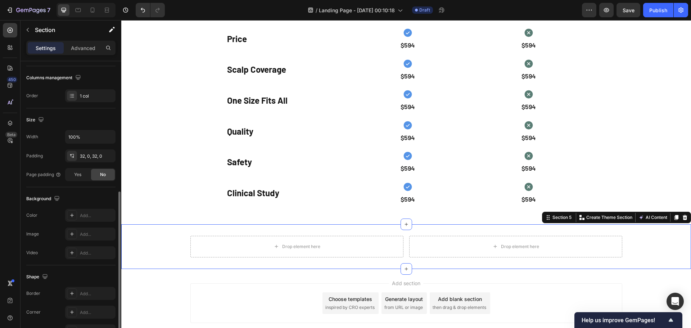
scroll to position [144, 0]
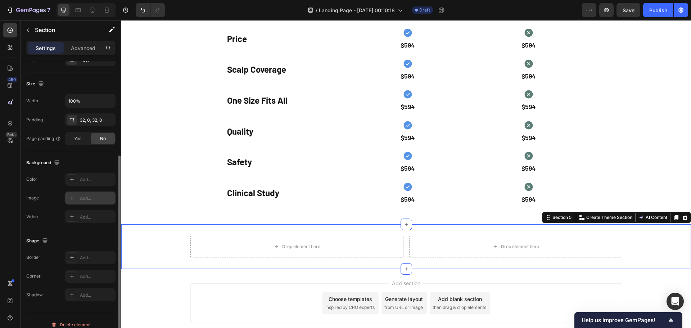
click at [76, 199] on div at bounding box center [72, 198] width 10 height 10
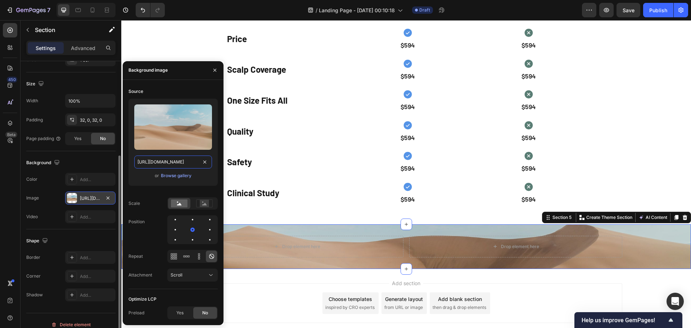
click at [163, 160] on input "https://cdn.shopify.com/s/files/1/2005/9307/files/background_settings.jpg" at bounding box center [173, 161] width 78 height 13
paste input "muravai.co/cdn/shop/files/Group_1484581355_1_1600x.png?v=1739856888"
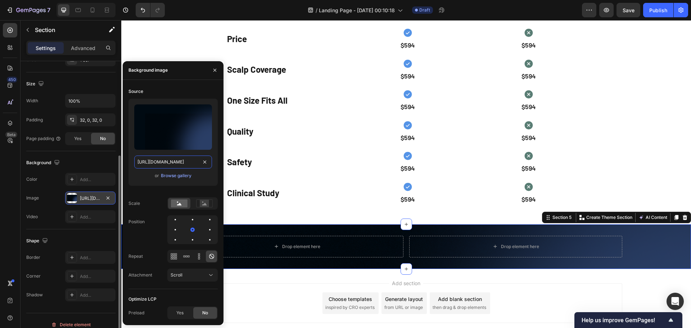
type input "https://muravai.co/cdn/shop/files/Group_1484581355_1_1600x.png?v=1739856888"
click at [139, 174] on div "or Browse gallery" at bounding box center [173, 175] width 78 height 9
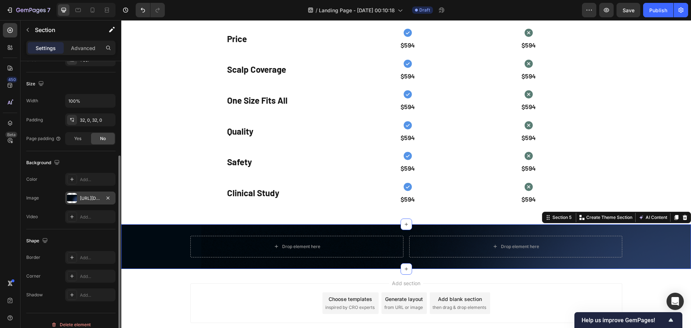
click at [60, 149] on div "Size Width 100% Padding 32, 0, 32, 0 Page padding Yes No" at bounding box center [70, 111] width 89 height 79
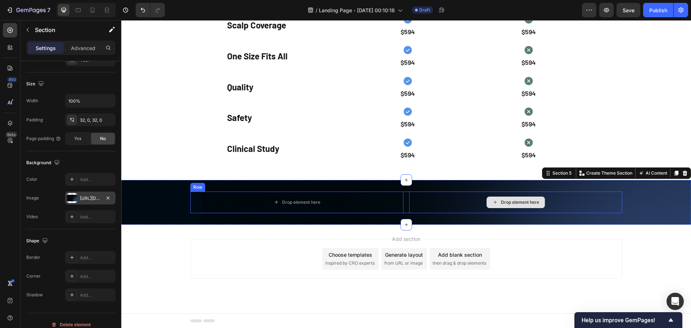
scroll to position [1000, 0]
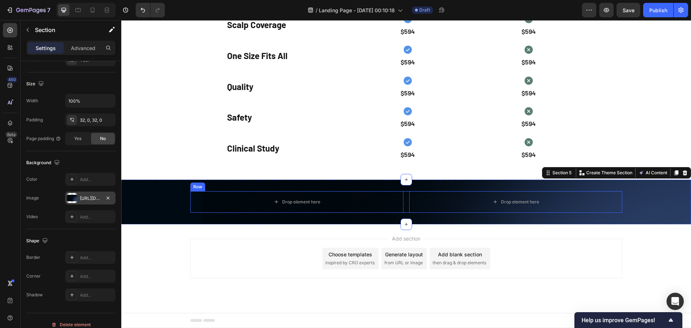
click at [402, 200] on div "Drop element here Drop element here Row" at bounding box center [406, 202] width 432 height 22
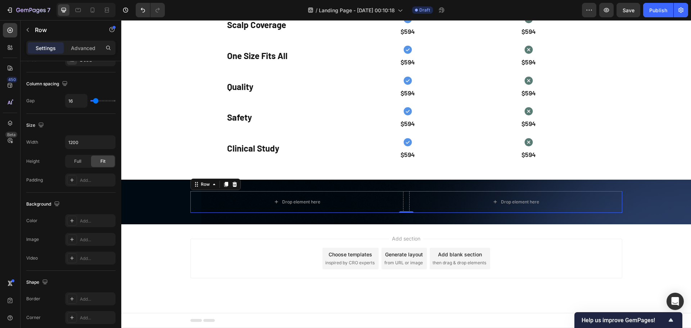
scroll to position [0, 0]
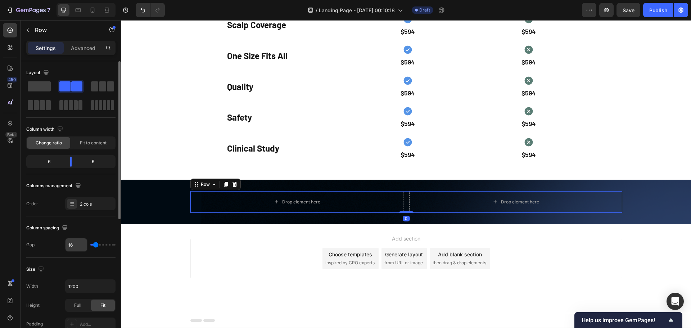
click at [77, 241] on input "16" at bounding box center [76, 244] width 22 height 13
type input "3"
type input "32"
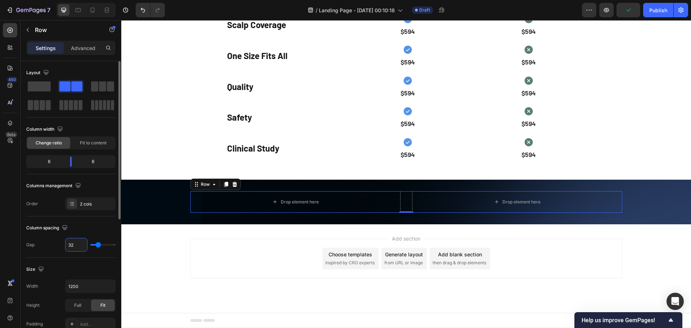
type input "32"
click at [52, 253] on div "Column spacing Gap 32" at bounding box center [70, 236] width 89 height 41
click at [14, 33] on div at bounding box center [10, 30] width 14 height 14
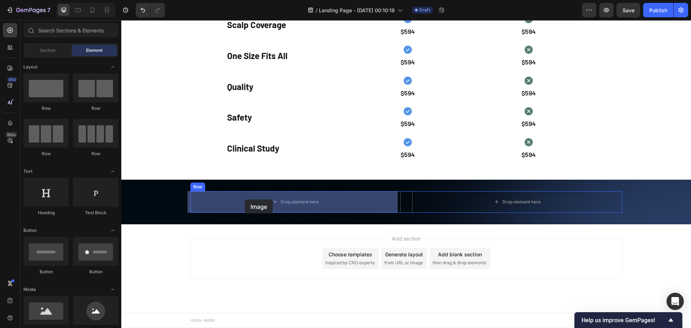
drag, startPoint x: 174, startPoint y: 332, endPoint x: 245, endPoint y: 199, distance: 150.4
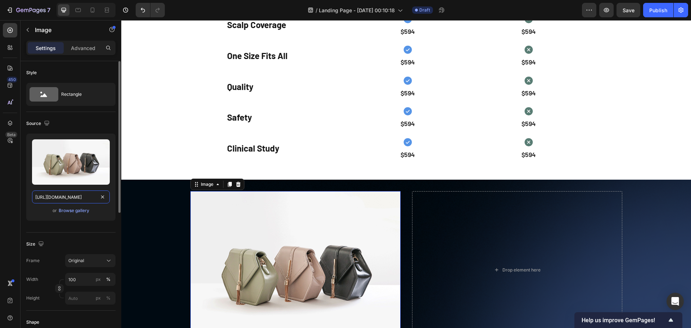
click at [77, 197] on input "[URL][DOMAIN_NAME]" at bounding box center [71, 196] width 78 height 13
paste input "muravai.co/cdn/shop/files/Group_1484581355_800x.png?v=1739856885"
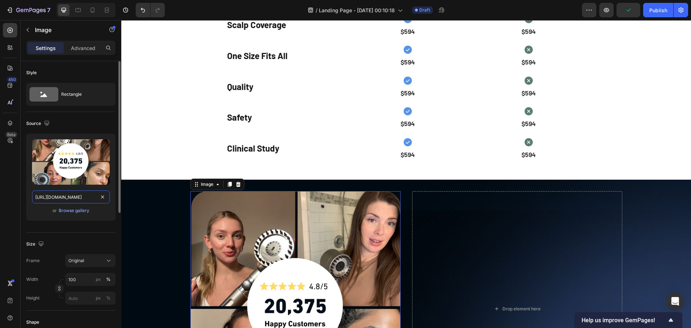
type input "https://muravai.co/cdn/shop/files/Group_1484581355_800x.png?v=1739856885"
click at [34, 210] on div "or Browse gallery" at bounding box center [71, 210] width 78 height 9
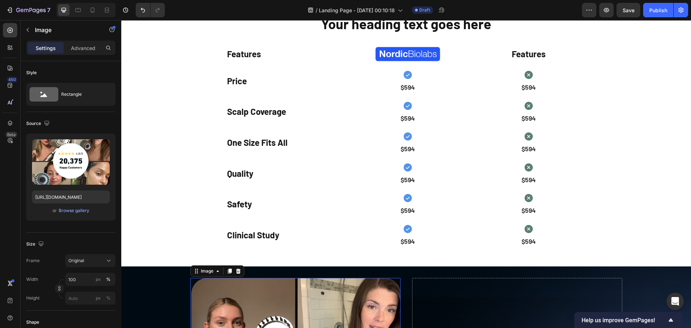
scroll to position [856, 0]
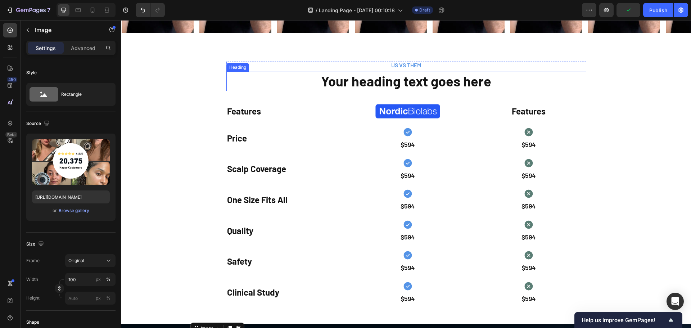
click at [366, 80] on h2 "Your heading text goes here" at bounding box center [406, 81] width 360 height 19
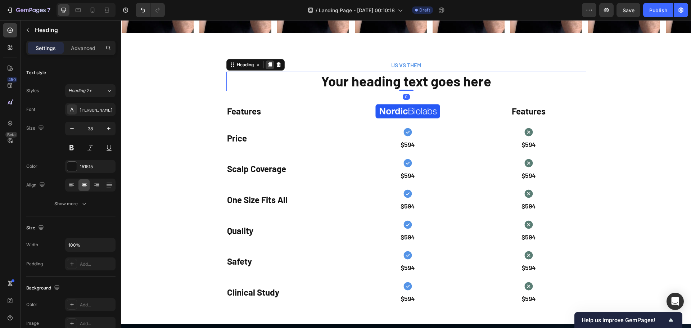
click at [268, 65] on icon at bounding box center [270, 65] width 4 height 5
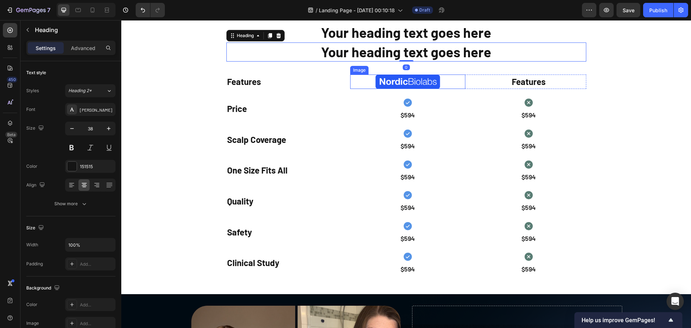
scroll to position [892, 0]
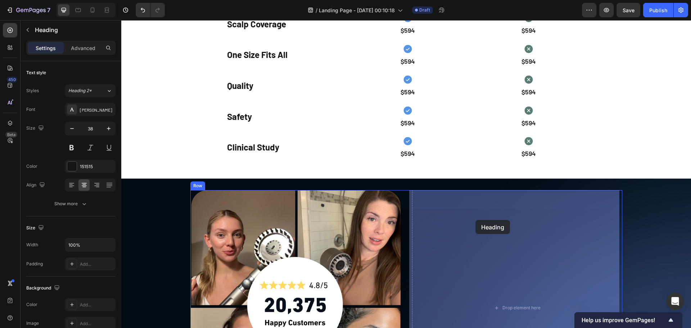
drag, startPoint x: 230, startPoint y: 50, endPoint x: 475, endPoint y: 220, distance: 297.8
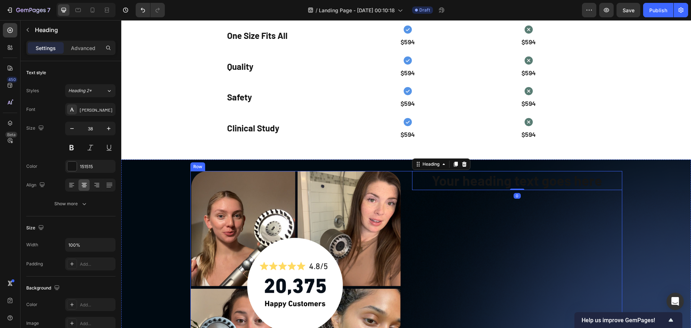
scroll to position [1001, 0]
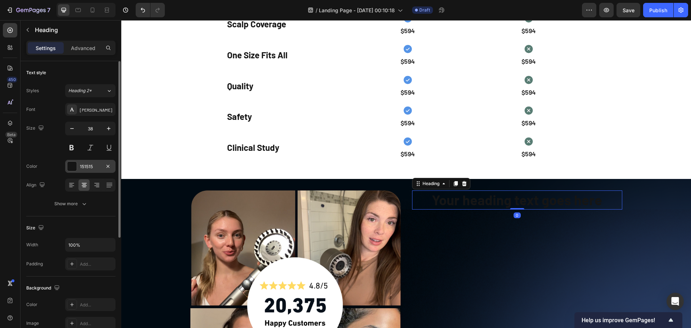
click at [69, 166] on div at bounding box center [71, 166] width 9 height 9
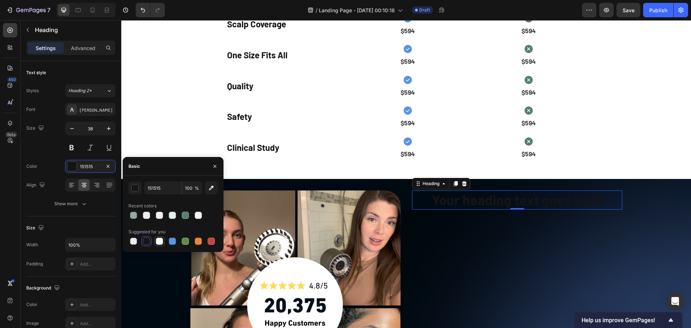
click at [162, 240] on div at bounding box center [159, 240] width 7 height 7
type input "FFFFFF"
click at [508, 198] on h2 "Your heading text goes here" at bounding box center [517, 199] width 210 height 19
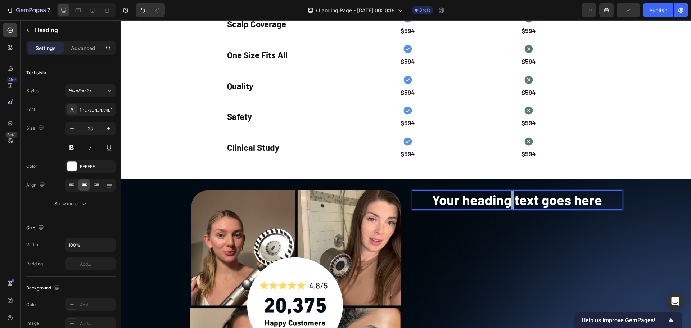
click at [508, 198] on p "Your heading text goes here" at bounding box center [517, 200] width 209 height 18
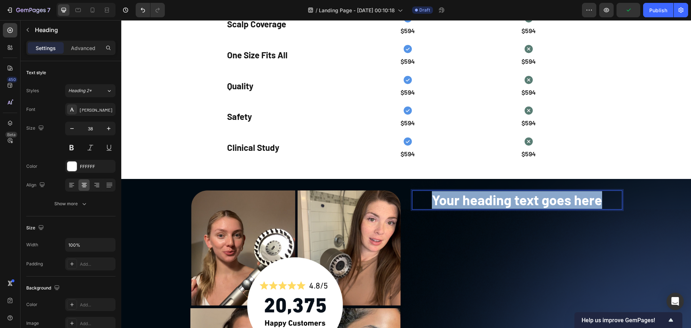
click at [508, 198] on p "Your heading text goes here" at bounding box center [517, 200] width 209 height 18
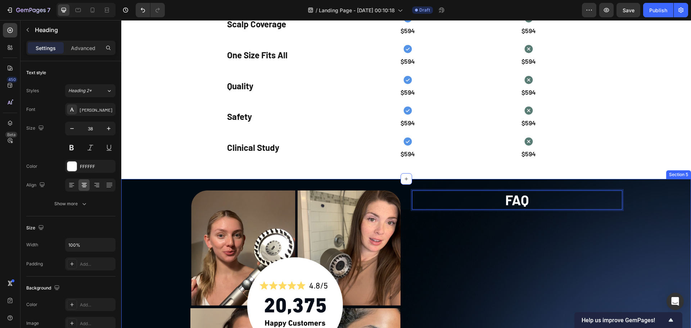
click at [639, 208] on div "Image FAQ Heading 0 Row" at bounding box center [405, 307] width 569 height 235
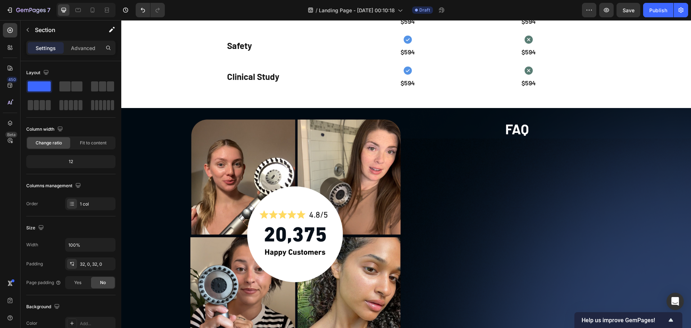
scroll to position [1075, 0]
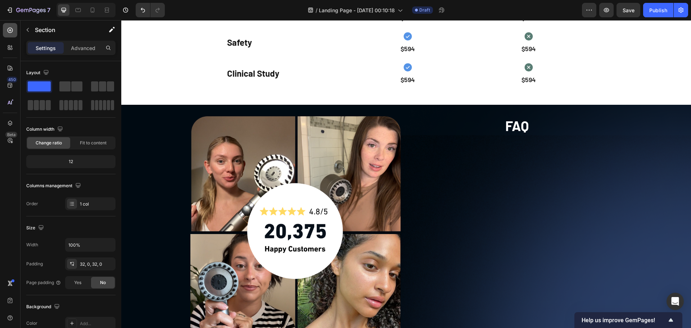
click at [12, 26] on div at bounding box center [10, 30] width 14 height 14
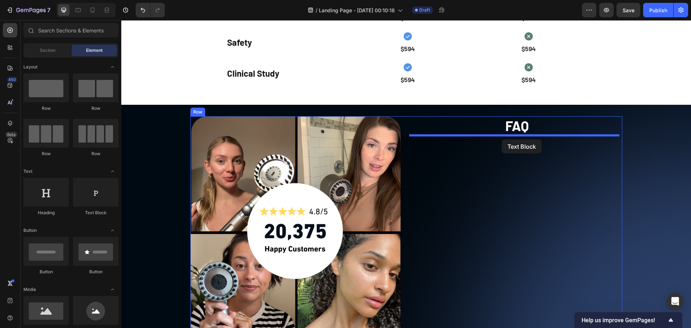
drag, startPoint x: 213, startPoint y: 216, endPoint x: 501, endPoint y: 139, distance: 298.2
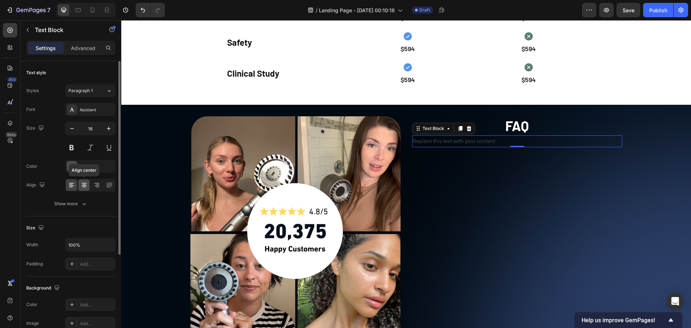
click at [85, 186] on icon at bounding box center [84, 184] width 7 height 7
click at [110, 129] on icon "button" at bounding box center [108, 128] width 7 height 7
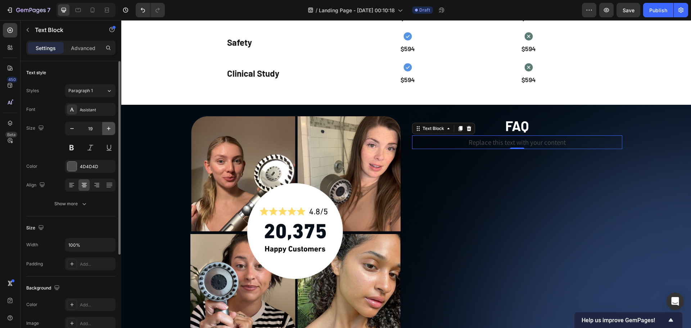
type input "20"
click at [88, 110] on div "Assistant" at bounding box center [97, 109] width 34 height 6
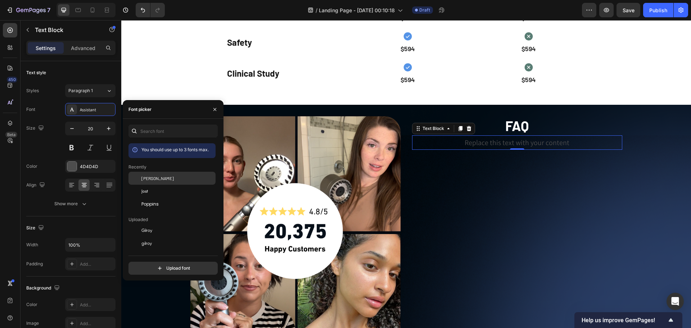
click at [146, 179] on span "[PERSON_NAME]" at bounding box center [157, 178] width 32 height 6
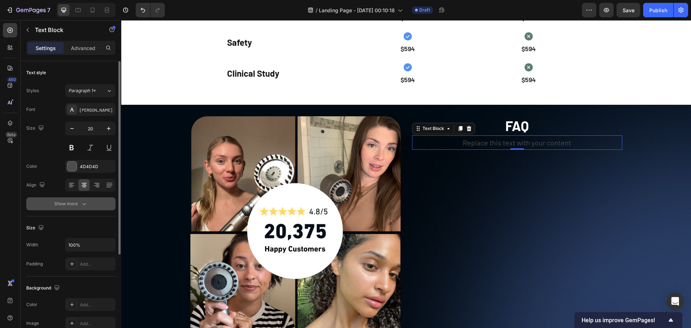
click at [82, 204] on icon "button" at bounding box center [84, 203] width 7 height 7
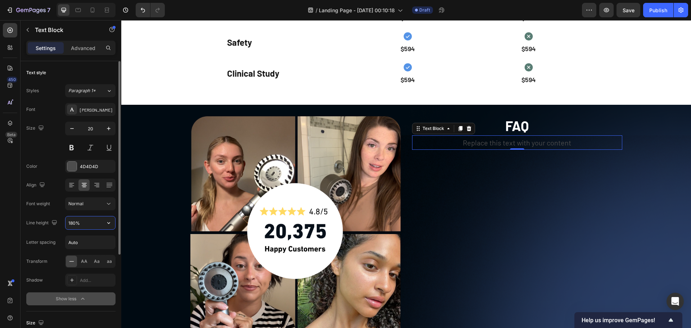
click at [74, 223] on input "180%" at bounding box center [90, 222] width 50 height 13
type input "150%"
click at [86, 203] on div "Normal" at bounding box center [86, 203] width 37 height 6
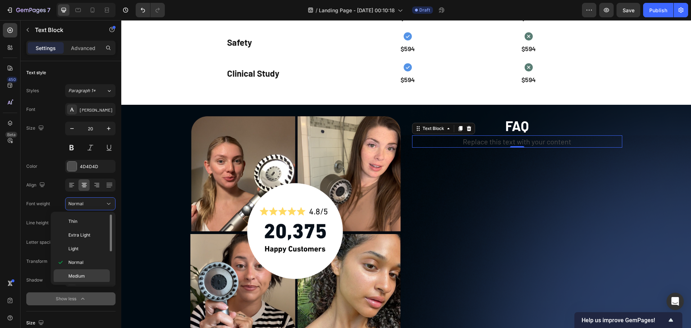
click at [84, 271] on div "Medium" at bounding box center [82, 276] width 56 height 14
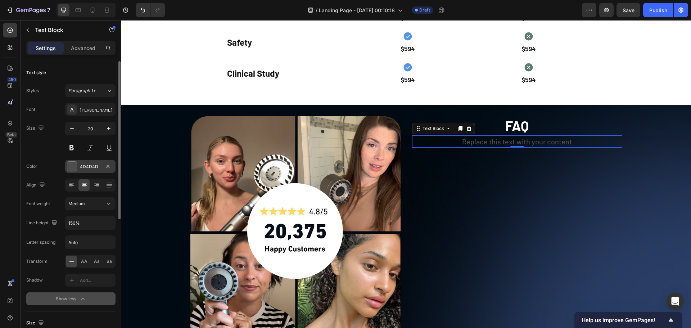
click at [71, 161] on div at bounding box center [72, 166] width 10 height 10
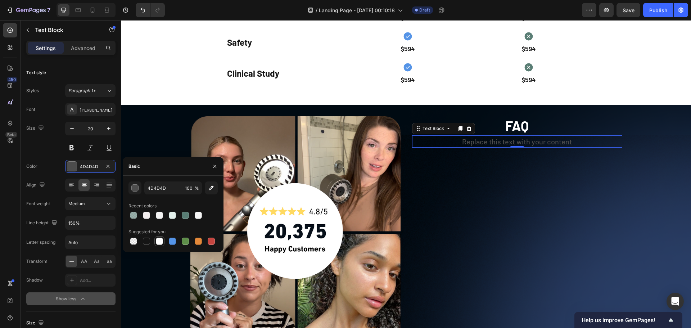
click at [158, 242] on div at bounding box center [159, 240] width 7 height 7
type input "FFFFFF"
click at [485, 143] on div "Replace this text with your content" at bounding box center [517, 141] width 210 height 12
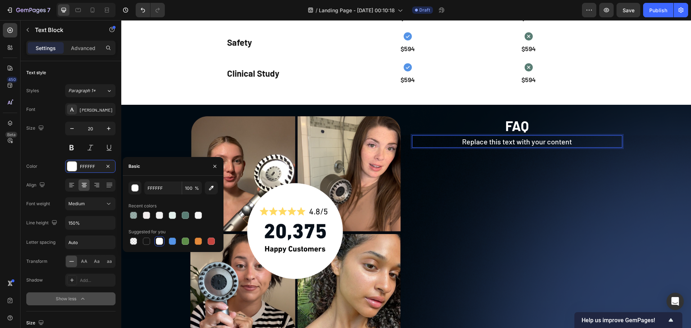
click at [485, 143] on p "Replace this text with your content" at bounding box center [517, 141] width 209 height 11
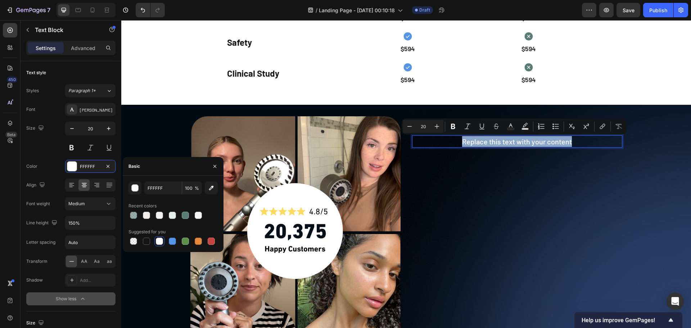
type input "12"
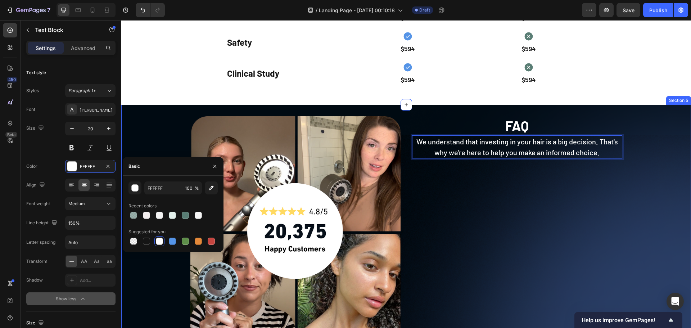
click at [652, 165] on div "Image FAQ Heading We understand that investing in your hair is a big decision. …" at bounding box center [405, 233] width 569 height 235
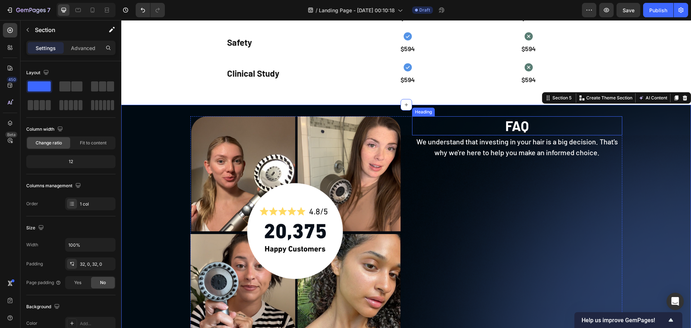
click at [526, 124] on h2 "FAQ" at bounding box center [517, 125] width 210 height 19
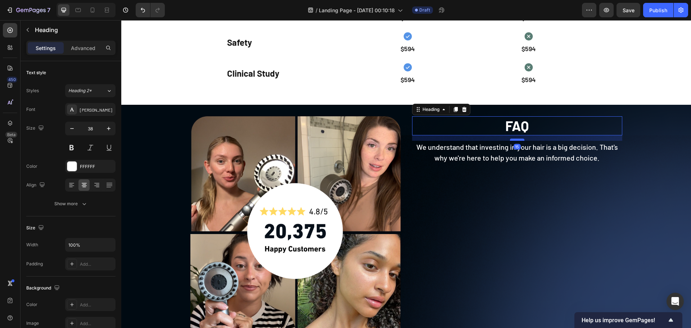
drag, startPoint x: 518, startPoint y: 135, endPoint x: 520, endPoint y: 140, distance: 5.7
click at [520, 140] on div at bounding box center [517, 139] width 14 height 2
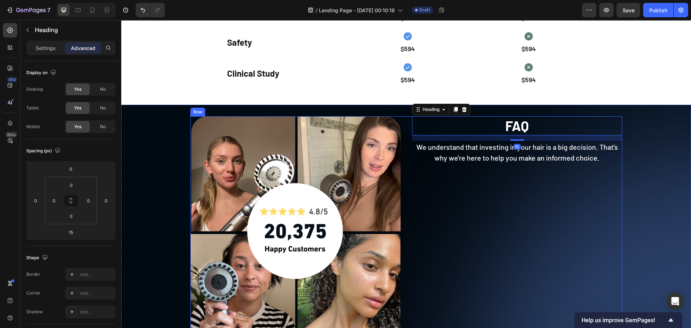
click at [495, 206] on div "FAQ Heading 15 We understand that investing in your hair is a big decision. Tha…" at bounding box center [517, 233] width 210 height 235
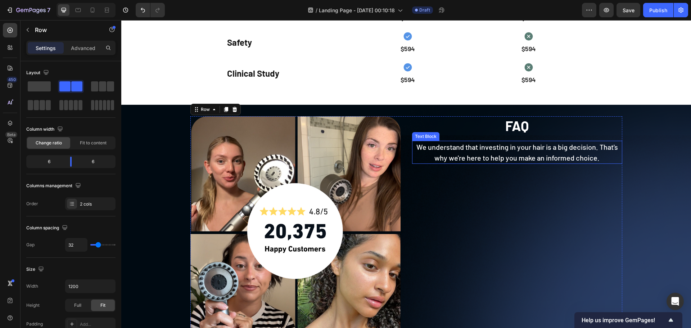
click at [535, 147] on p "We understand that investing in your hair is a big decision. That's why we're h…" at bounding box center [517, 152] width 209 height 22
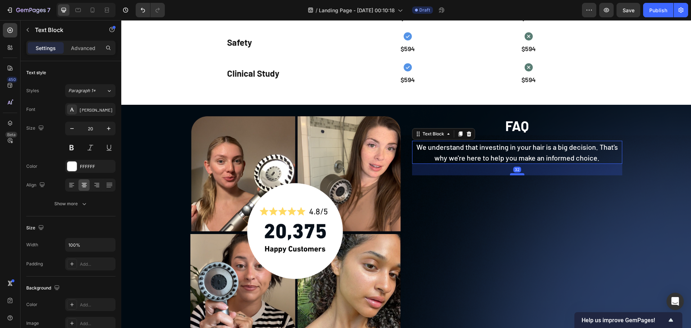
drag, startPoint x: 517, startPoint y: 163, endPoint x: 517, endPoint y: 174, distance: 11.5
click at [517, 174] on div at bounding box center [517, 174] width 14 height 2
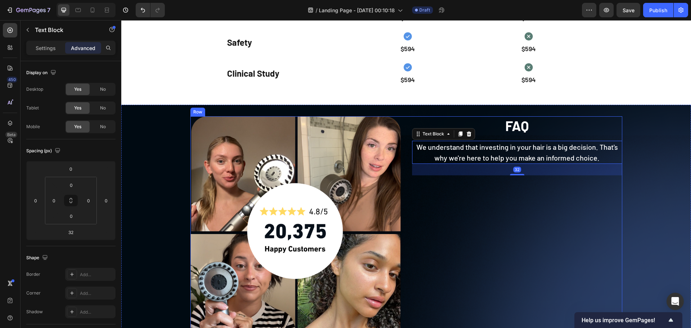
click at [508, 212] on div "FAQ Heading We understand that investing in your hair is a big decision. That's…" at bounding box center [517, 233] width 210 height 235
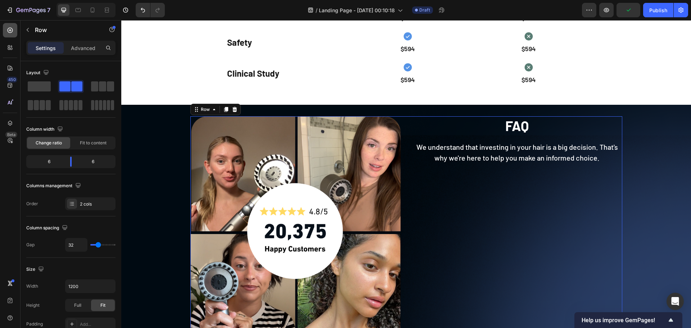
click at [12, 29] on icon at bounding box center [10, 30] width 5 height 5
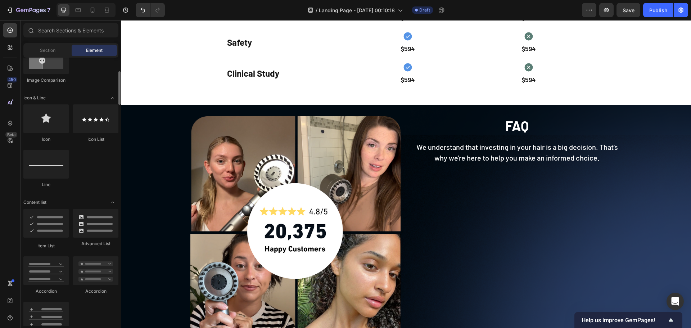
scroll to position [468, 0]
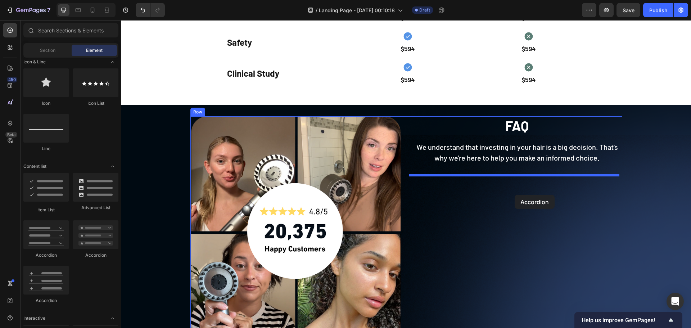
drag, startPoint x: 172, startPoint y: 255, endPoint x: 514, endPoint y: 195, distance: 348.1
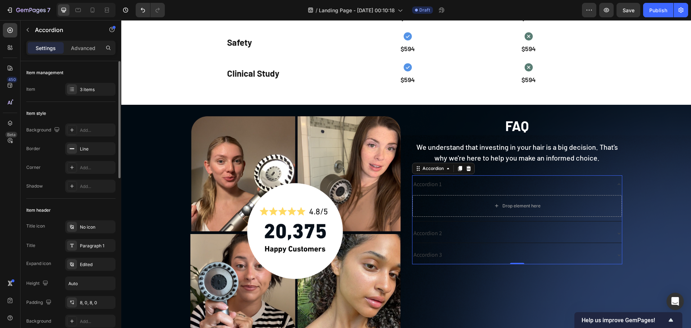
scroll to position [72, 0]
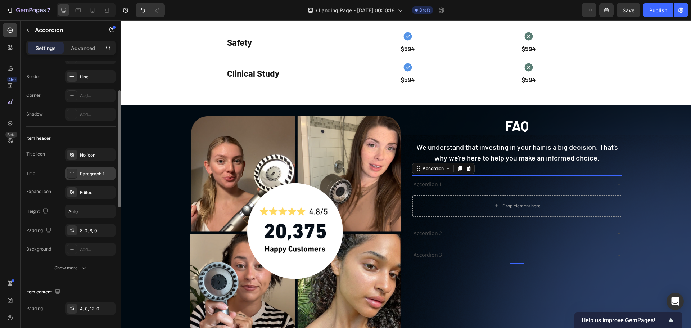
click at [89, 173] on div "Paragraph 1" at bounding box center [97, 174] width 34 height 6
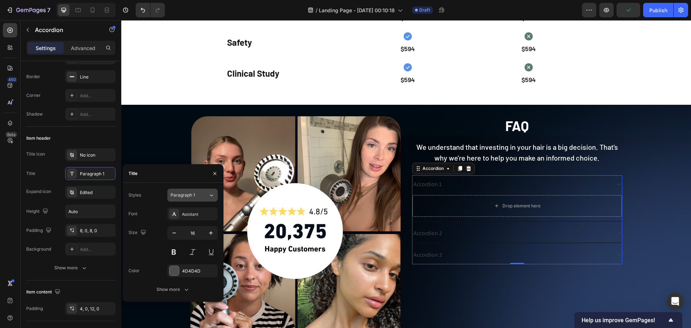
click at [195, 192] on div "Paragraph 1" at bounding box center [185, 195] width 29 height 6
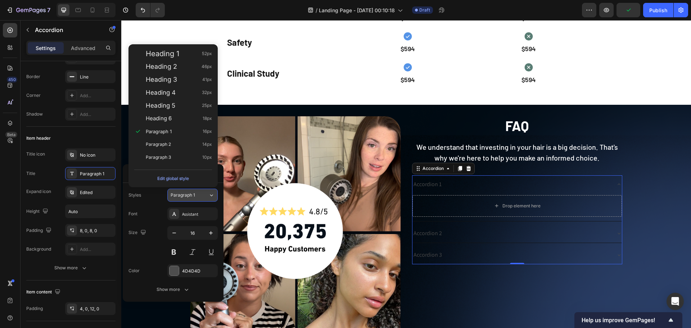
click at [195, 192] on div "Paragraph 1" at bounding box center [185, 195] width 29 height 6
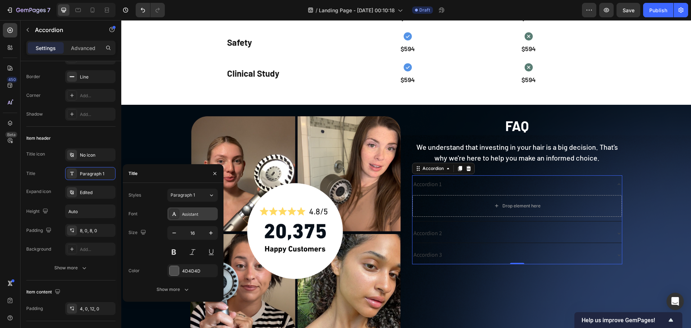
click at [188, 215] on div "Assistant" at bounding box center [199, 214] width 34 height 6
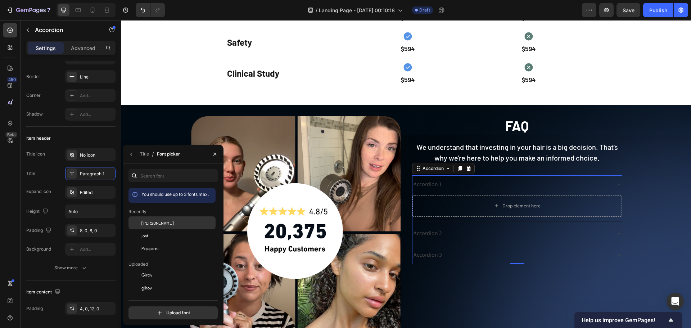
click at [154, 221] on div "[PERSON_NAME]" at bounding box center [177, 222] width 73 height 6
click at [130, 151] on icon "button" at bounding box center [131, 154] width 6 height 6
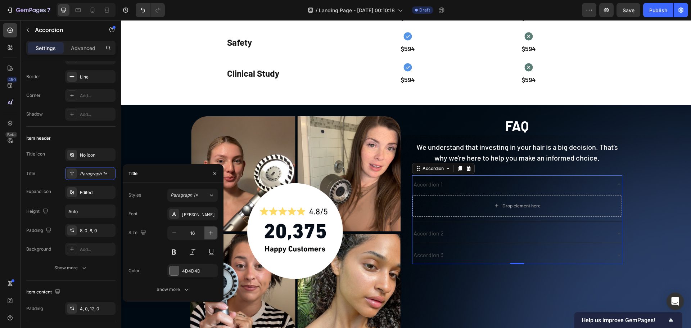
click at [208, 233] on icon "button" at bounding box center [210, 232] width 7 height 7
type input "18"
click at [172, 271] on div at bounding box center [173, 270] width 9 height 9
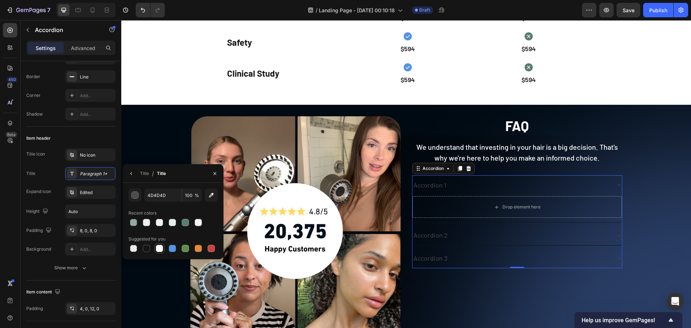
click at [156, 246] on div at bounding box center [159, 248] width 7 height 7
type input "FFFFFF"
click at [135, 171] on button "button" at bounding box center [132, 174] width 12 height 12
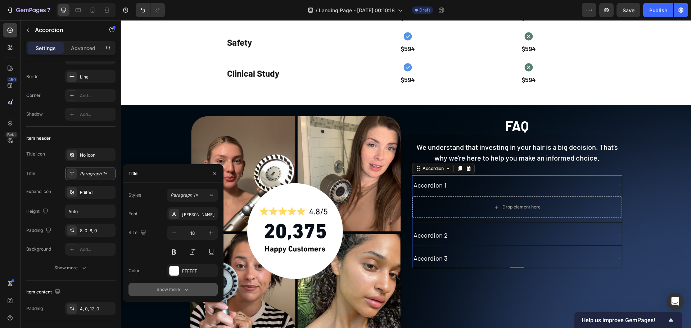
click at [177, 287] on div "Show more" at bounding box center [172, 289] width 33 height 7
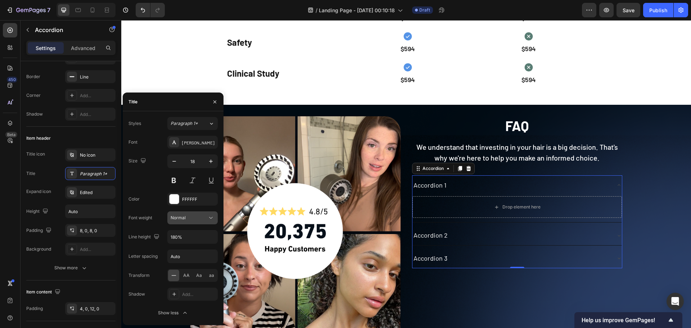
click at [184, 213] on button "Normal" at bounding box center [192, 217] width 50 height 13
click at [184, 260] on p "Bold" at bounding box center [190, 261] width 38 height 6
click at [184, 256] on input "Auto" at bounding box center [193, 256] width 50 height 13
type input "0"
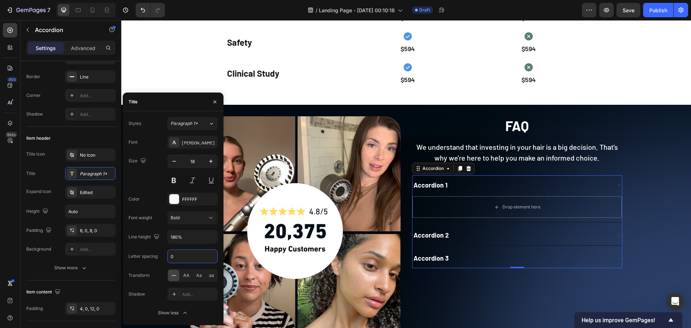
click at [151, 265] on div "Font Barlow Size 18 Color FFFFFF Font weight Bold Line height 180% Letter spaci…" at bounding box center [172, 227] width 89 height 183
click at [176, 236] on input "180%" at bounding box center [193, 236] width 50 height 13
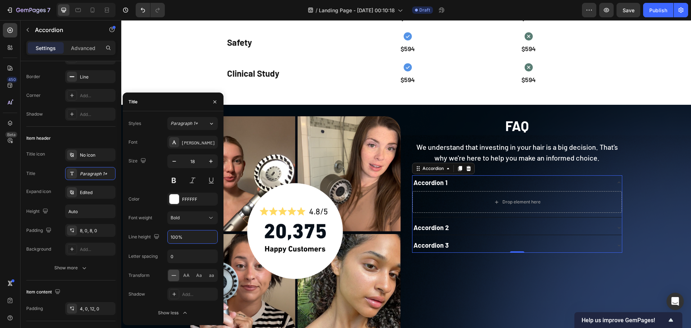
type input "100%"
click at [159, 245] on div "Font Barlow Size 18 Color FFFFFF Font weight Bold Line height 100% Letter spaci…" at bounding box center [172, 227] width 89 height 183
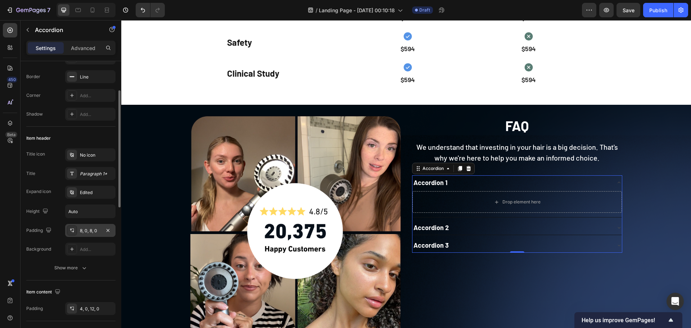
click at [84, 231] on div "8, 0, 8, 0" at bounding box center [90, 230] width 21 height 6
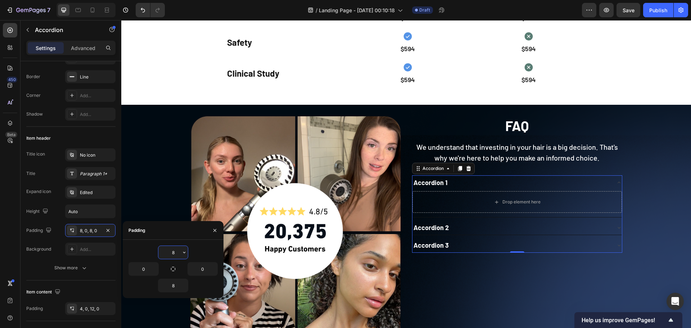
click at [173, 252] on input "8" at bounding box center [172, 252] width 29 height 13
type input "12"
click at [173, 284] on input "8" at bounding box center [172, 285] width 29 height 13
type input "12"
click at [144, 284] on div "12" at bounding box center [172, 285] width 89 height 14
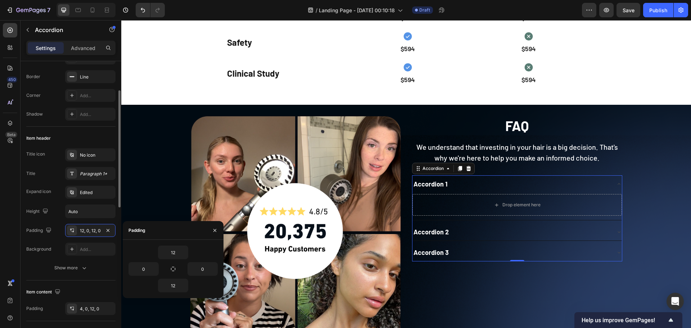
click at [60, 234] on div "Padding 12, 0, 12, 0" at bounding box center [70, 230] width 89 height 13
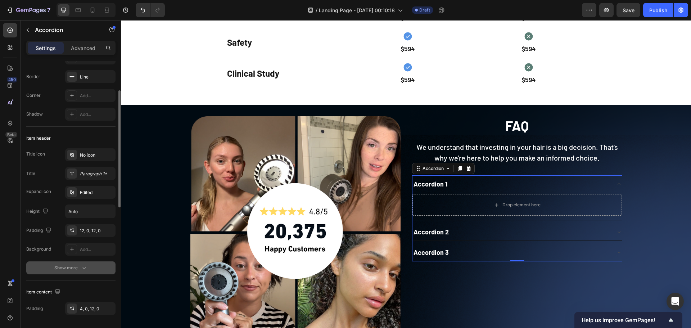
click at [76, 268] on div "Show more" at bounding box center [70, 267] width 33 height 7
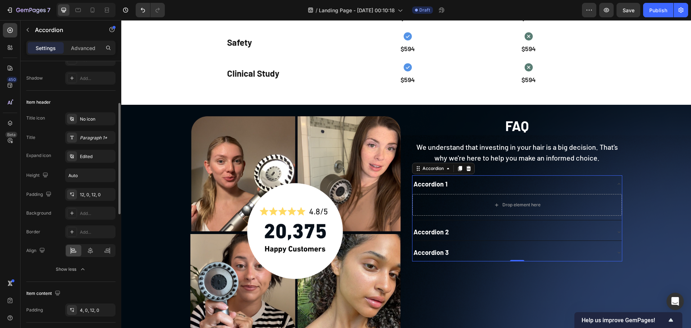
scroll to position [36, 0]
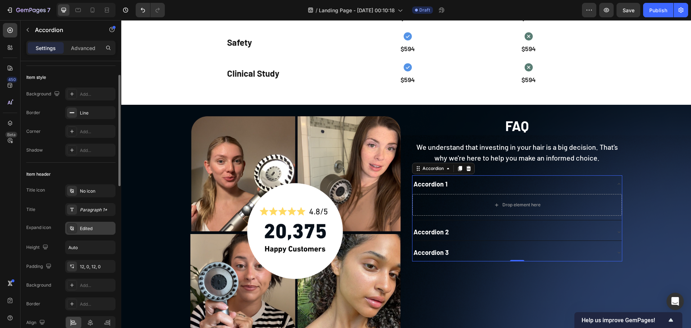
click at [81, 229] on div "Edited" at bounding box center [97, 228] width 34 height 6
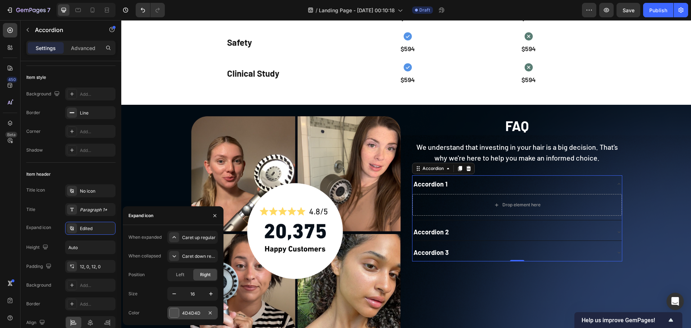
click at [173, 310] on div at bounding box center [173, 312] width 9 height 9
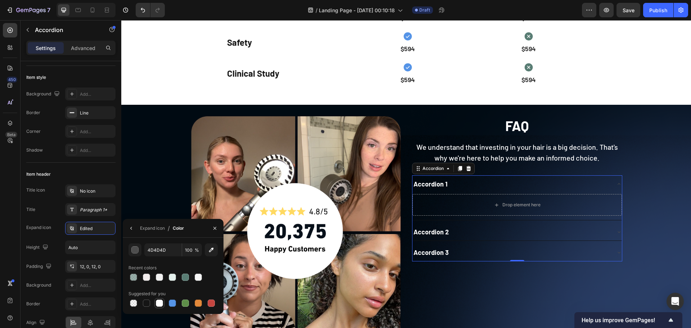
click at [159, 303] on div at bounding box center [159, 302] width 7 height 7
type input "FFFFFF"
click at [133, 228] on icon "button" at bounding box center [131, 228] width 6 height 6
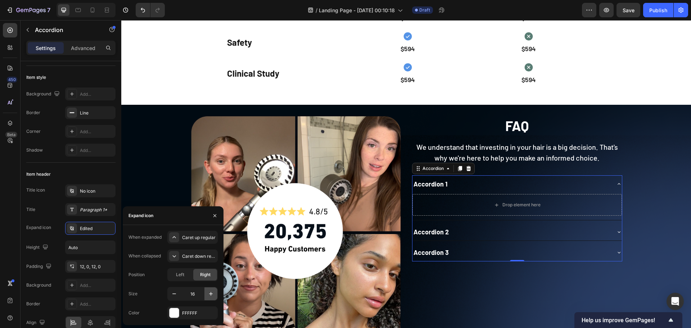
click at [211, 295] on icon "button" at bounding box center [210, 293] width 7 height 7
click at [212, 294] on icon "button" at bounding box center [210, 293] width 7 height 7
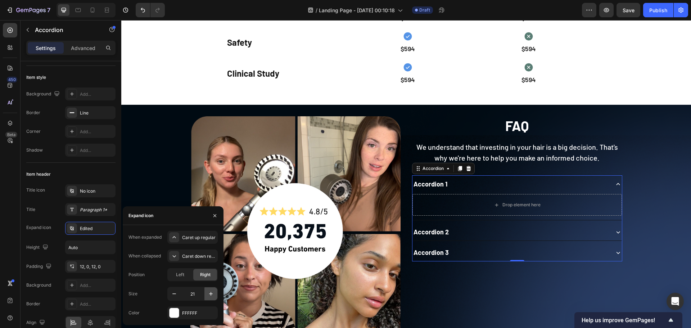
click at [212, 294] on icon "button" at bounding box center [210, 293] width 7 height 7
type input "24"
click at [151, 292] on div "Size 24" at bounding box center [172, 294] width 89 height 14
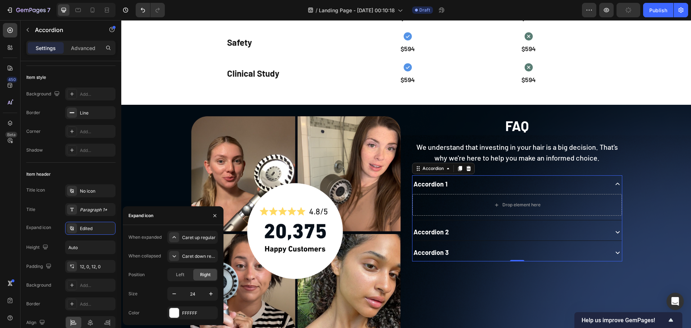
scroll to position [1111, 0]
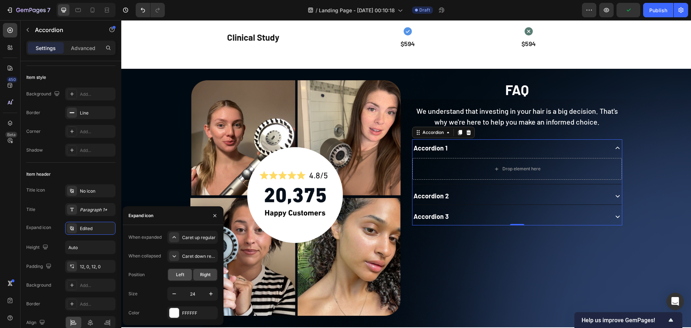
click at [175, 278] on div "Left" at bounding box center [180, 275] width 24 height 12
click at [205, 274] on span "Right" at bounding box center [205, 274] width 10 height 6
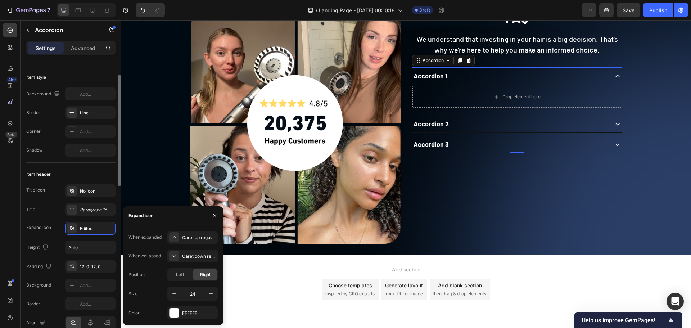
click at [59, 251] on div "Height Auto" at bounding box center [70, 247] width 89 height 14
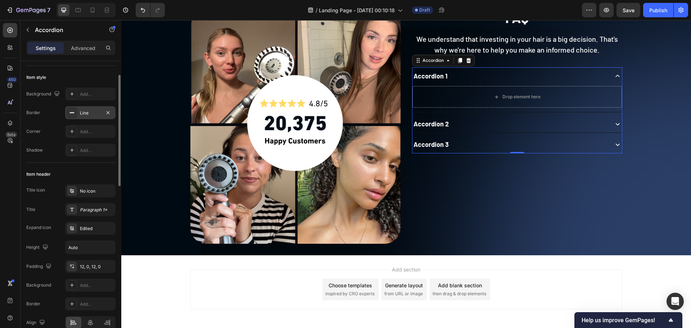
click at [84, 110] on div "Line" at bounding box center [90, 113] width 21 height 6
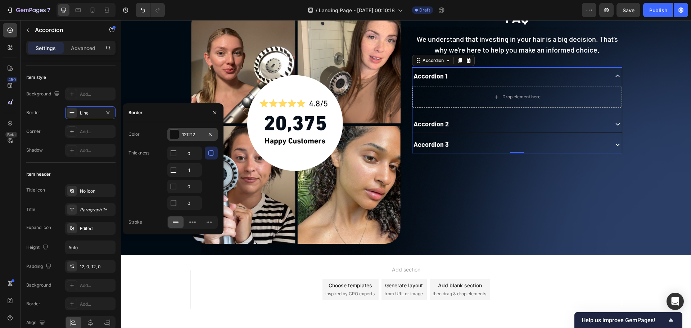
click at [172, 135] on div at bounding box center [173, 133] width 9 height 9
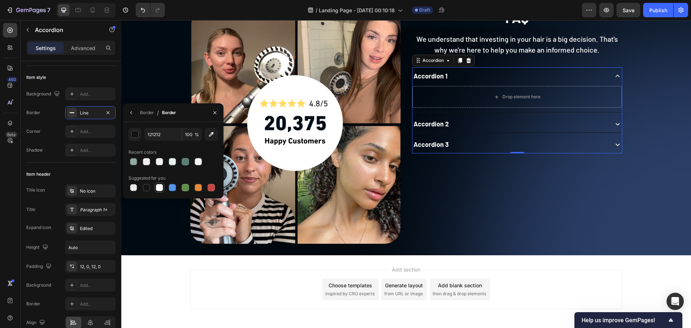
click at [159, 190] on div at bounding box center [159, 187] width 7 height 7
type input "FFFFFF"
click at [131, 113] on icon "button" at bounding box center [130, 112] width 1 height 3
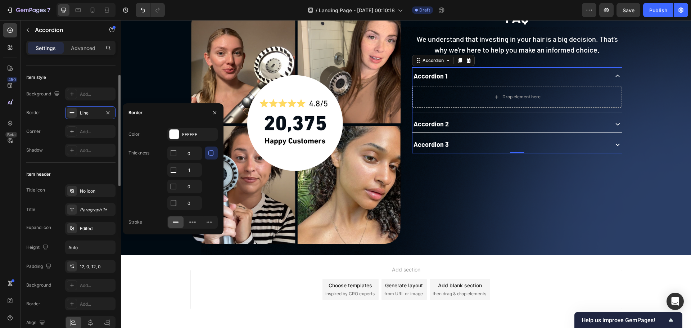
click at [55, 113] on div "Border Line" at bounding box center [70, 112] width 89 height 13
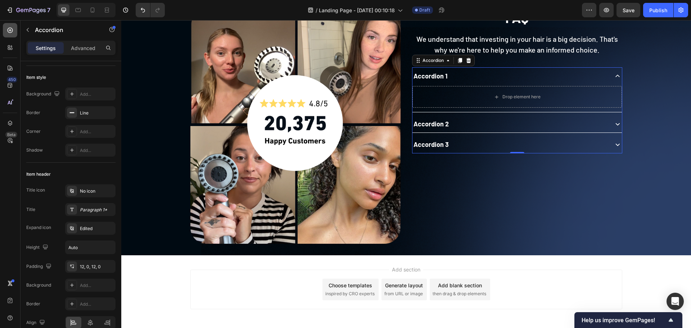
click at [10, 30] on icon at bounding box center [10, 30] width 3 height 3
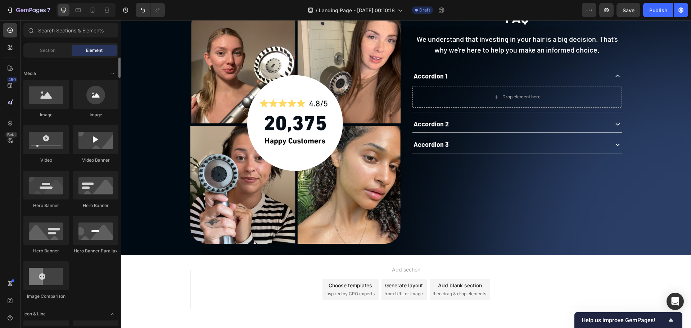
scroll to position [0, 0]
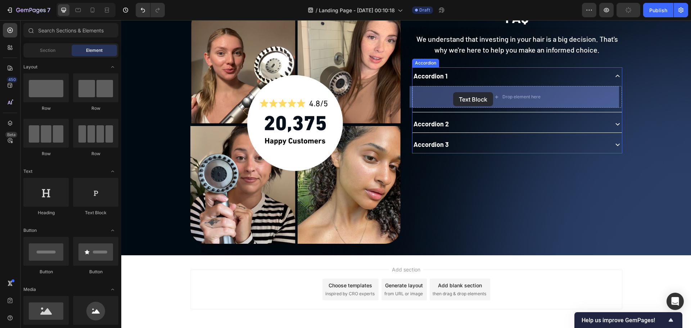
drag, startPoint x: 217, startPoint y: 213, endPoint x: 453, endPoint y: 92, distance: 265.0
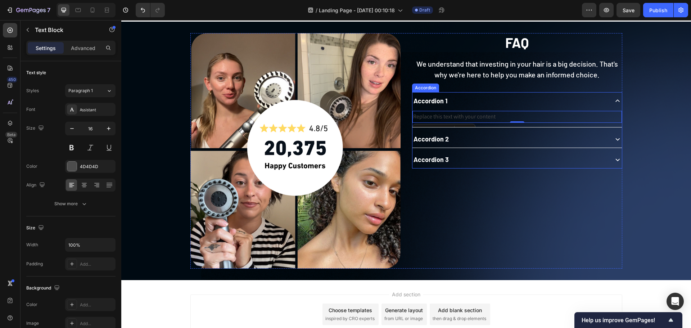
scroll to position [1075, 0]
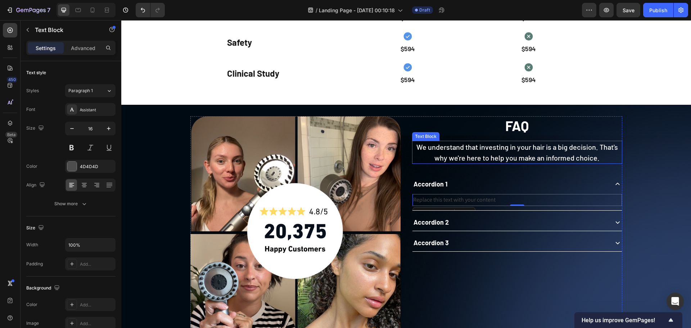
click at [474, 154] on p "We understand that investing in your hair is a big decision. That's why we're h…" at bounding box center [517, 152] width 209 height 22
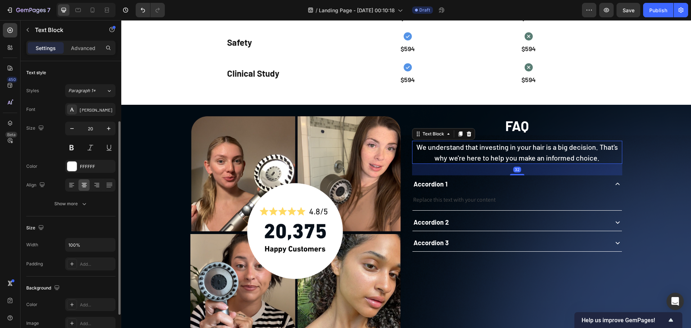
scroll to position [36, 0]
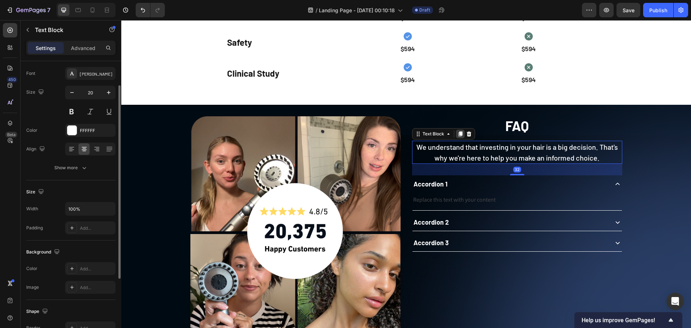
click at [458, 135] on icon at bounding box center [460, 133] width 4 height 5
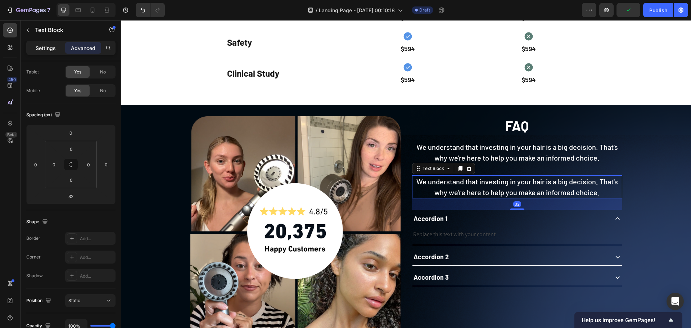
click at [36, 47] on p "Settings" at bounding box center [46, 48] width 20 height 8
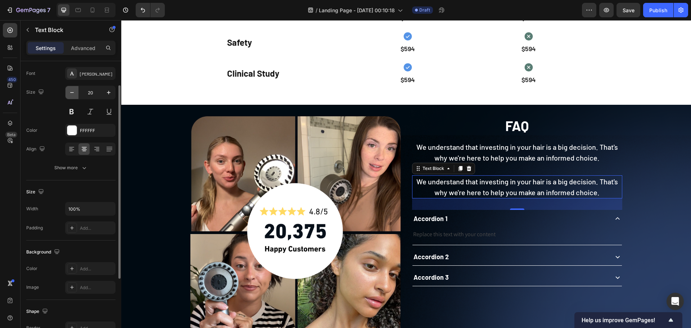
click at [72, 95] on icon "button" at bounding box center [71, 92] width 7 height 7
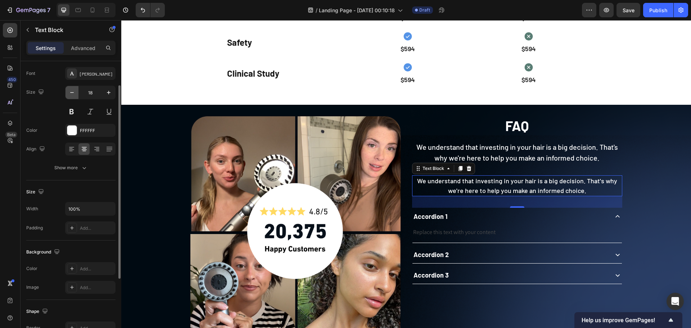
click at [72, 95] on icon "button" at bounding box center [71, 92] width 7 height 7
type input "16"
click at [78, 158] on div "Font Barlow Size 16 Color FFFFFF Align Show more" at bounding box center [70, 120] width 89 height 107
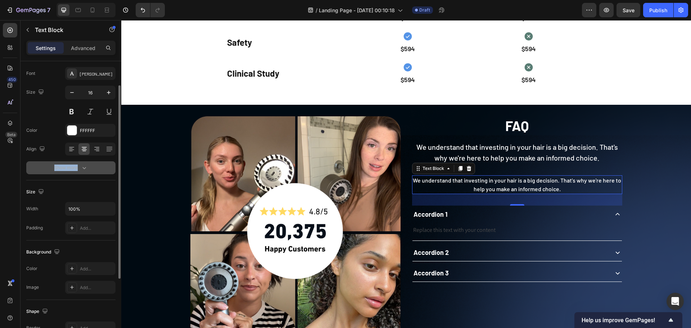
click at [77, 164] on button "Show more" at bounding box center [70, 167] width 89 height 13
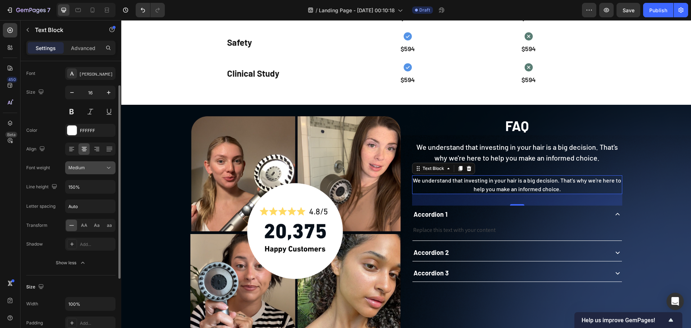
click at [84, 166] on span "Medium" at bounding box center [76, 167] width 17 height 5
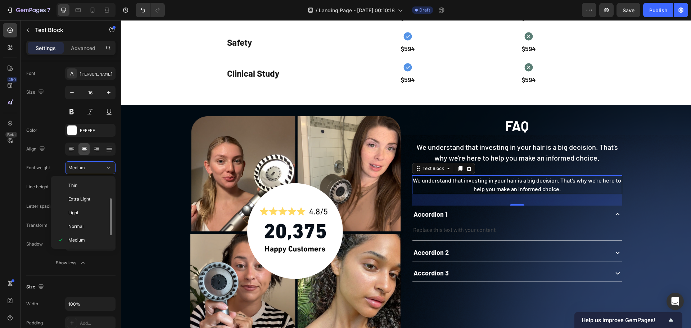
scroll to position [13, 0]
click at [79, 212] on span "Normal" at bounding box center [75, 213] width 15 height 6
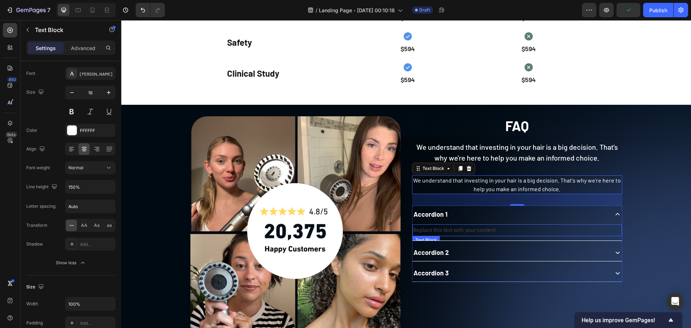
click at [511, 229] on div "Replace this text with your content" at bounding box center [516, 230] width 209 height 12
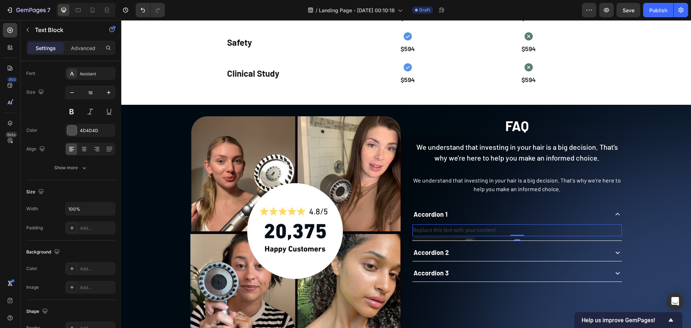
click at [468, 238] on div at bounding box center [469, 242] width 9 height 9
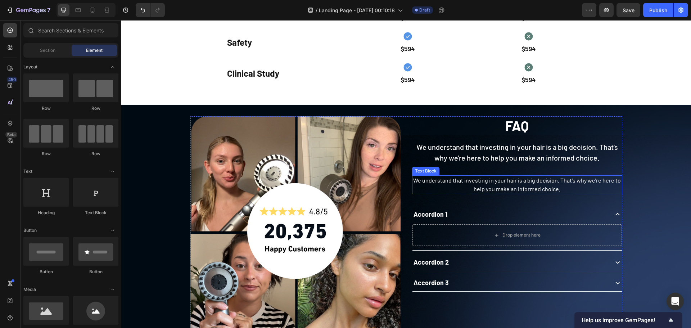
click at [550, 187] on p "We understand that investing in your hair is a big decision. That's why we're h…" at bounding box center [517, 184] width 209 height 17
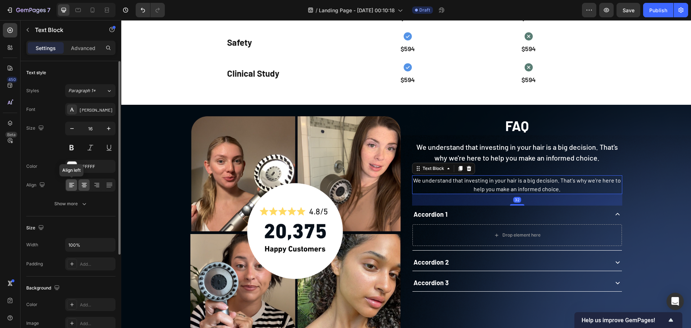
click at [70, 182] on icon at bounding box center [71, 184] width 7 height 7
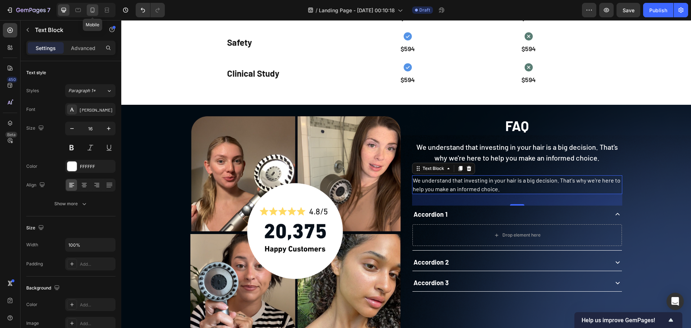
click at [91, 10] on icon at bounding box center [92, 9] width 7 height 7
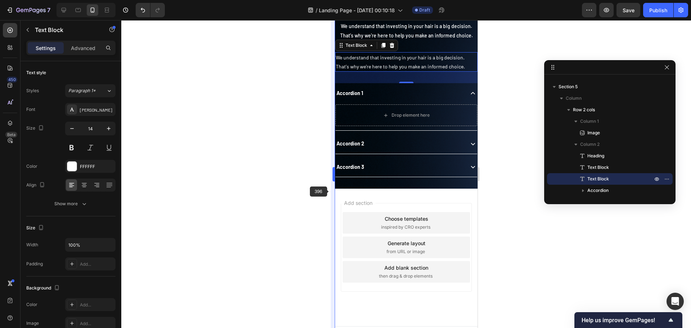
scroll to position [1478, 0]
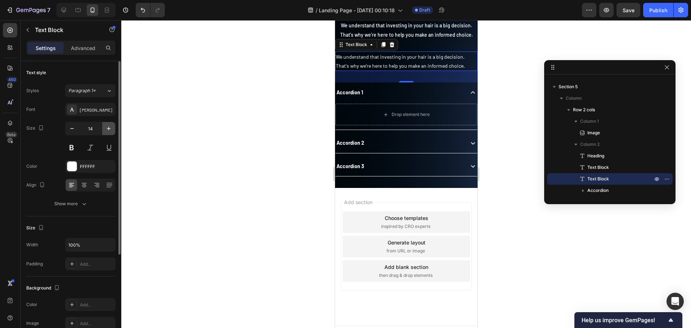
click at [109, 128] on icon "button" at bounding box center [109, 129] width 4 height 4
type input "16"
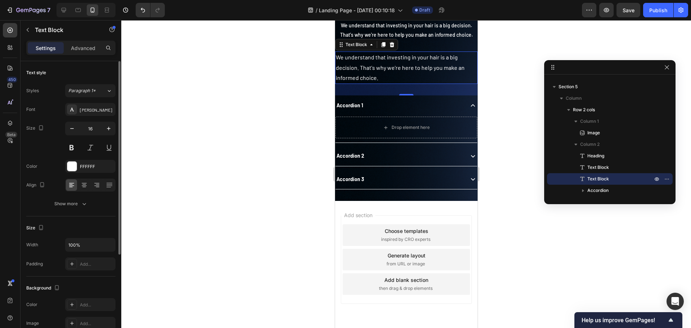
drag, startPoint x: 73, startPoint y: 202, endPoint x: 74, endPoint y: 213, distance: 10.8
click at [73, 203] on div "Show more" at bounding box center [70, 203] width 33 height 7
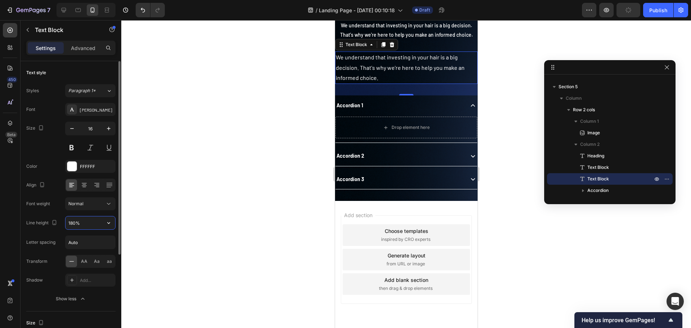
click at [75, 223] on input "180%" at bounding box center [90, 222] width 50 height 13
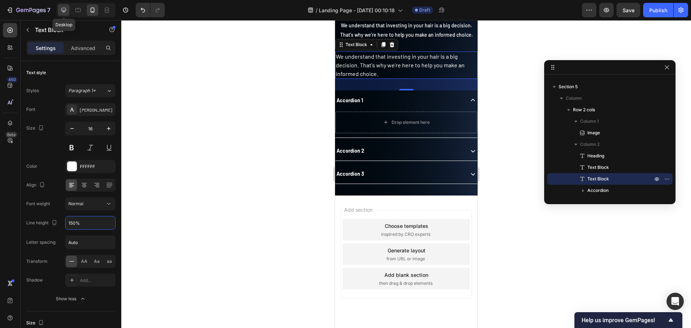
type input "150%"
click at [66, 9] on icon at bounding box center [64, 10] width 5 height 5
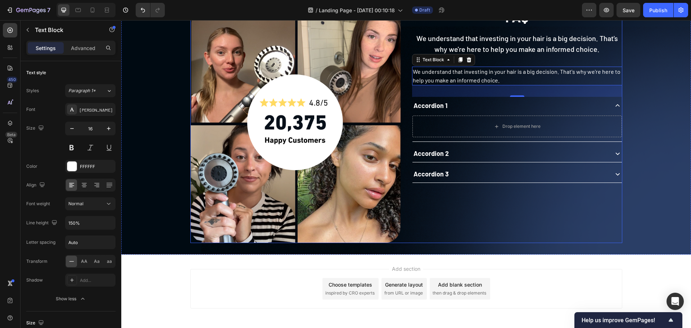
scroll to position [1106, 0]
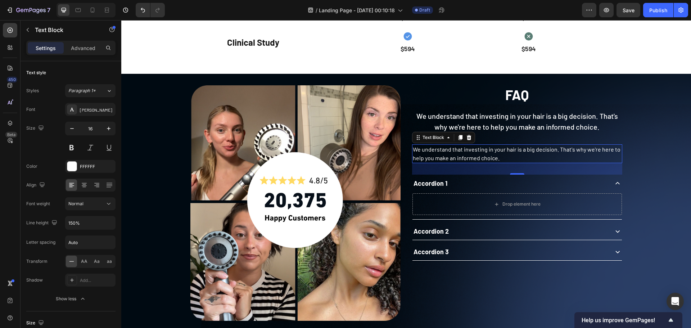
click at [514, 163] on div "32" at bounding box center [517, 163] width 210 height 0
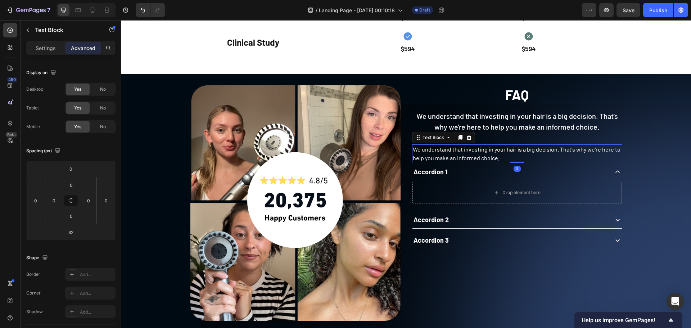
drag, startPoint x: 515, startPoint y: 172, endPoint x: 517, endPoint y: 158, distance: 14.9
click at [517, 158] on div "We understand that investing in your hair is a big decision. That's why we're h…" at bounding box center [517, 153] width 210 height 19
type input "0"
click at [458, 138] on icon at bounding box center [460, 137] width 4 height 5
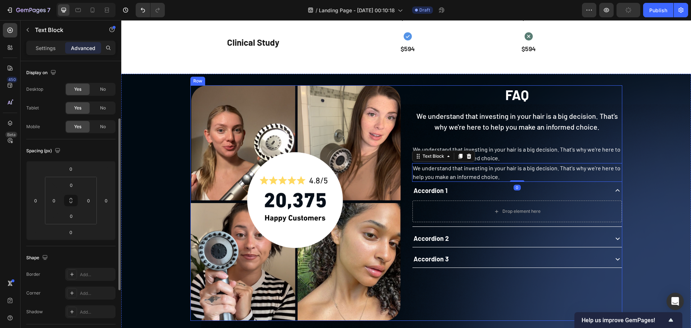
scroll to position [36, 0]
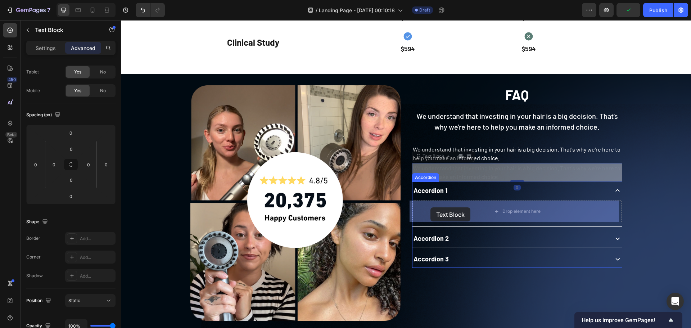
drag, startPoint x: 415, startPoint y: 156, endPoint x: 430, endPoint y: 207, distance: 52.9
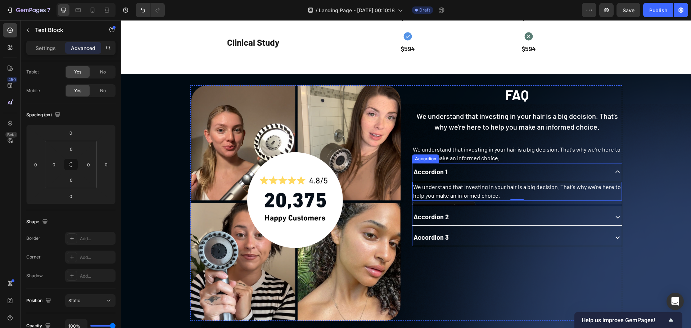
click at [465, 214] on div "Accordion 2" at bounding box center [509, 216] width 195 height 9
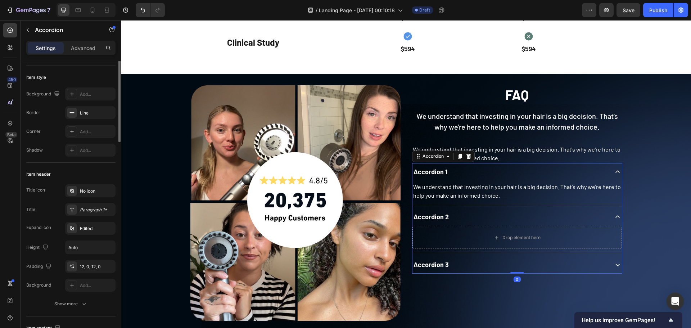
scroll to position [0, 0]
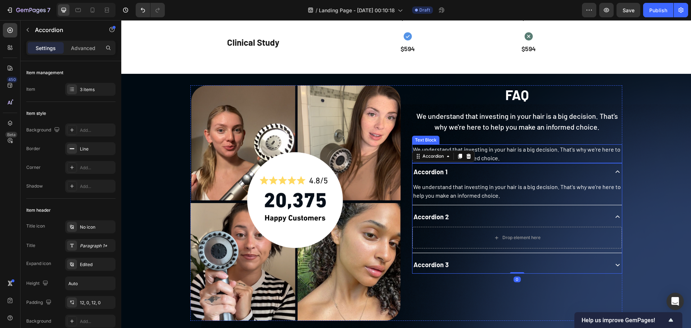
click at [488, 153] on p "We understand that investing in your hair is a big decision. That's why we're h…" at bounding box center [517, 153] width 209 height 17
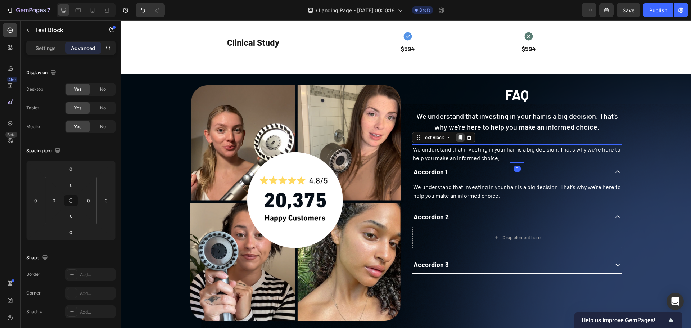
click at [458, 137] on icon at bounding box center [460, 137] width 4 height 5
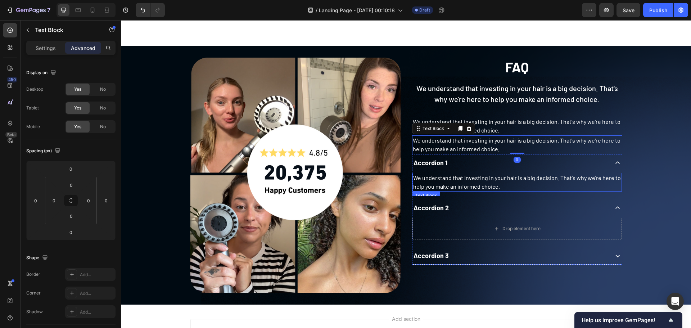
scroll to position [1178, 0]
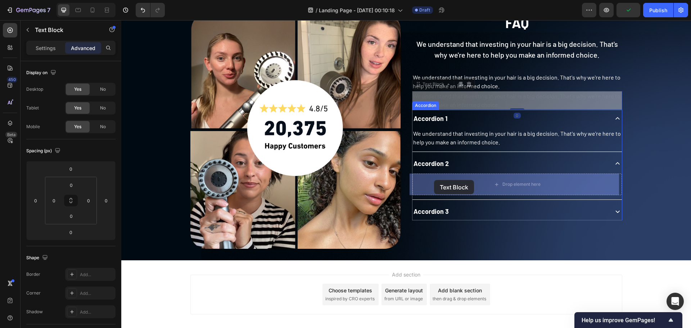
drag, startPoint x: 414, startPoint y: 82, endPoint x: 434, endPoint y: 180, distance: 99.4
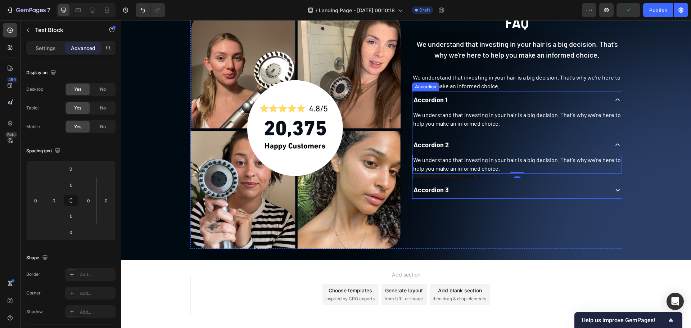
click at [481, 188] on div "Accordion 3" at bounding box center [509, 189] width 195 height 9
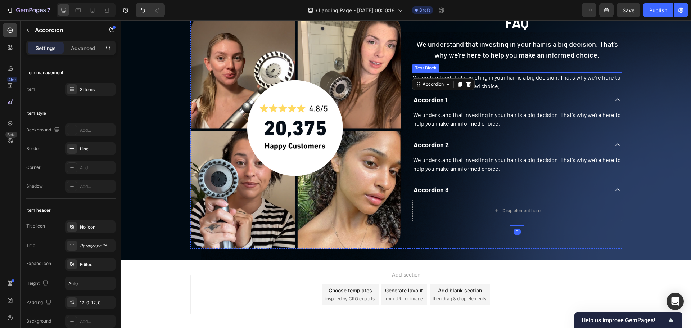
click at [485, 78] on p "We understand that investing in your hair is a big decision. That's why we're h…" at bounding box center [517, 81] width 209 height 17
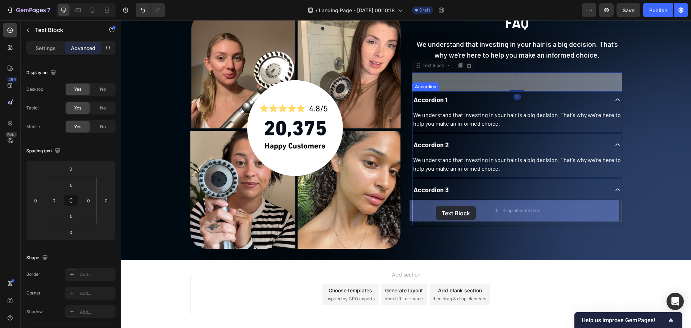
drag, startPoint x: 418, startPoint y: 67, endPoint x: 436, endPoint y: 206, distance: 140.3
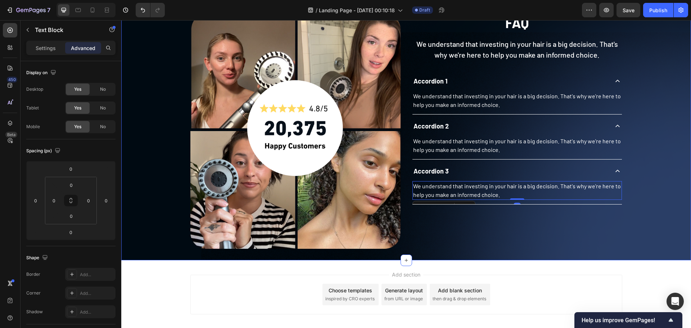
click at [648, 199] on div "Image FAQ Heading We understand that investing in your hair is a big decision. …" at bounding box center [405, 130] width 569 height 235
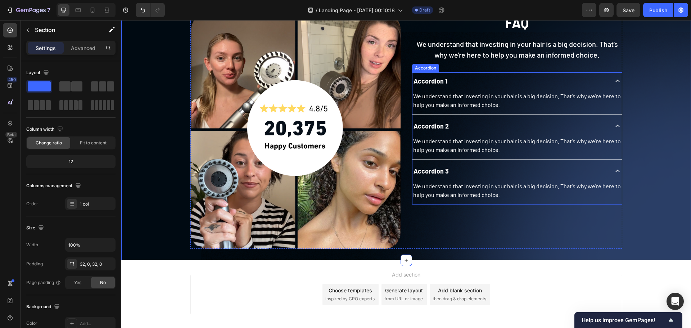
click at [454, 118] on div "Accordion 2" at bounding box center [516, 125] width 209 height 17
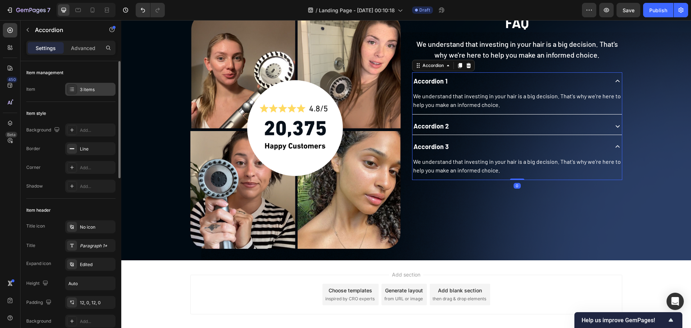
click at [83, 87] on div "3 items" at bounding box center [97, 89] width 34 height 6
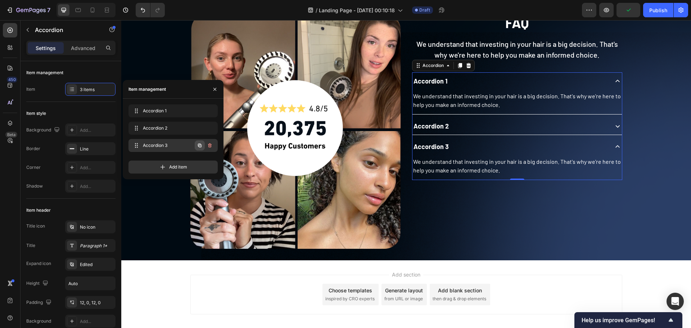
click at [201, 145] on icon "button" at bounding box center [200, 146] width 4 height 4
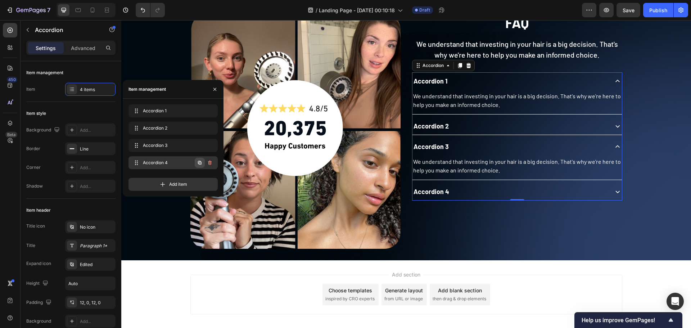
click at [200, 163] on icon "button" at bounding box center [200, 163] width 6 height 6
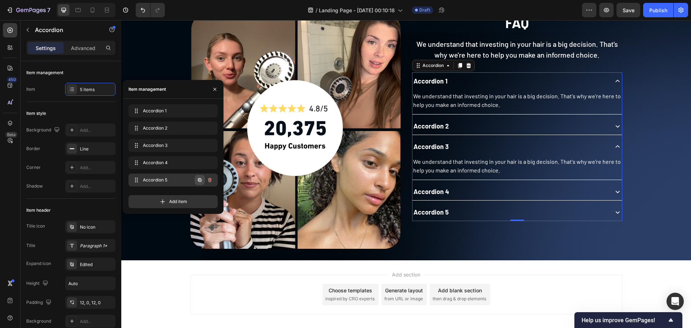
click at [197, 181] on icon "button" at bounding box center [200, 180] width 6 height 6
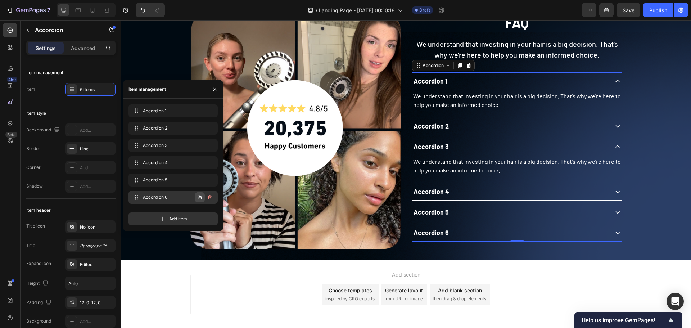
click at [199, 198] on icon "button" at bounding box center [200, 197] width 6 height 6
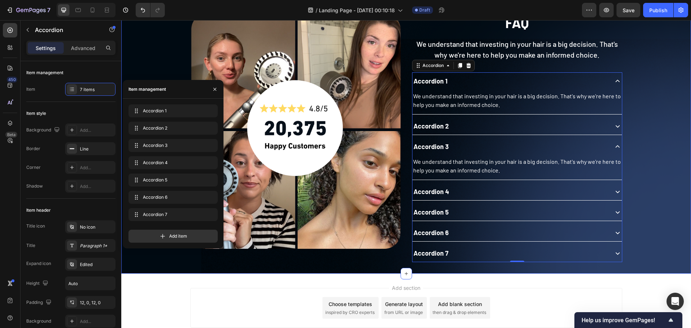
click at [648, 189] on div "Image FAQ Heading We understand that investing in your hair is a big decision. …" at bounding box center [405, 137] width 569 height 249
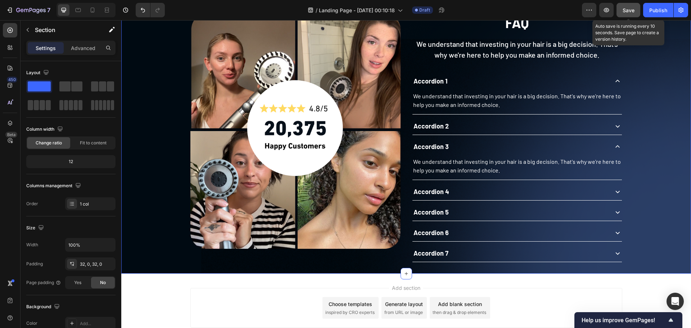
click at [632, 12] on span "Save" at bounding box center [628, 10] width 12 height 6
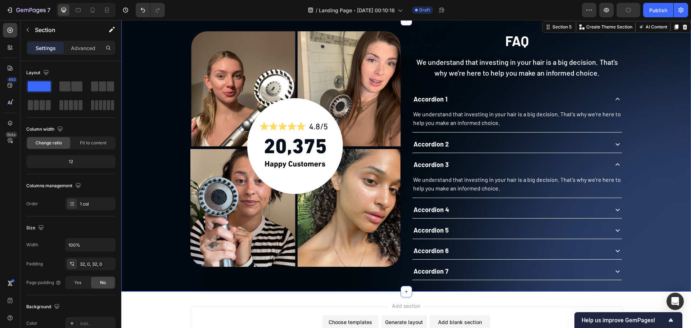
scroll to position [1106, 0]
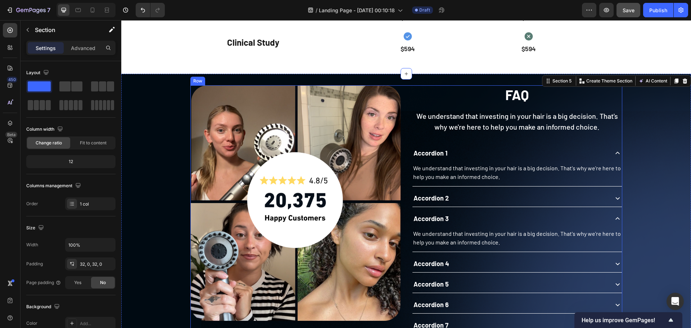
click at [405, 118] on div "Image FAQ Heading We understand that investing in your hair is a big decision. …" at bounding box center [406, 209] width 432 height 249
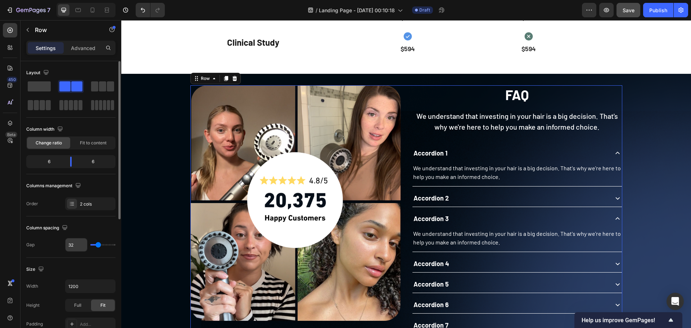
scroll to position [216, 0]
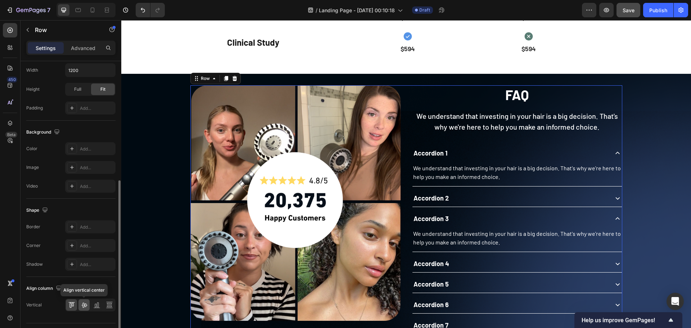
click at [85, 305] on icon at bounding box center [84, 305] width 6 height 5
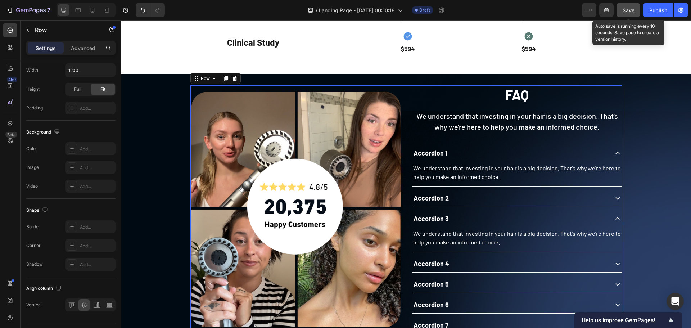
click at [624, 10] on span "Save" at bounding box center [628, 10] width 12 height 6
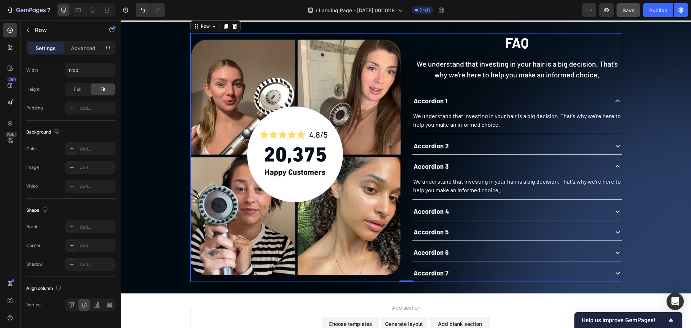
scroll to position [1142, 0]
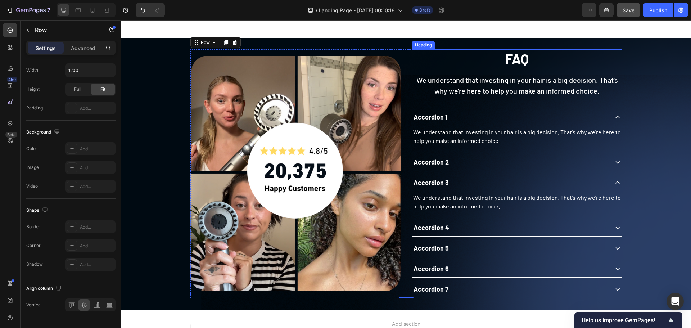
click at [540, 54] on h2 "FAQ" at bounding box center [517, 58] width 210 height 19
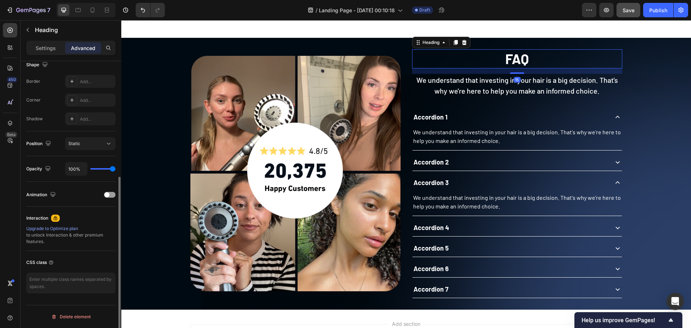
scroll to position [0, 0]
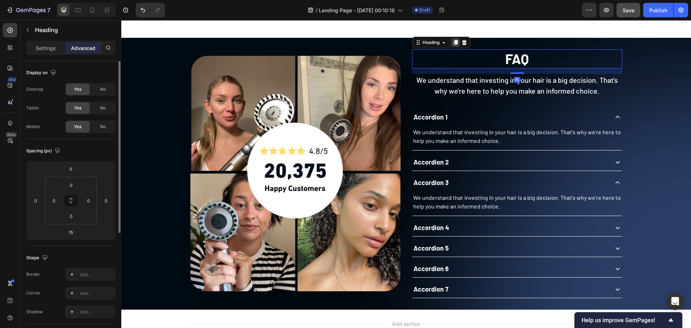
click at [456, 43] on icon at bounding box center [456, 43] width 6 height 6
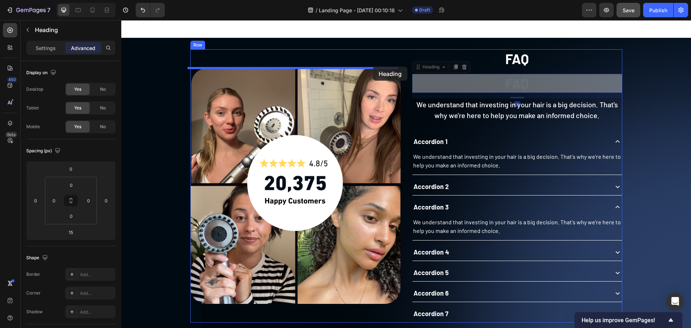
drag, startPoint x: 416, startPoint y: 69, endPoint x: 373, endPoint y: 67, distance: 43.2
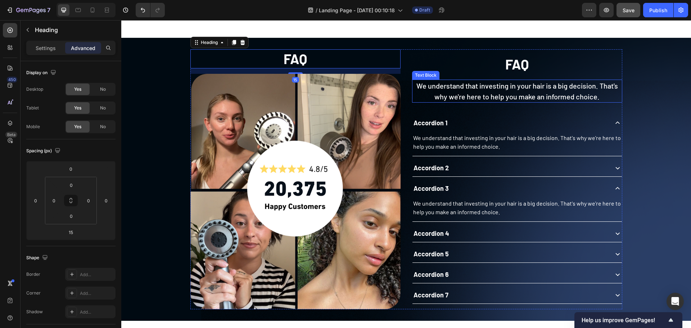
click at [456, 90] on p "We understand that investing in your hair is a big decision. That's why we're h…" at bounding box center [517, 91] width 209 height 22
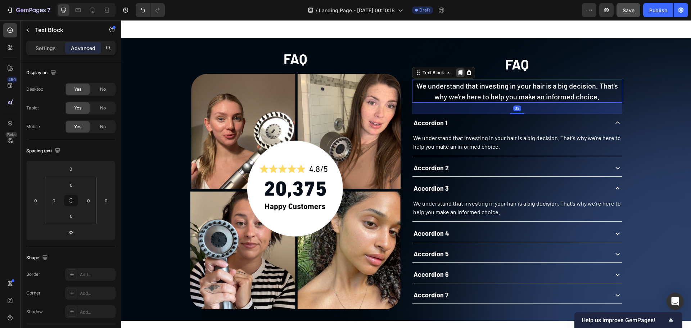
click at [458, 71] on icon at bounding box center [460, 72] width 4 height 5
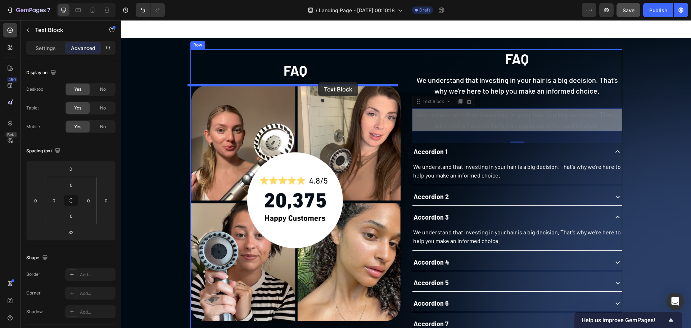
drag, startPoint x: 414, startPoint y: 104, endPoint x: 318, endPoint y: 82, distance: 98.9
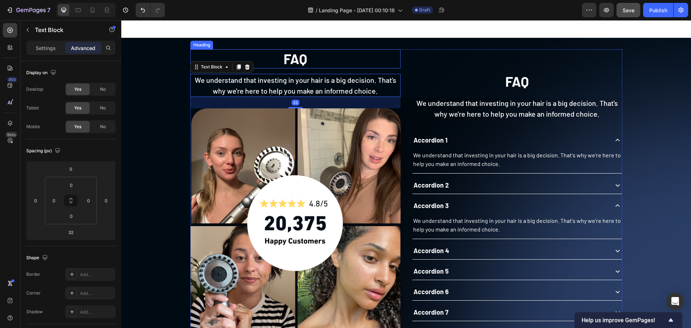
click at [331, 62] on h2 "FAQ" at bounding box center [295, 58] width 210 height 19
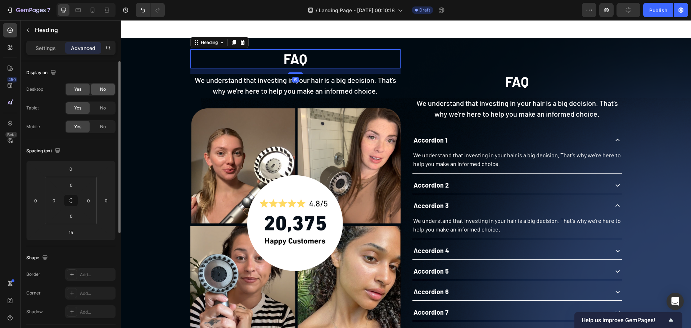
click at [100, 90] on span "No" at bounding box center [103, 89] width 6 height 6
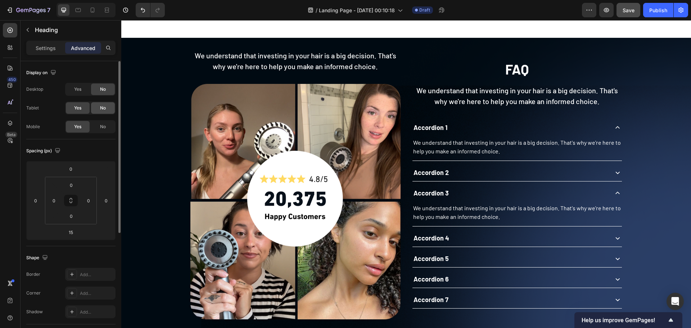
click at [101, 108] on span "No" at bounding box center [103, 108] width 6 height 6
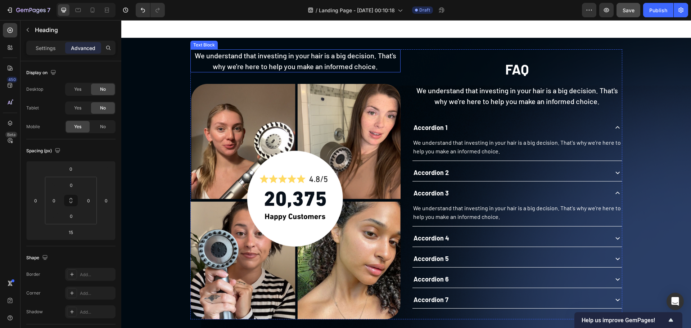
click at [333, 58] on p "We understand that investing in your hair is a big decision. That's why we're h…" at bounding box center [295, 61] width 209 height 22
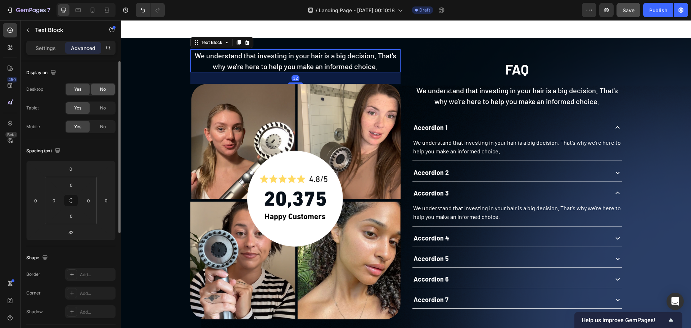
click at [100, 88] on span "No" at bounding box center [103, 89] width 6 height 6
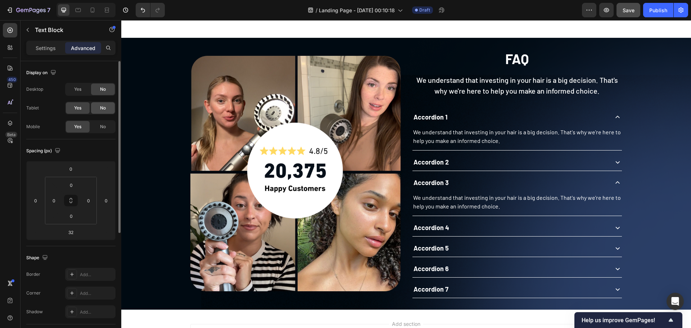
click at [102, 106] on span "No" at bounding box center [103, 108] width 6 height 6
click at [489, 62] on h2 "FAQ" at bounding box center [517, 58] width 210 height 19
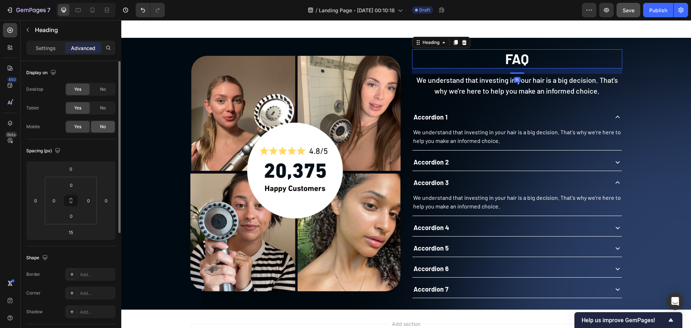
click at [101, 124] on span "No" at bounding box center [103, 126] width 6 height 6
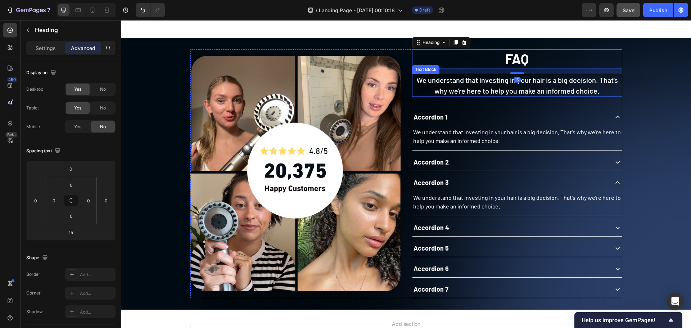
click at [424, 90] on p "We understand that investing in your hair is a big decision. That's why we're h…" at bounding box center [517, 85] width 209 height 22
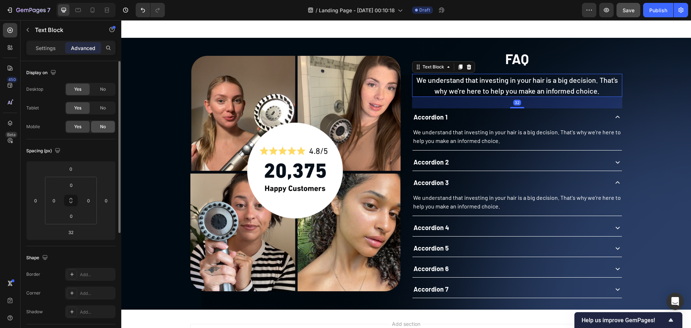
click at [108, 128] on div "No" at bounding box center [103, 127] width 24 height 12
click at [94, 9] on icon at bounding box center [93, 10] width 4 height 5
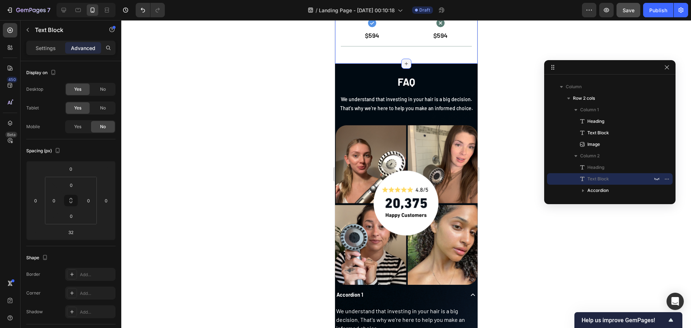
scroll to position [1237, 0]
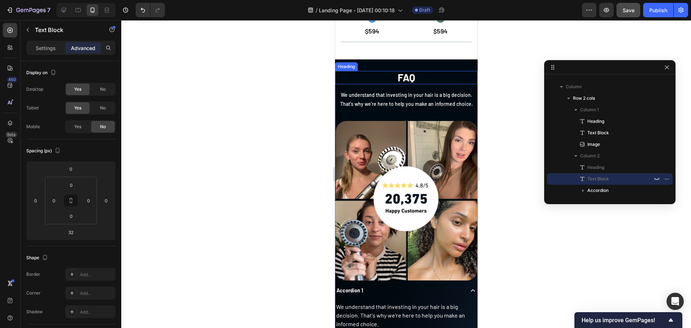
click at [397, 85] on h2 "FAQ" at bounding box center [406, 78] width 142 height 14
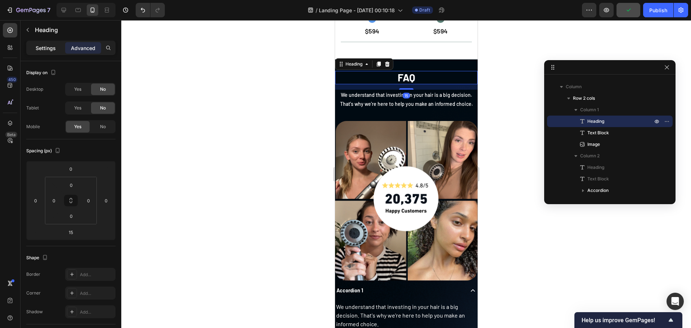
click at [42, 51] on p "Settings" at bounding box center [46, 48] width 20 height 8
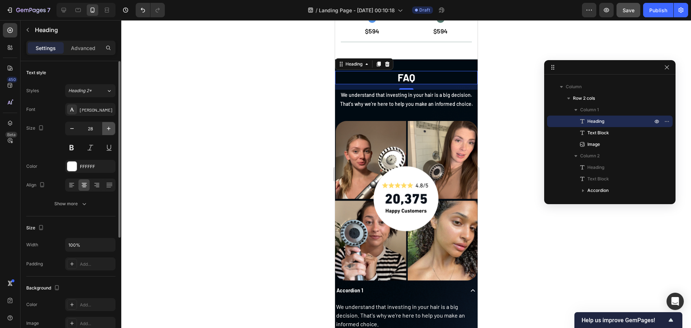
click at [112, 129] on icon "button" at bounding box center [108, 128] width 7 height 7
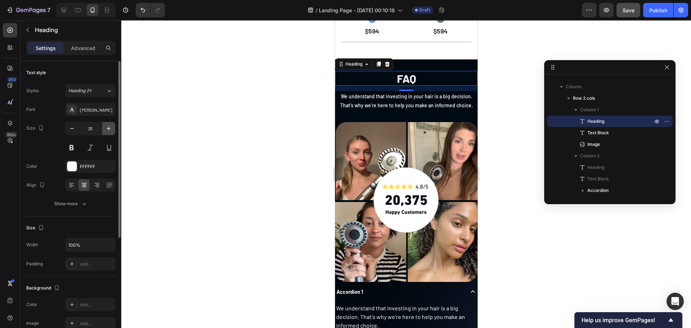
click at [112, 129] on icon "button" at bounding box center [108, 128] width 7 height 7
type input "32"
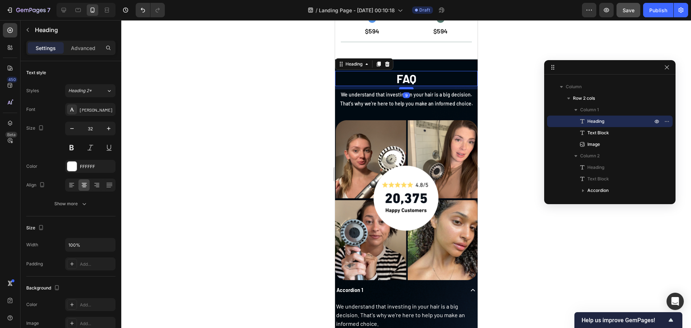
drag, startPoint x: 402, startPoint y: 103, endPoint x: 406, endPoint y: 101, distance: 4.2
click at [406, 89] on div at bounding box center [406, 88] width 14 height 2
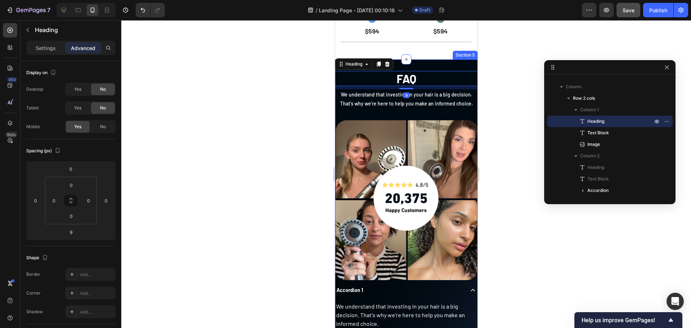
click at [419, 78] on div "FAQ Heading 9 We understand that investing in your hair is a big decision. That…" at bounding box center [406, 287] width 142 height 457
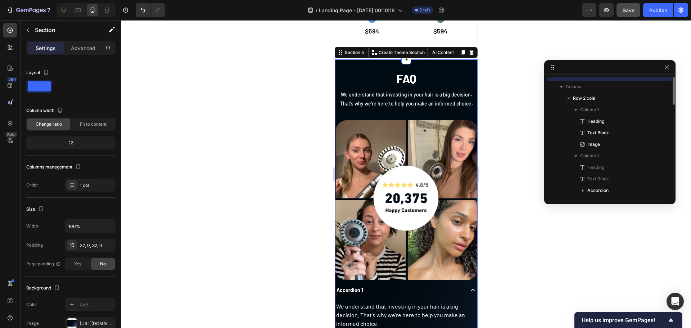
scroll to position [0, 0]
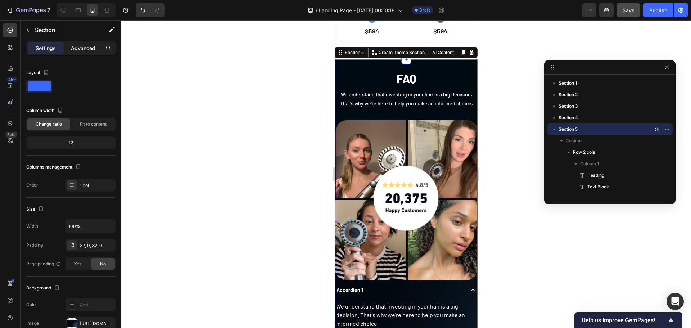
click at [79, 46] on p "Advanced" at bounding box center [83, 48] width 24 height 8
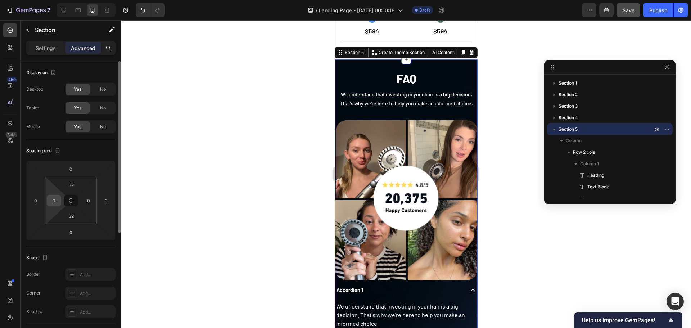
click at [57, 199] on input "0" at bounding box center [54, 200] width 11 height 11
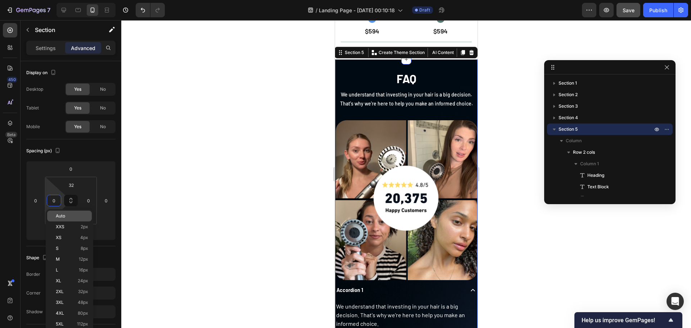
click at [73, 271] on p "L 16px" at bounding box center [72, 269] width 32 height 5
type input "16"
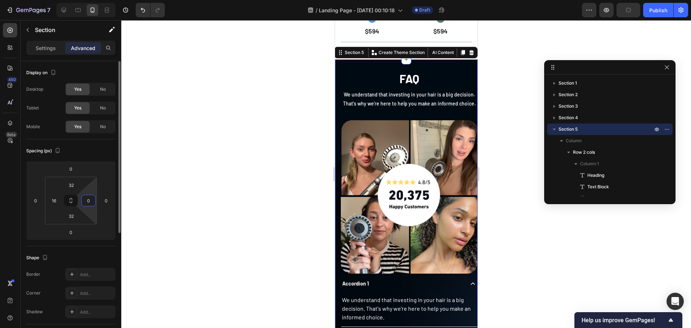
click at [87, 198] on input "0" at bounding box center [88, 200] width 11 height 11
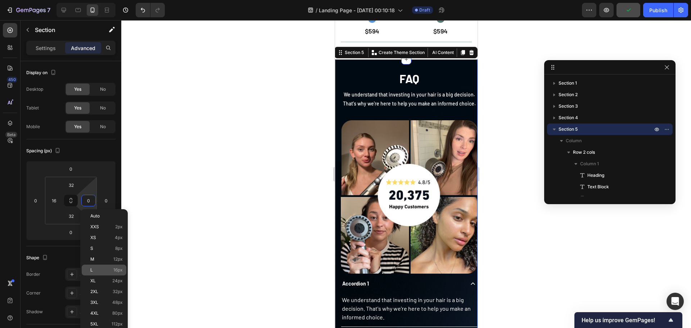
click at [99, 267] on div "L 16px" at bounding box center [104, 269] width 45 height 11
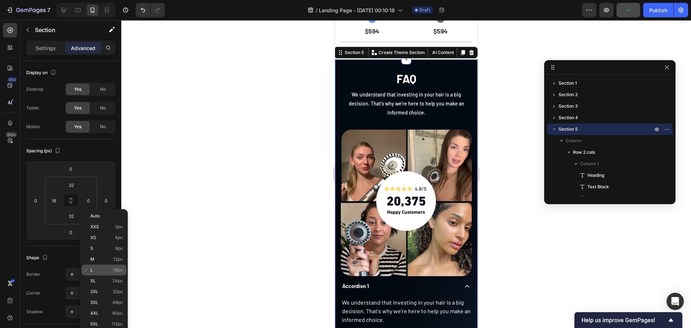
type input "16"
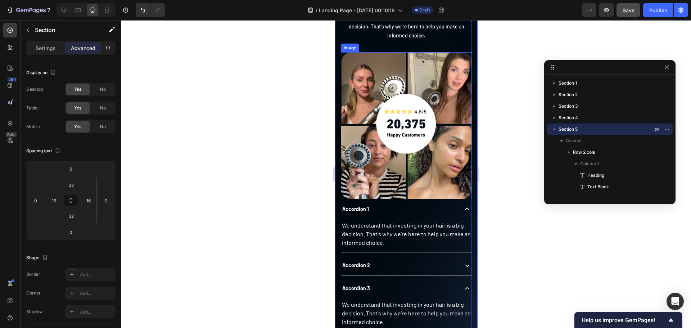
scroll to position [1345, 0]
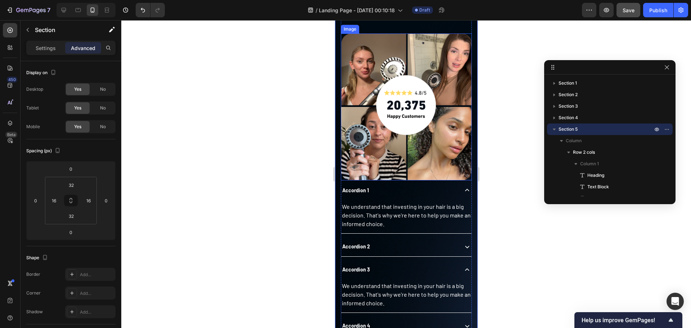
click at [438, 150] on img at bounding box center [405, 106] width 131 height 147
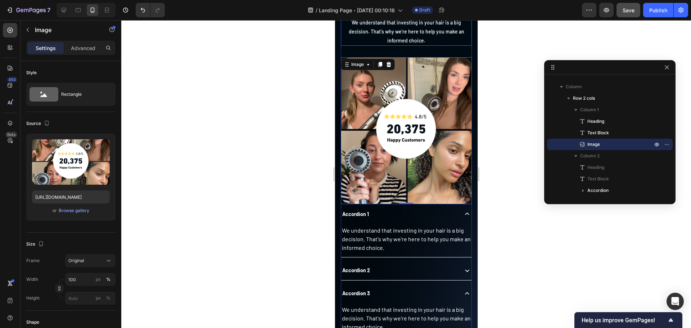
scroll to position [1237, 0]
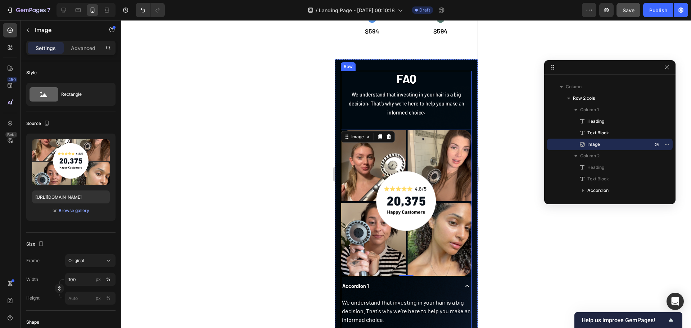
click at [431, 133] on div "FAQ Heading We understand that investing in your hair is a big decision. That's…" at bounding box center [405, 173] width 131 height 205
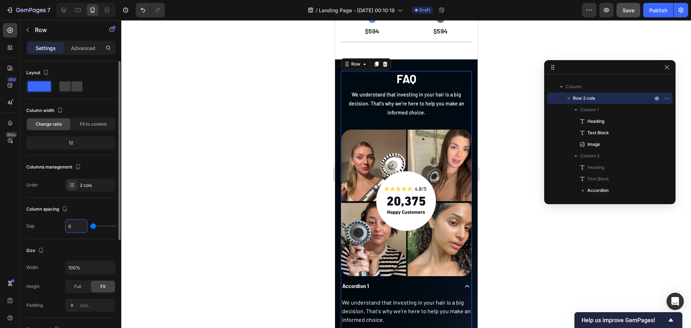
click at [73, 224] on input "0" at bounding box center [76, 225] width 22 height 13
type input "1"
type input "16"
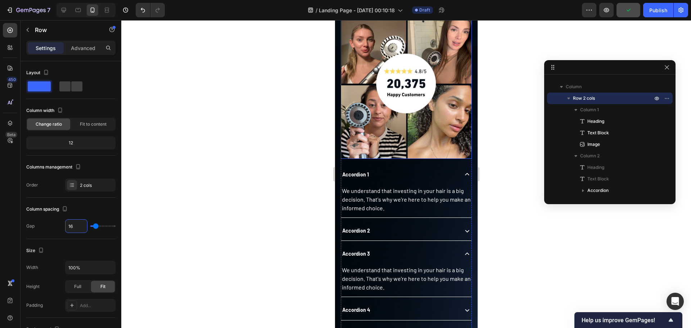
scroll to position [1381, 0]
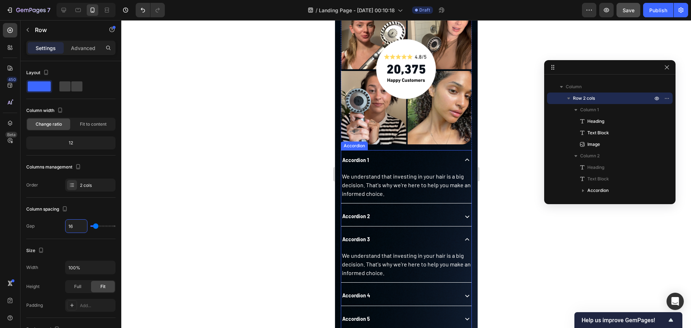
click at [392, 160] on div "Accordion 1" at bounding box center [406, 160] width 130 height 20
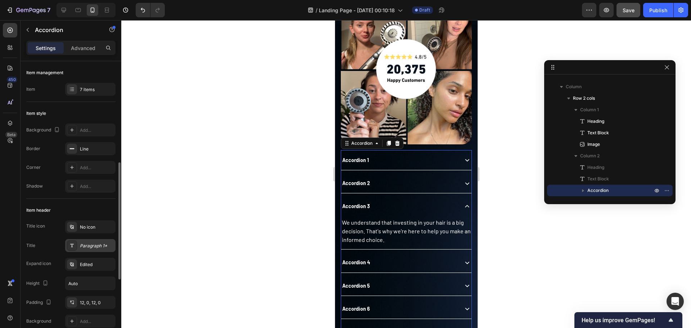
scroll to position [72, 0]
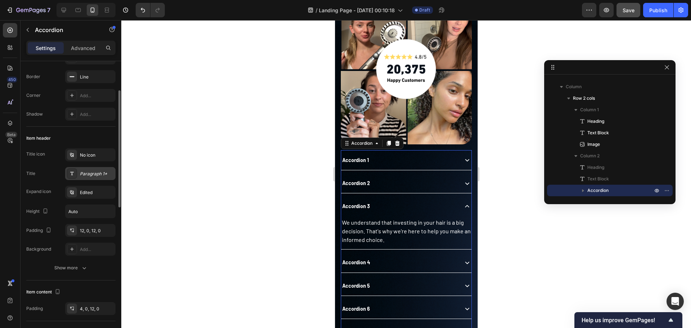
click at [89, 172] on div "Paragraph 1*" at bounding box center [97, 174] width 34 height 6
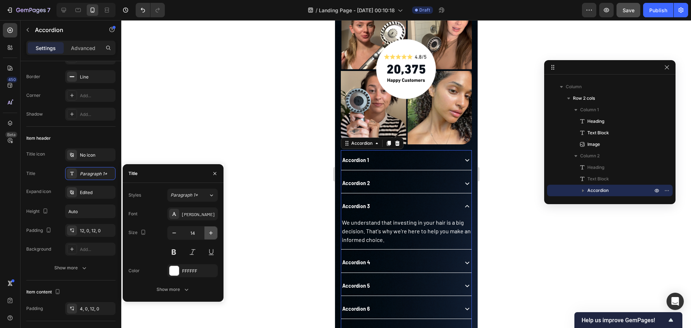
click at [209, 231] on icon "button" at bounding box center [210, 232] width 7 height 7
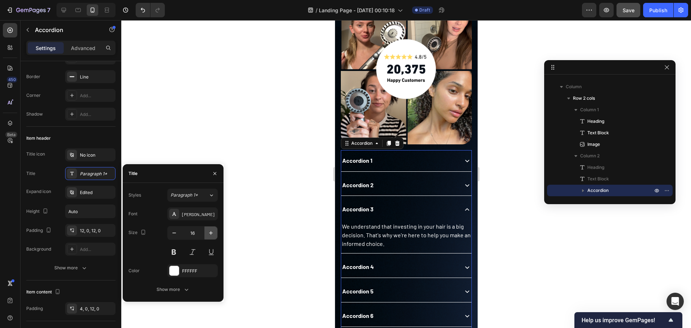
click at [209, 231] on icon "button" at bounding box center [210, 232] width 7 height 7
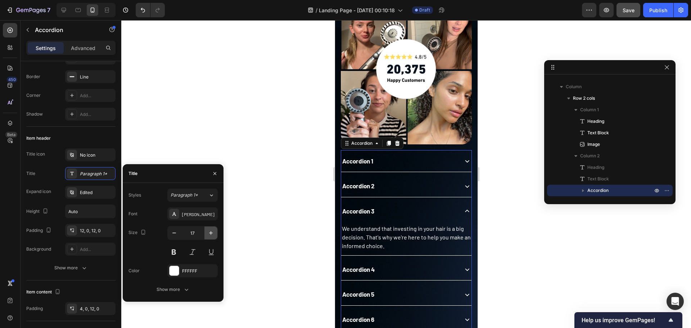
click at [209, 231] on icon "button" at bounding box center [210, 232] width 7 height 7
type input "18"
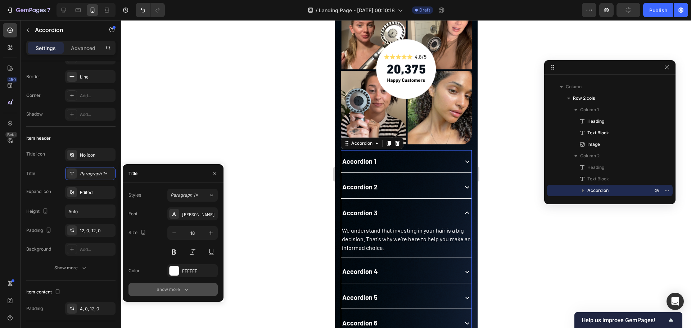
click at [183, 290] on icon "button" at bounding box center [186, 289] width 7 height 7
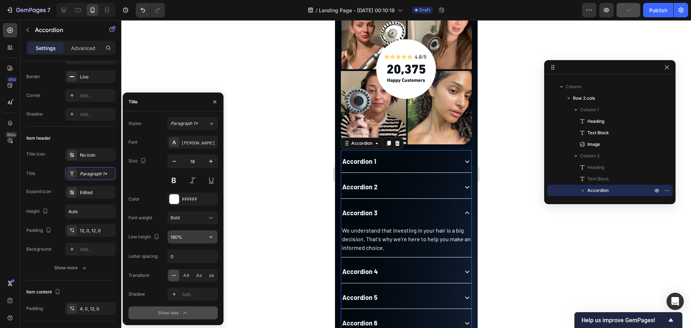
click at [174, 238] on input "180%" at bounding box center [193, 236] width 50 height 13
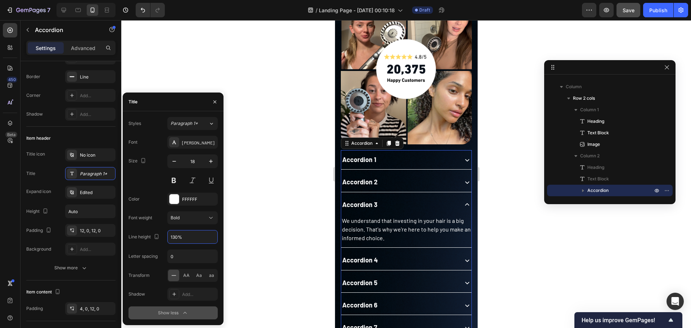
type input "130%"
click at [162, 250] on div "Letter spacing 0" at bounding box center [172, 256] width 89 height 14
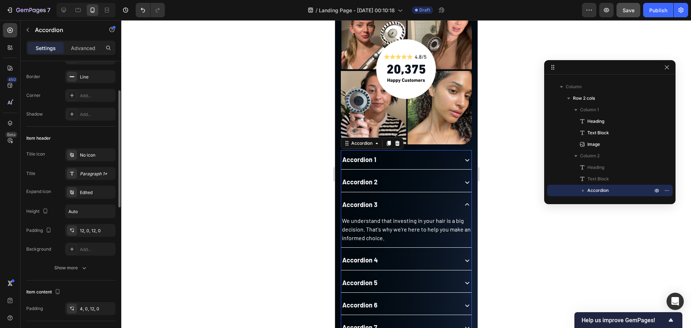
click at [59, 177] on div "Title Paragraph 1*" at bounding box center [70, 173] width 89 height 13
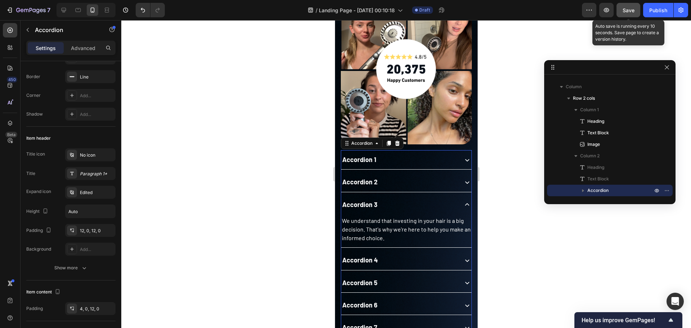
click at [623, 12] on span "Save" at bounding box center [628, 10] width 12 height 6
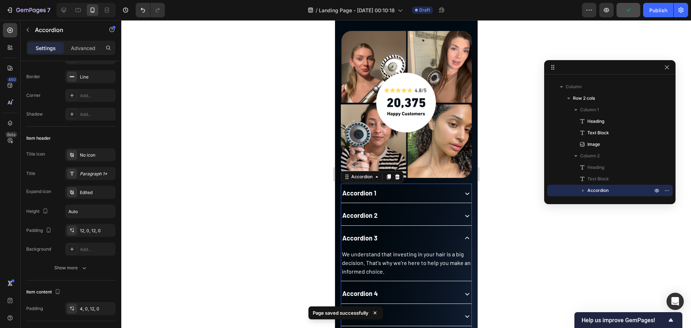
scroll to position [1237, 0]
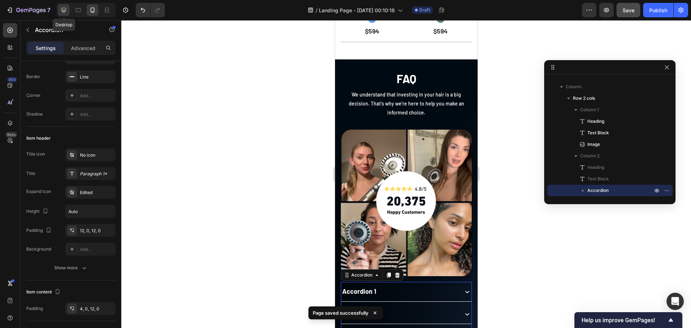
click at [65, 11] on icon at bounding box center [64, 10] width 5 height 5
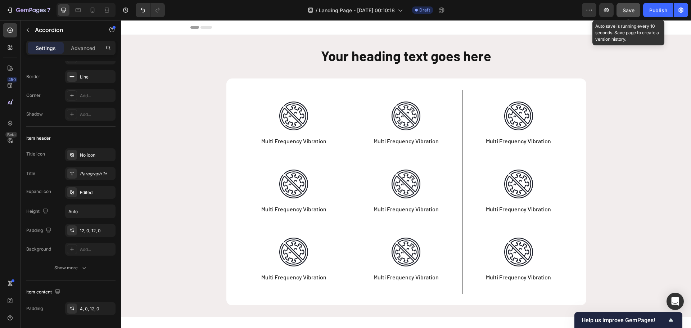
click at [622, 13] on div "Save" at bounding box center [628, 10] width 12 height 8
click at [608, 8] on icon "button" at bounding box center [606, 9] width 7 height 7
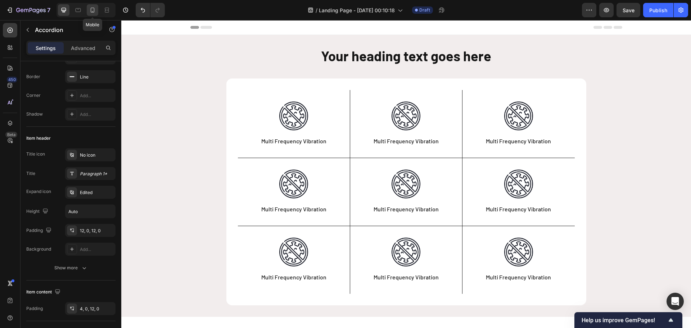
click at [93, 11] on icon at bounding box center [92, 9] width 7 height 7
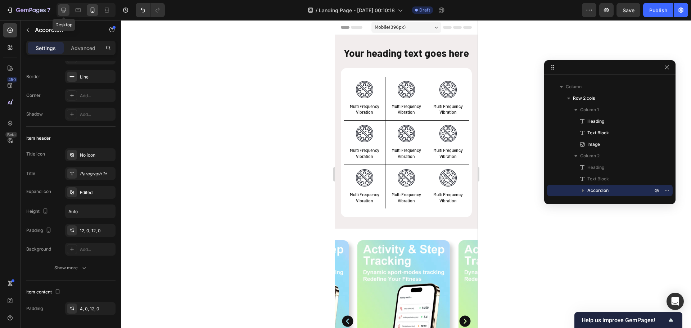
click at [62, 9] on icon at bounding box center [64, 10] width 5 height 5
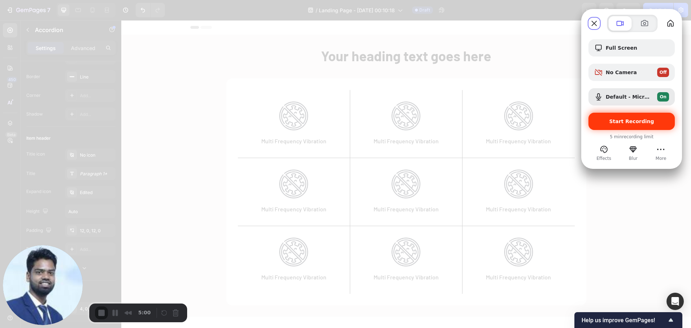
click at [616, 119] on span "Start Recording" at bounding box center [631, 121] width 45 height 6
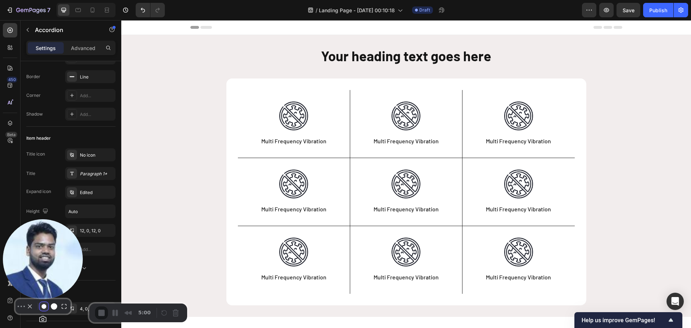
click at [40, 309] on button "Resize small" at bounding box center [44, 306] width 9 height 9
click at [48, 310] on button "Resize medium" at bounding box center [54, 306] width 12 height 12
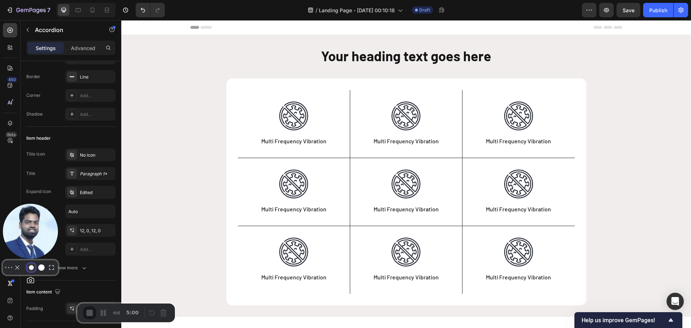
click at [36, 272] on button "Resize small" at bounding box center [31, 267] width 9 height 9
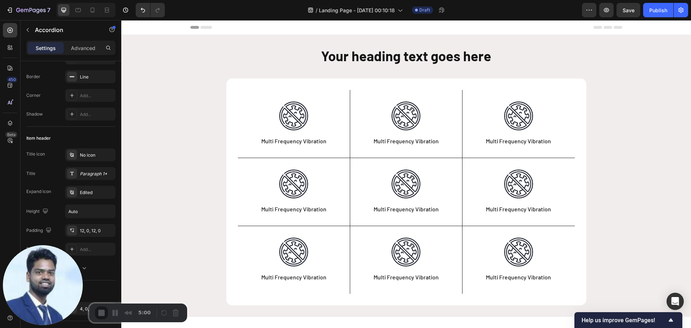
click at [173, 314] on div "Recorder controls - play pause" at bounding box center [171, 313] width 22 height 12
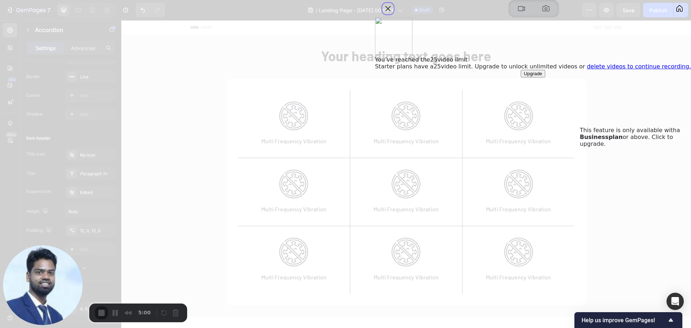
click at [542, 76] on span "Upgrade" at bounding box center [532, 73] width 18 height 5
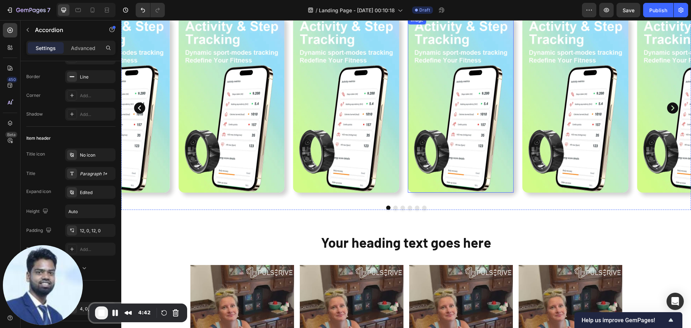
scroll to position [252, 0]
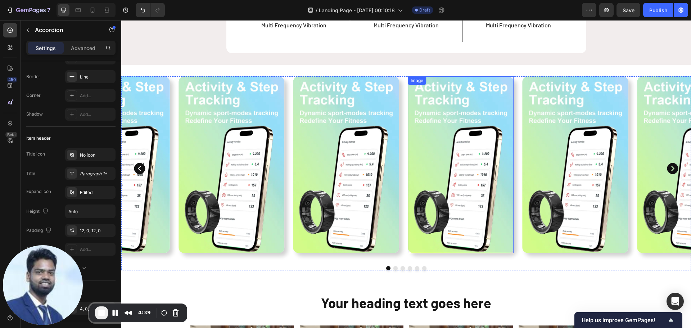
click at [449, 131] on img at bounding box center [461, 164] width 106 height 177
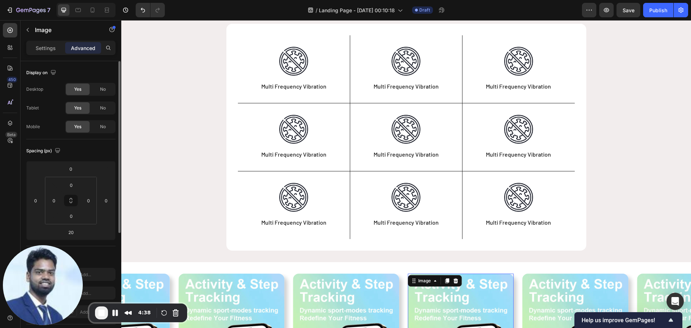
scroll to position [36, 0]
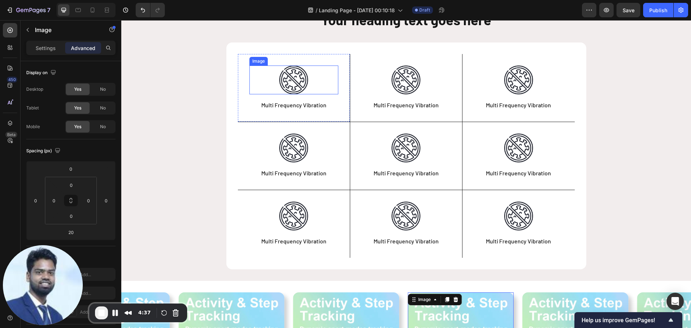
click at [296, 79] on img at bounding box center [293, 79] width 29 height 29
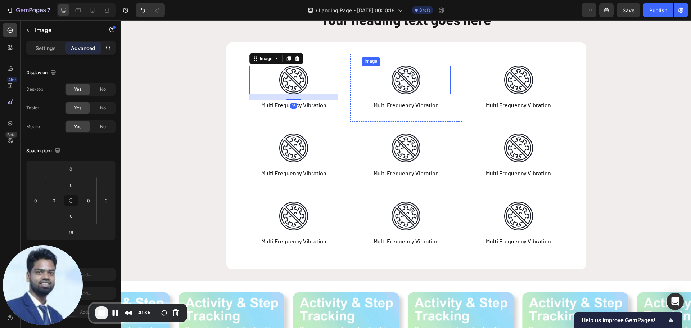
click at [405, 82] on img at bounding box center [405, 79] width 29 height 29
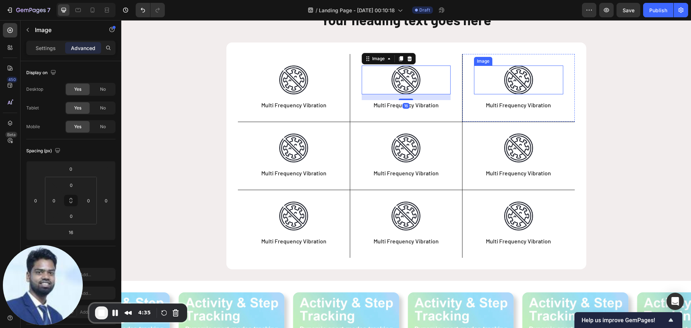
click at [525, 83] on img at bounding box center [518, 79] width 29 height 29
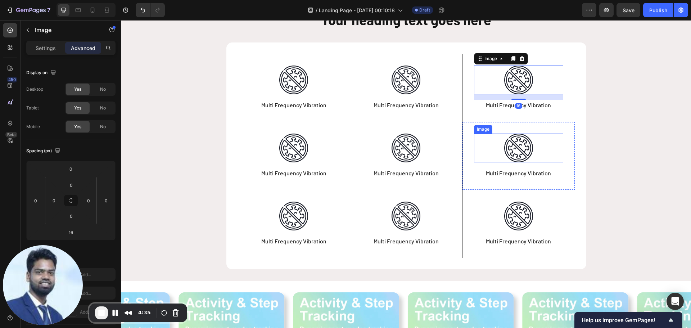
click at [519, 148] on img at bounding box center [518, 147] width 29 height 29
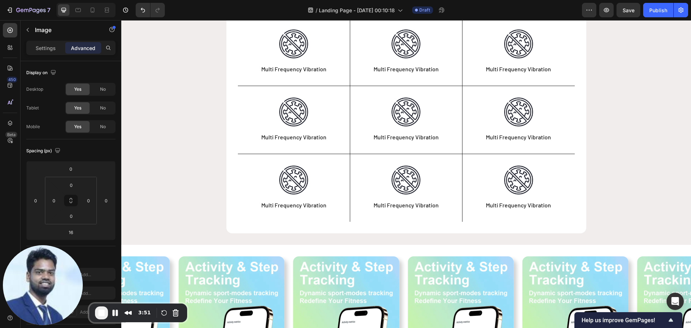
scroll to position [0, 0]
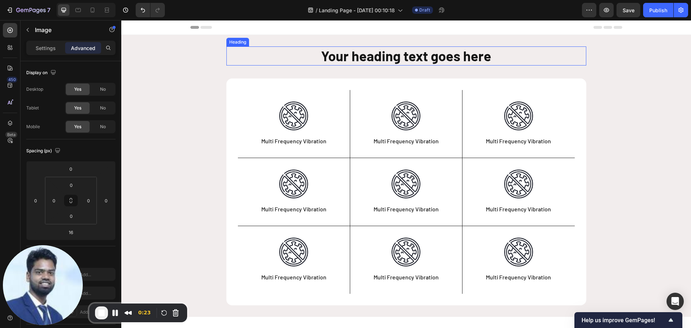
click at [357, 58] on h2 "Your heading text goes here" at bounding box center [406, 55] width 360 height 19
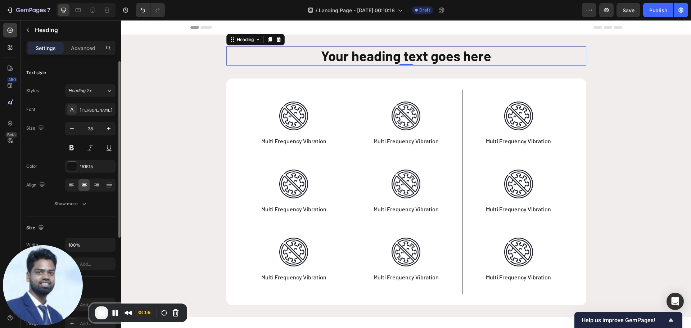
click at [45, 109] on div "Font Barlow" at bounding box center [70, 109] width 89 height 13
click at [101, 312] on span "End Recording" at bounding box center [101, 312] width 9 height 9
